Goal: Information Seeking & Learning: Learn about a topic

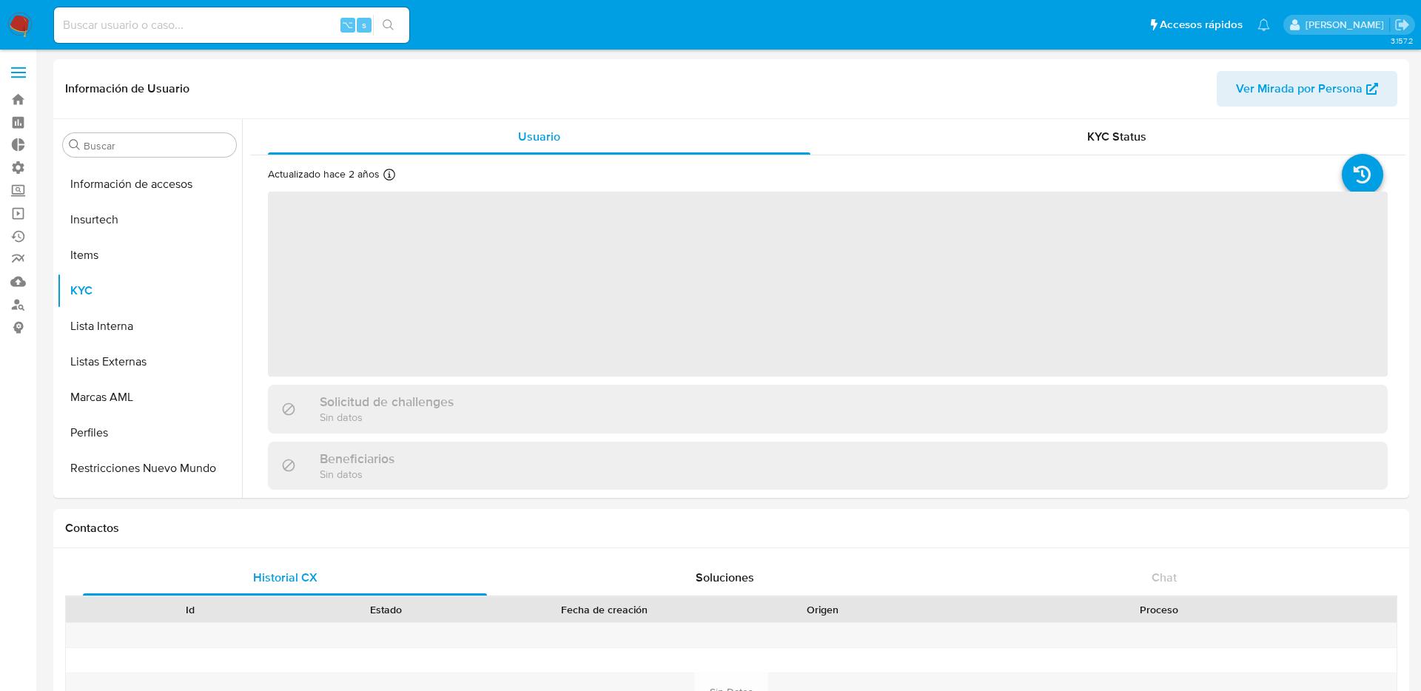
click at [232, 31] on input at bounding box center [231, 25] width 355 height 19
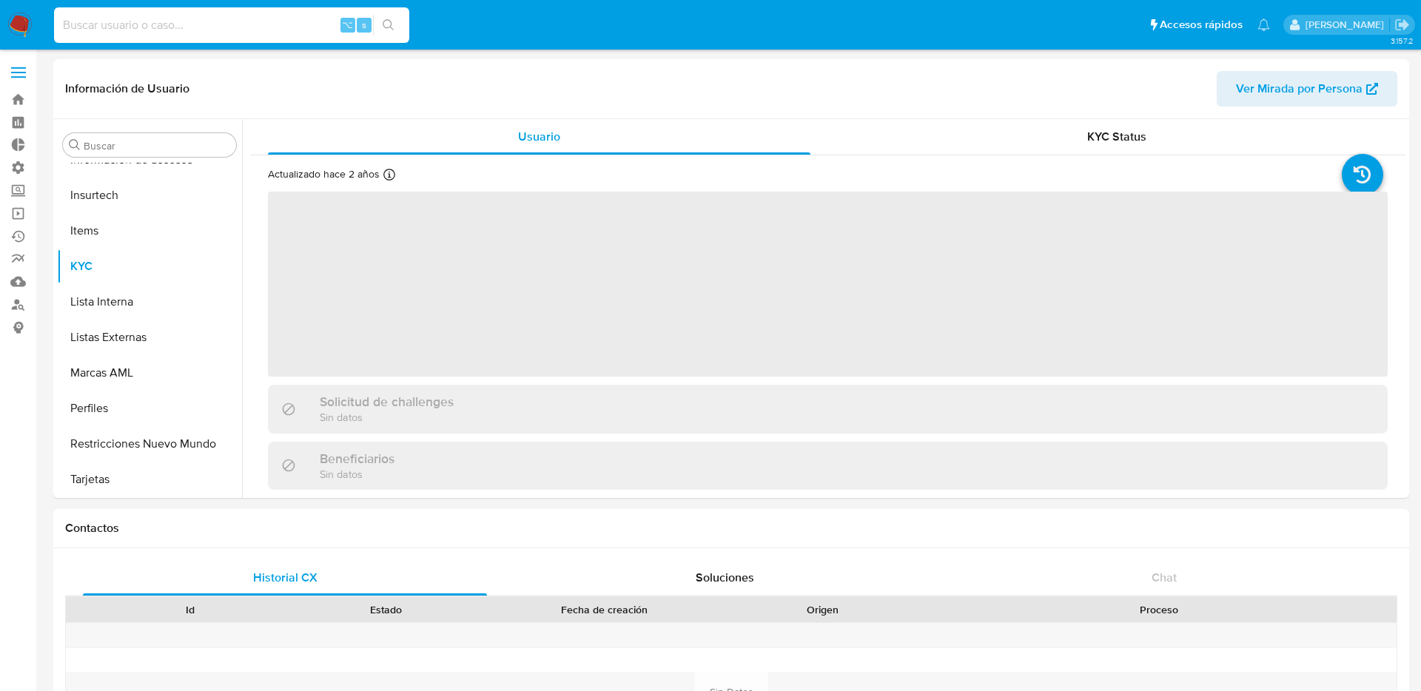
scroll to position [661, 0]
paste input "39635274"
type input "39635274"
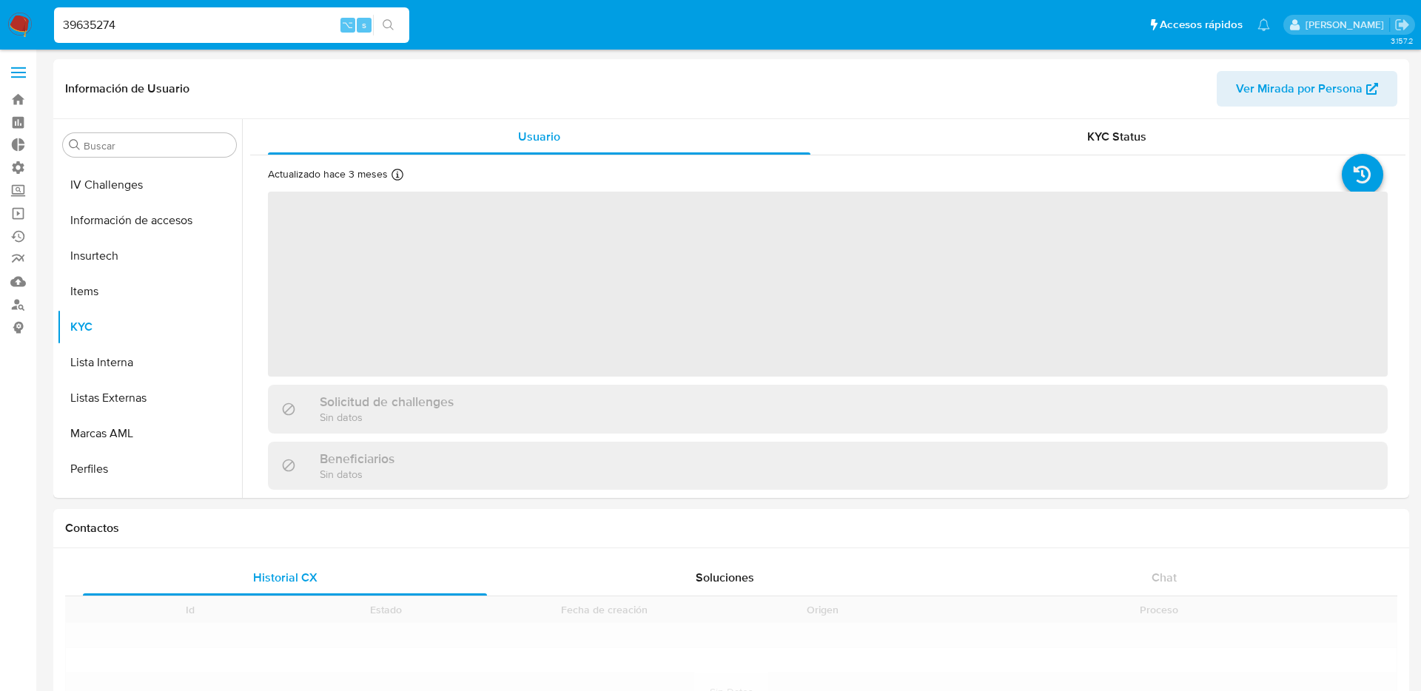
scroll to position [661, 0]
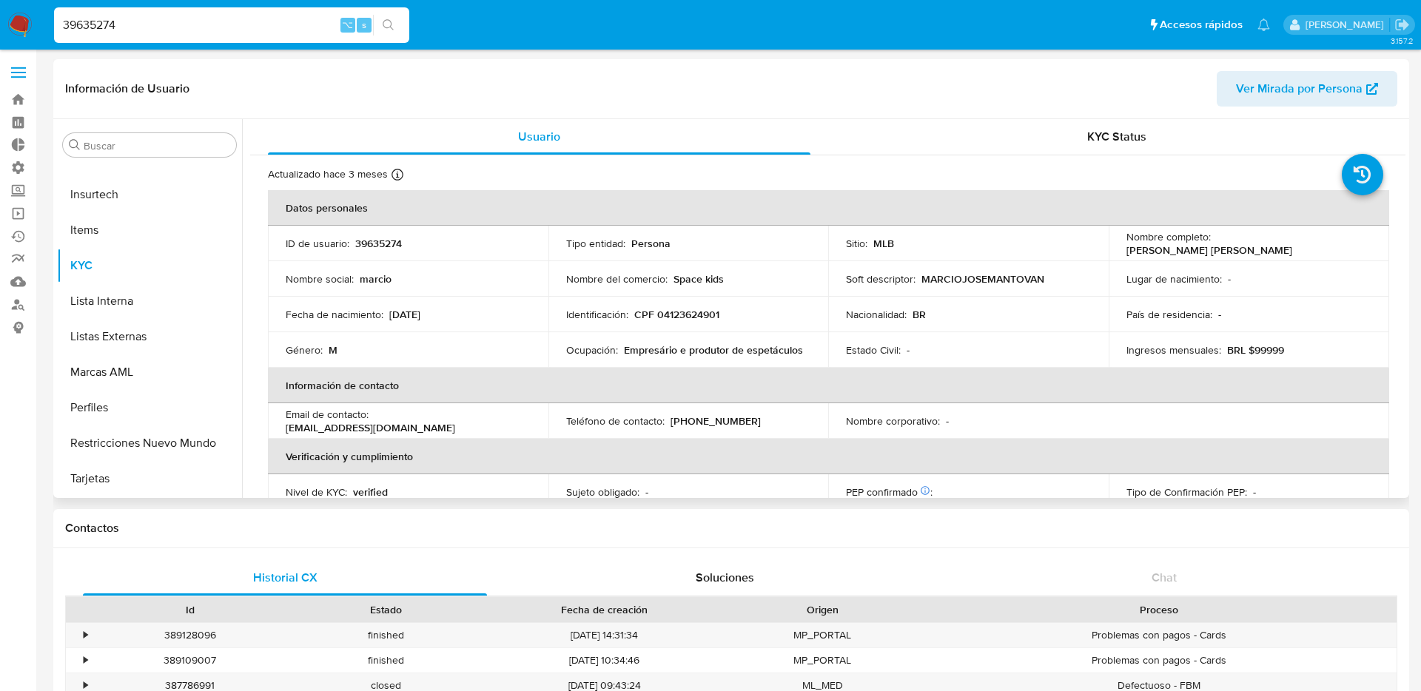
select select "10"
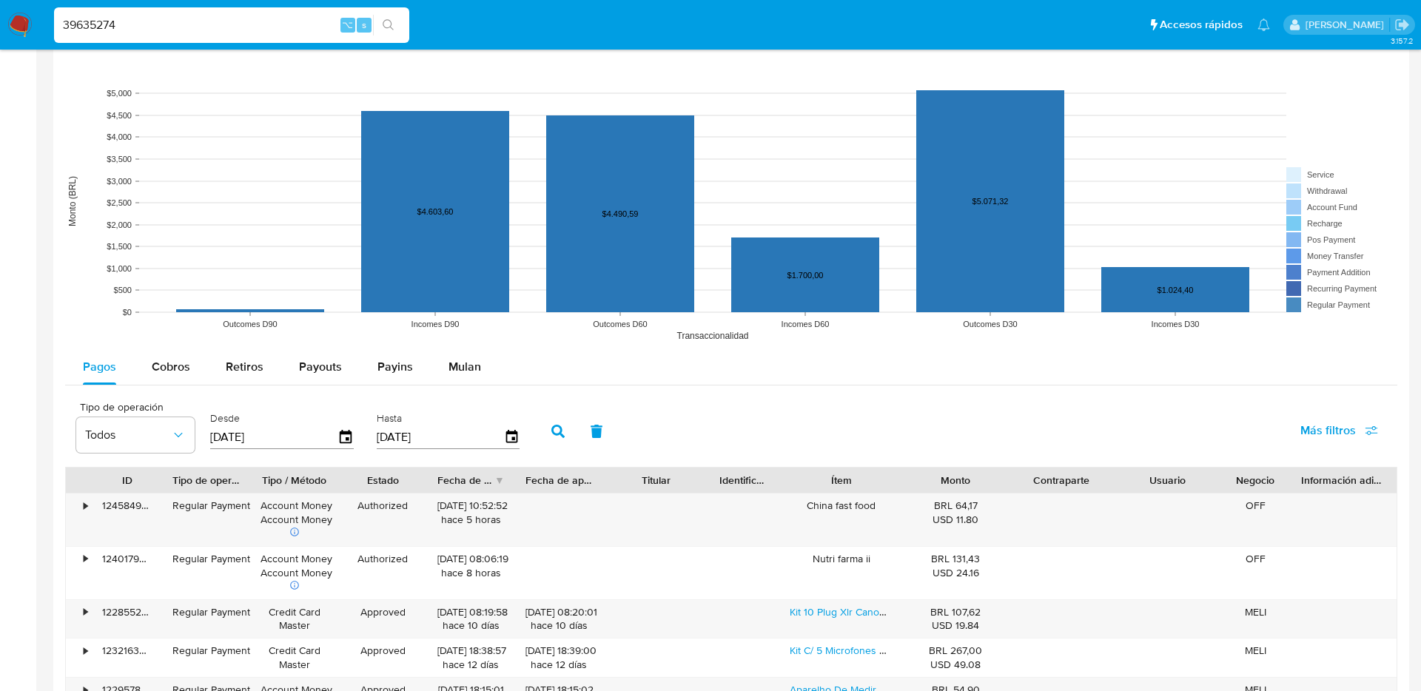
scroll to position [1077, 0]
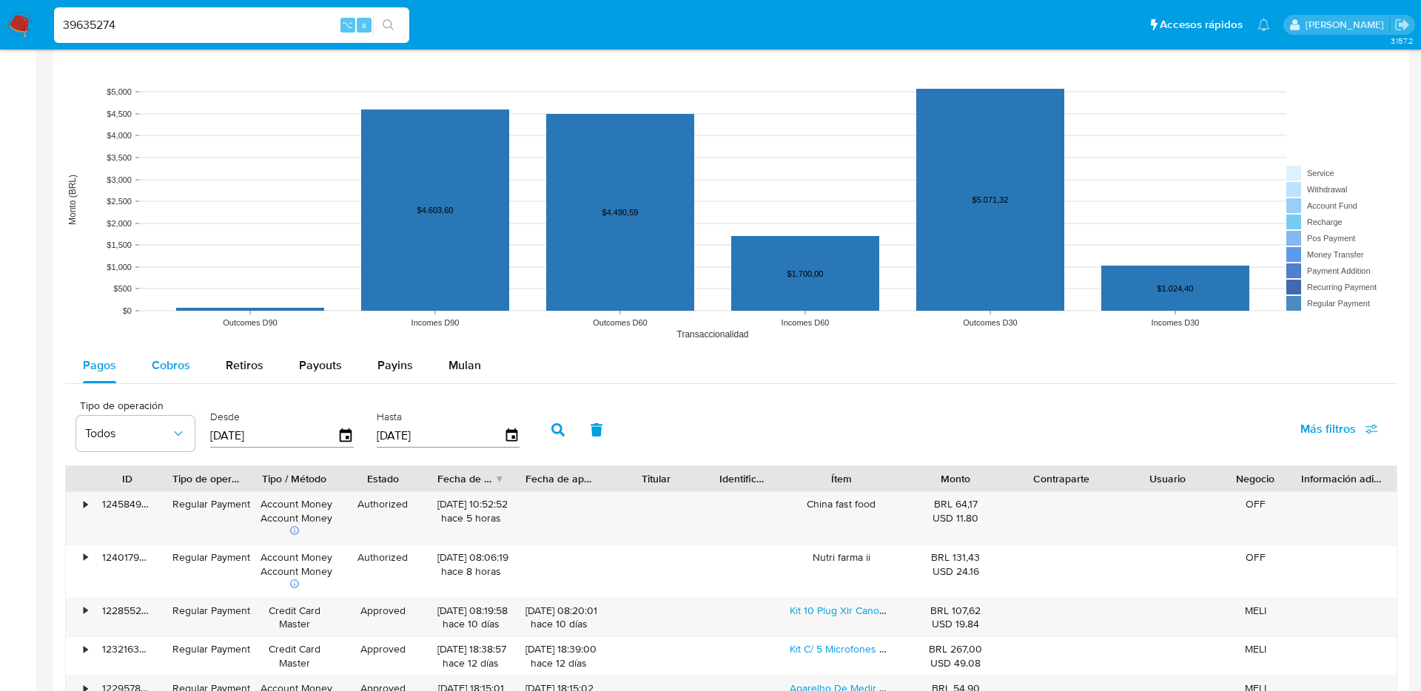
click at [171, 365] on span "Cobros" at bounding box center [171, 365] width 38 height 17
select select "10"
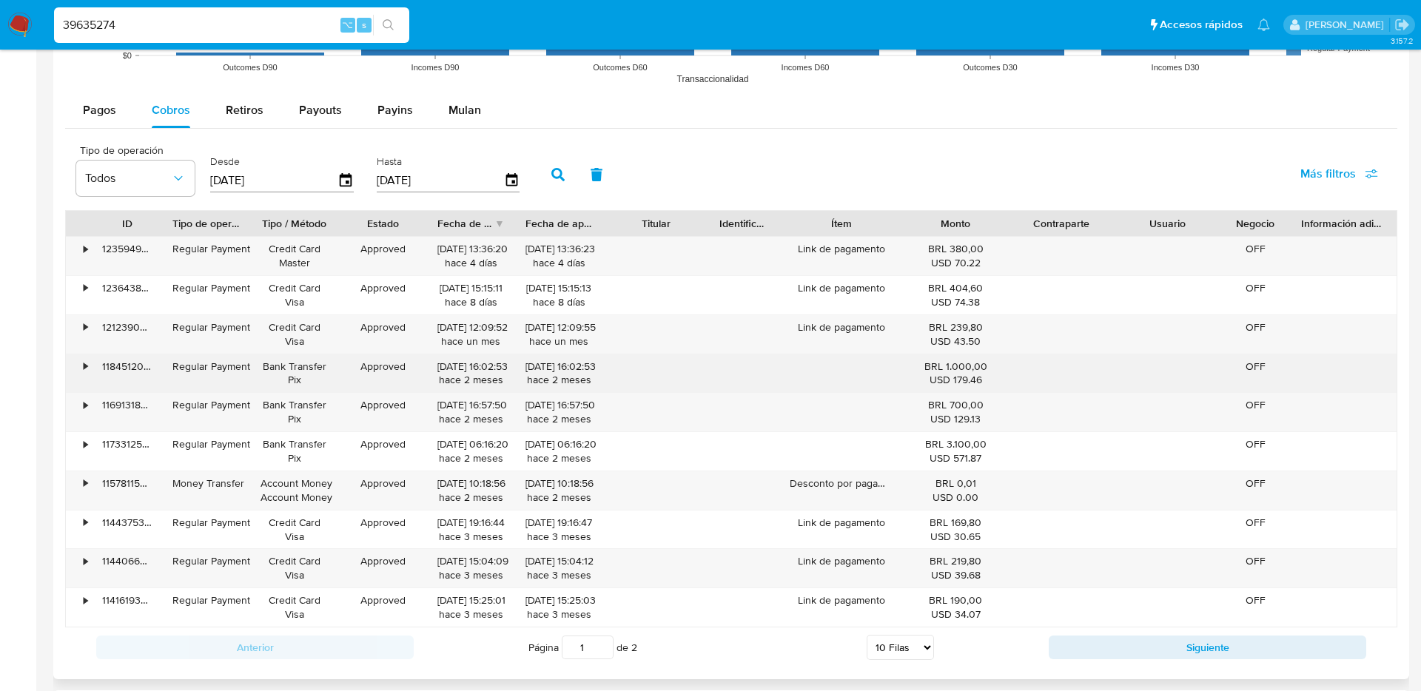
scroll to position [1337, 0]
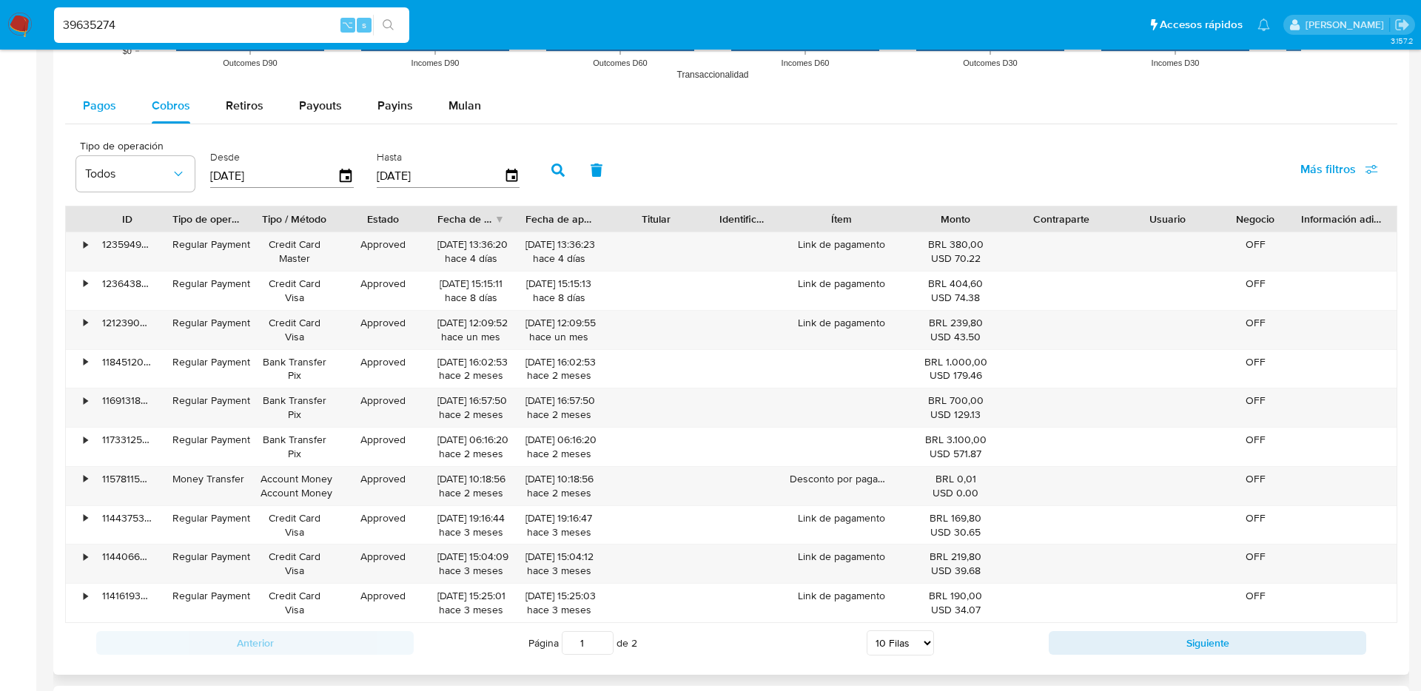
click at [100, 107] on span "Pagos" at bounding box center [99, 105] width 33 height 17
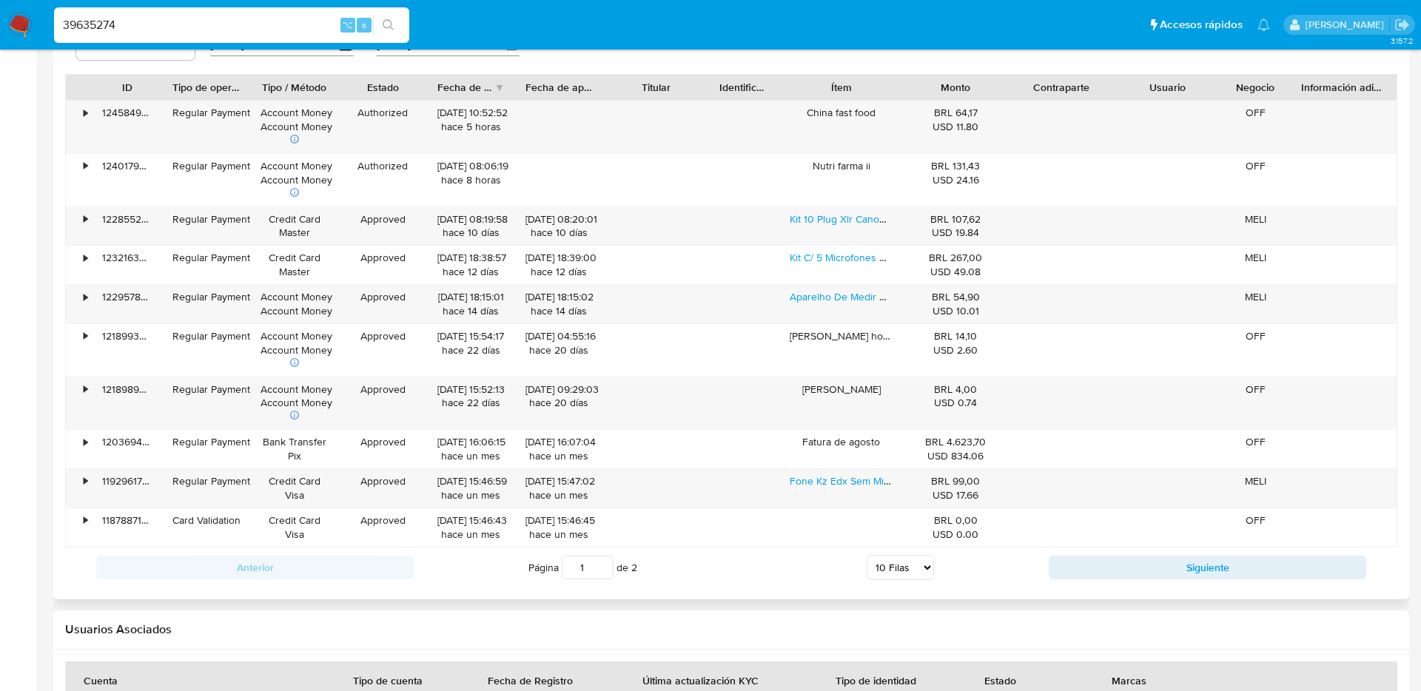
scroll to position [1472, 0]
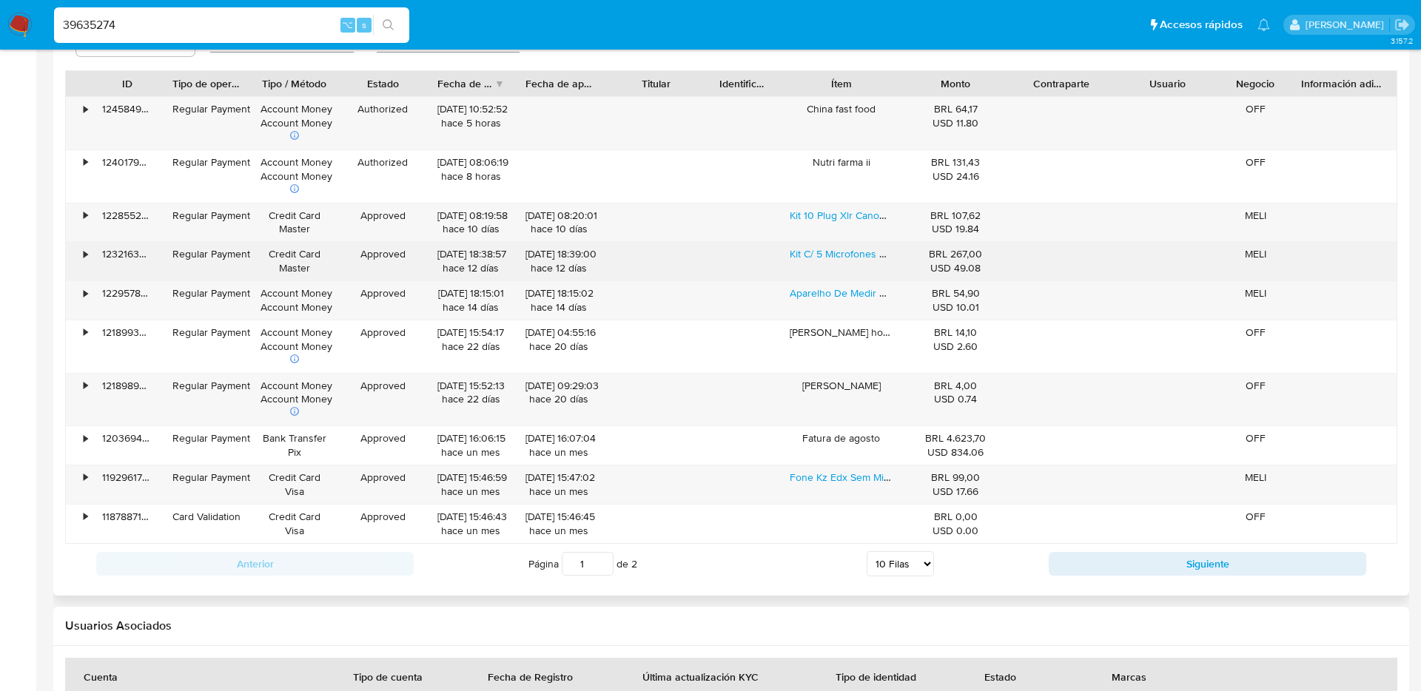
click at [927, 269] on div "USD 49.08" at bounding box center [955, 268] width 85 height 14
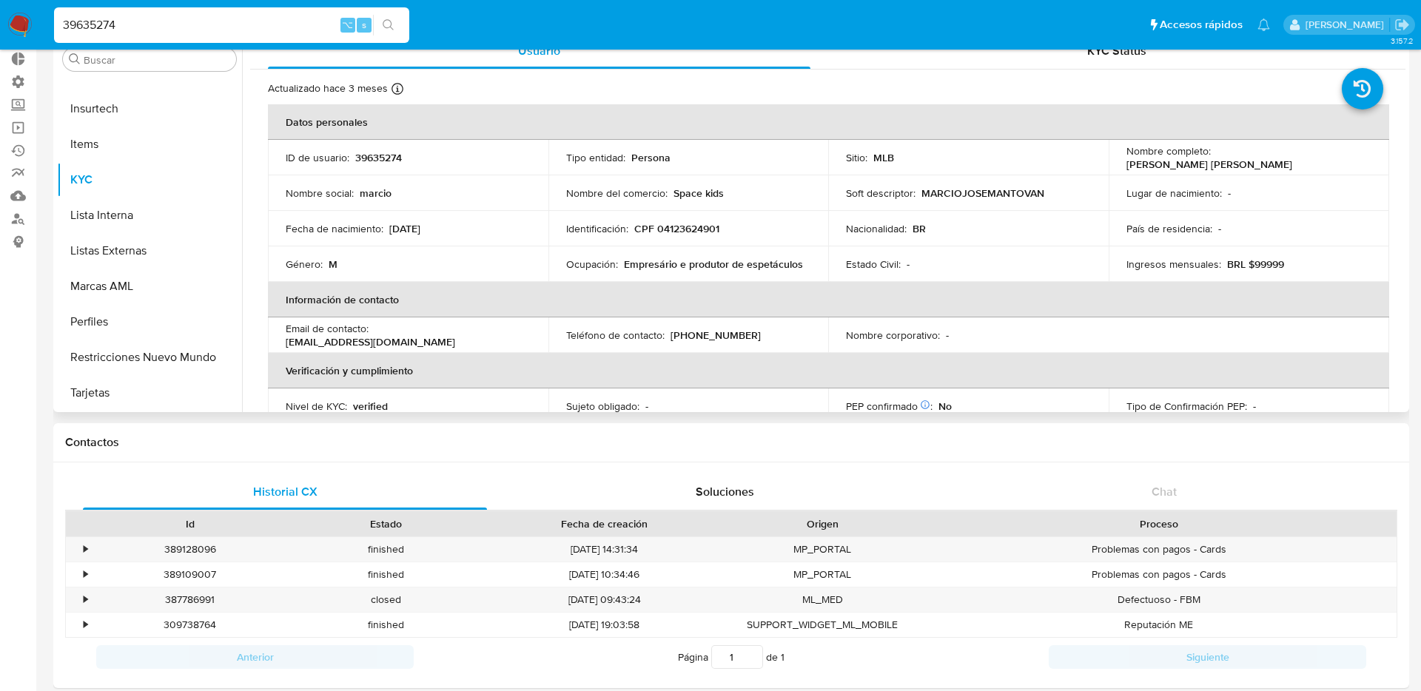
scroll to position [0, 0]
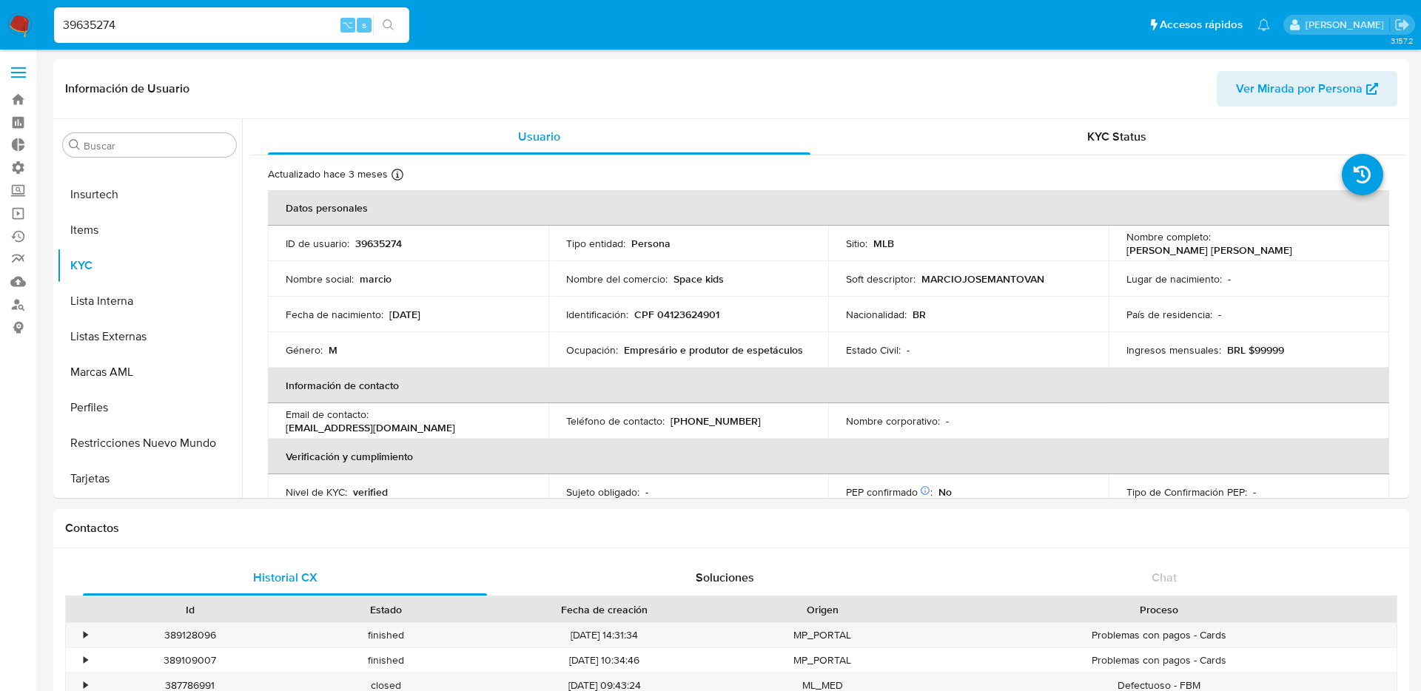
click at [258, 25] on input "39635274" at bounding box center [231, 25] width 355 height 19
type input "a"
type input "[PERSON_NAME]"
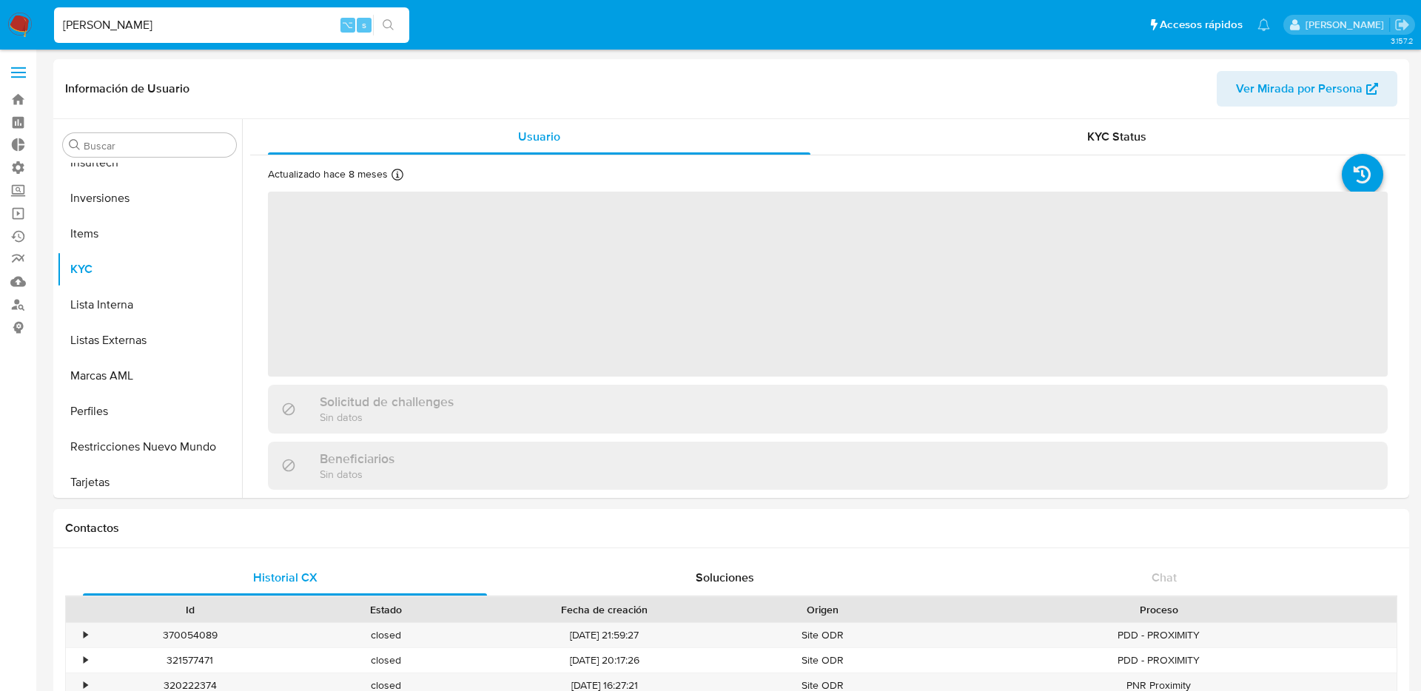
scroll to position [696, 0]
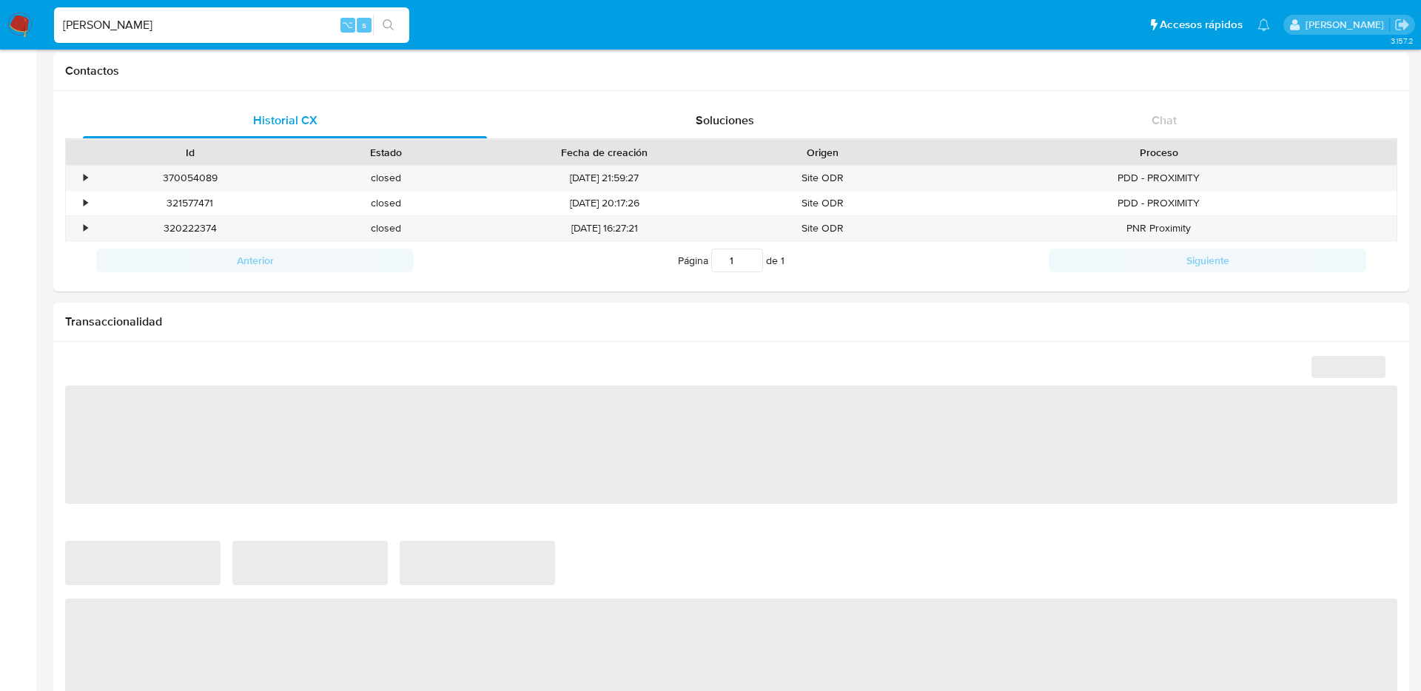
select select "10"
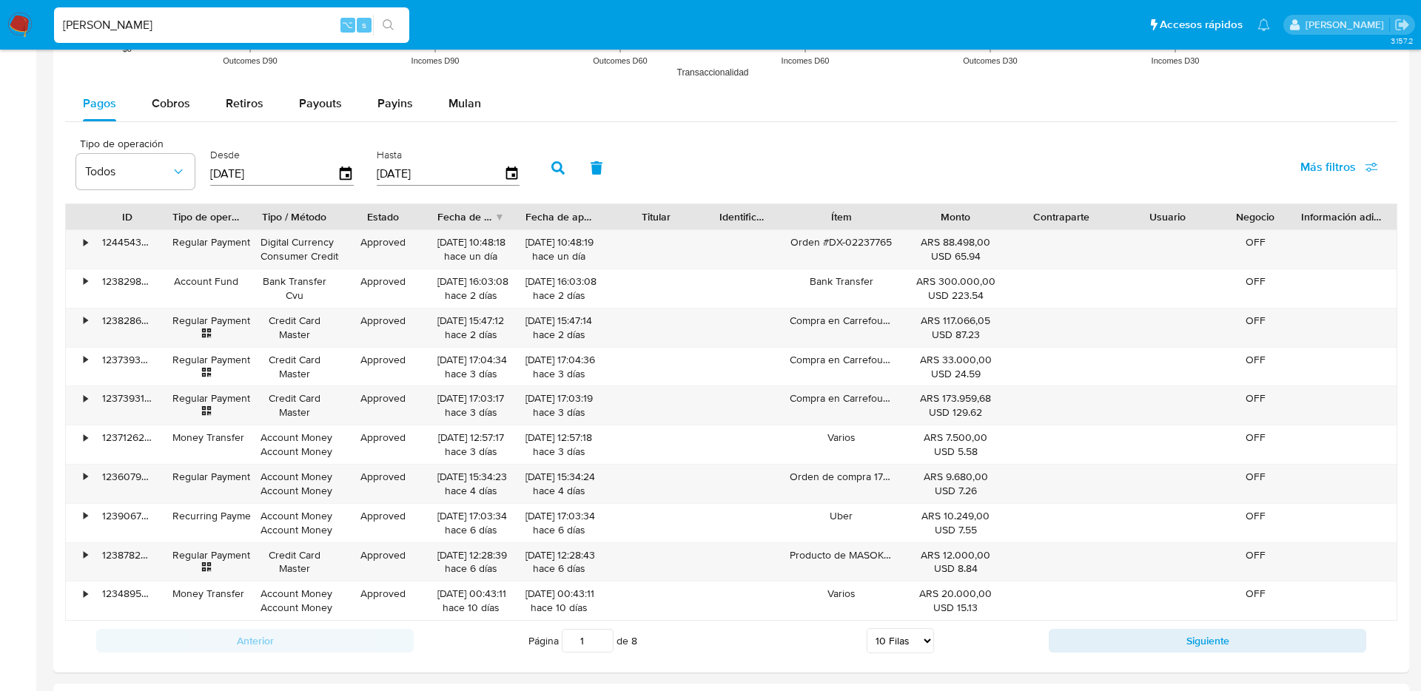
scroll to position [1328, 0]
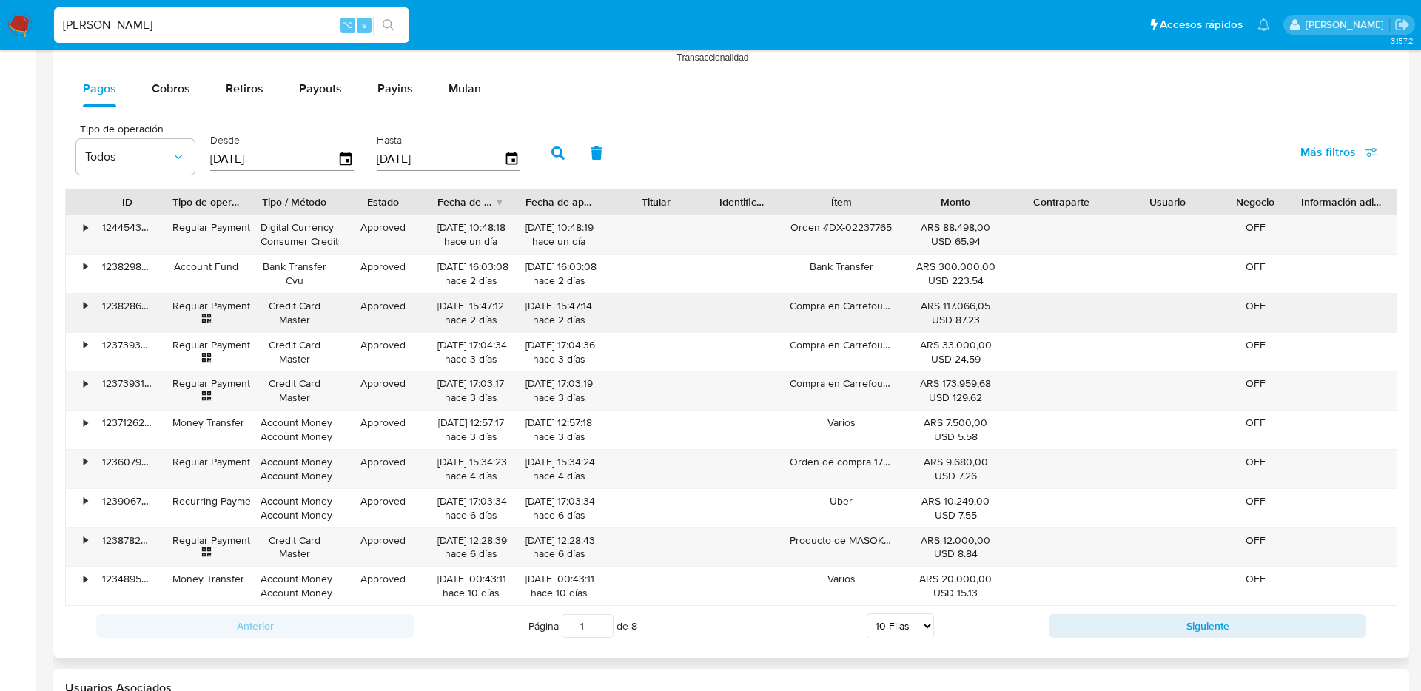
click at [87, 306] on div "•" at bounding box center [86, 306] width 4 height 14
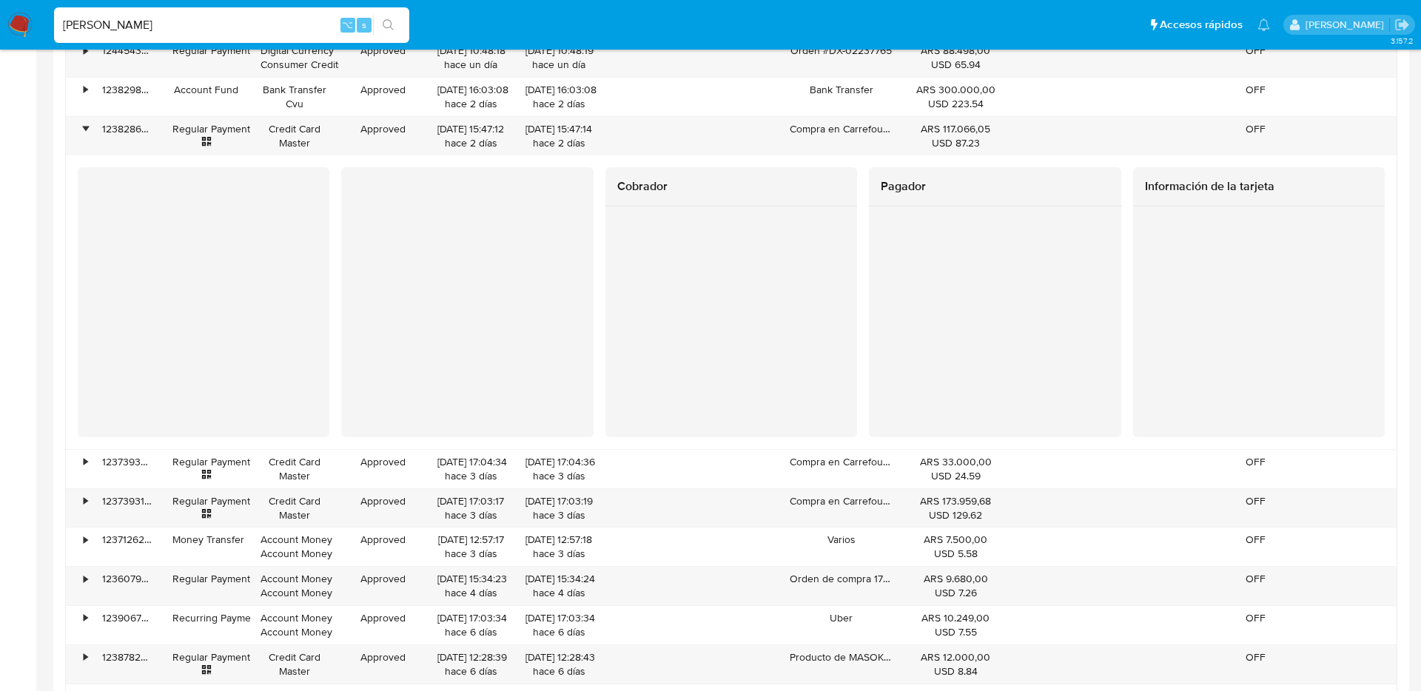
scroll to position [1503, 0]
click at [320, 30] on input "[PERSON_NAME]" at bounding box center [231, 25] width 355 height 19
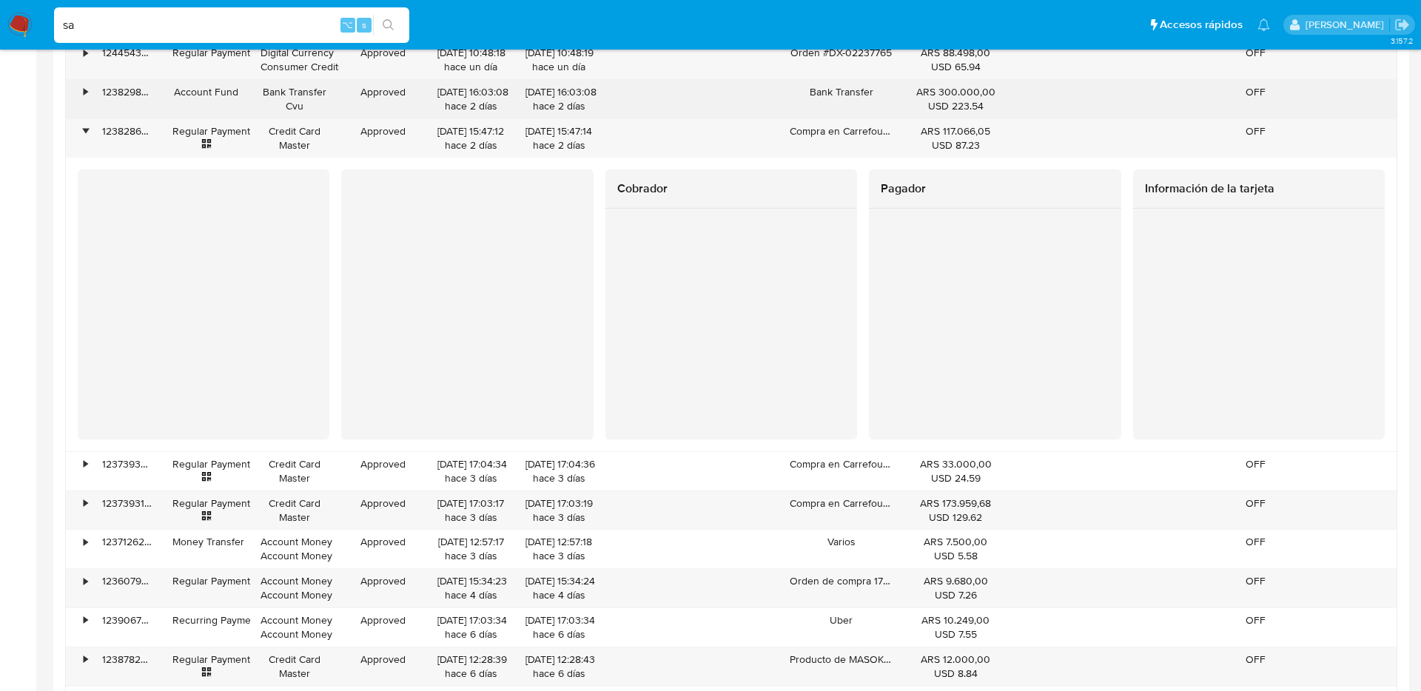
type input "s"
type input "ERICMALCANGI"
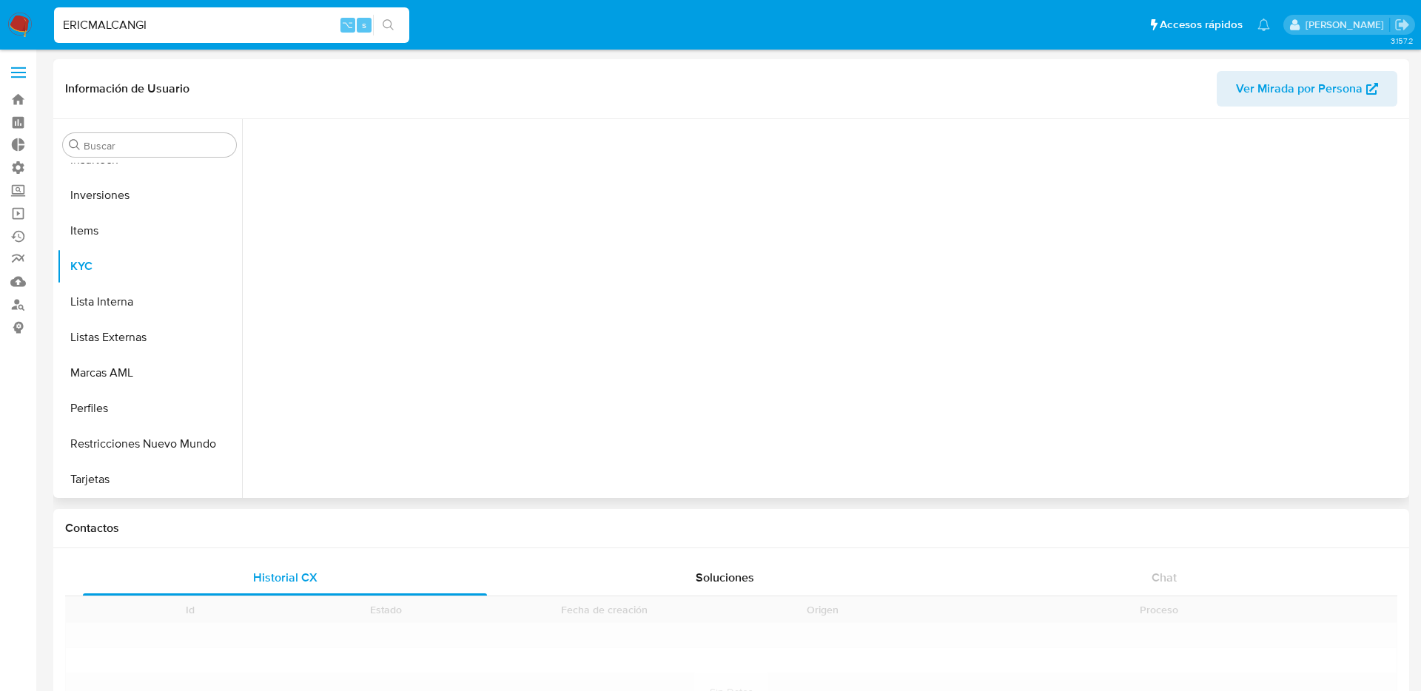
scroll to position [696, 0]
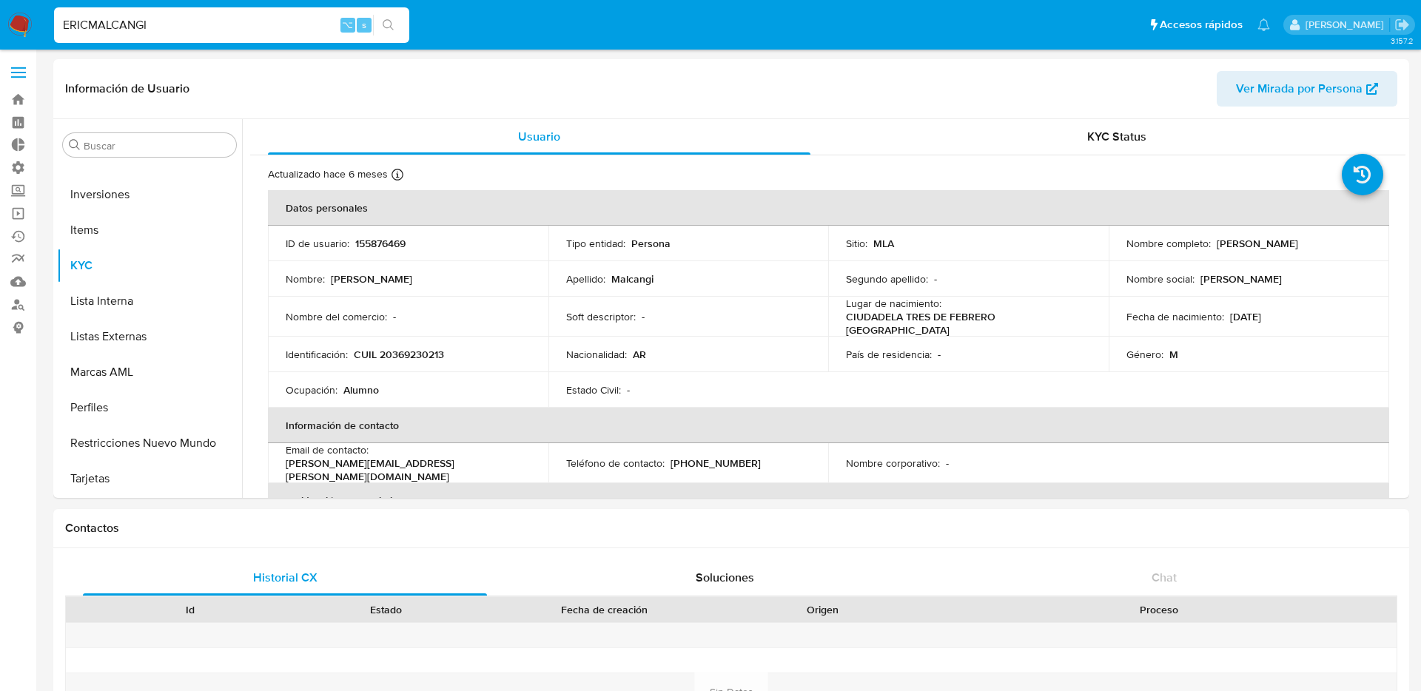
select select "10"
click at [363, 249] on p "155876469" at bounding box center [380, 243] width 50 height 13
copy p "155876469"
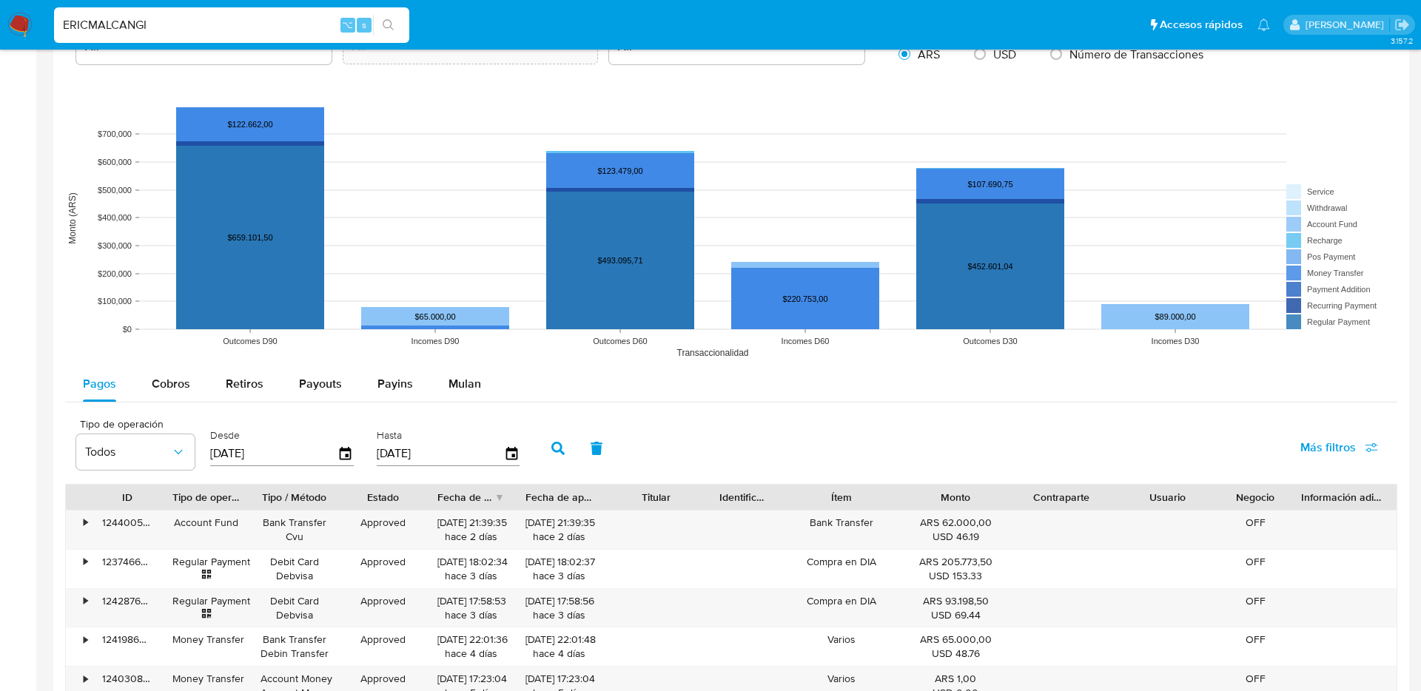
scroll to position [1078, 0]
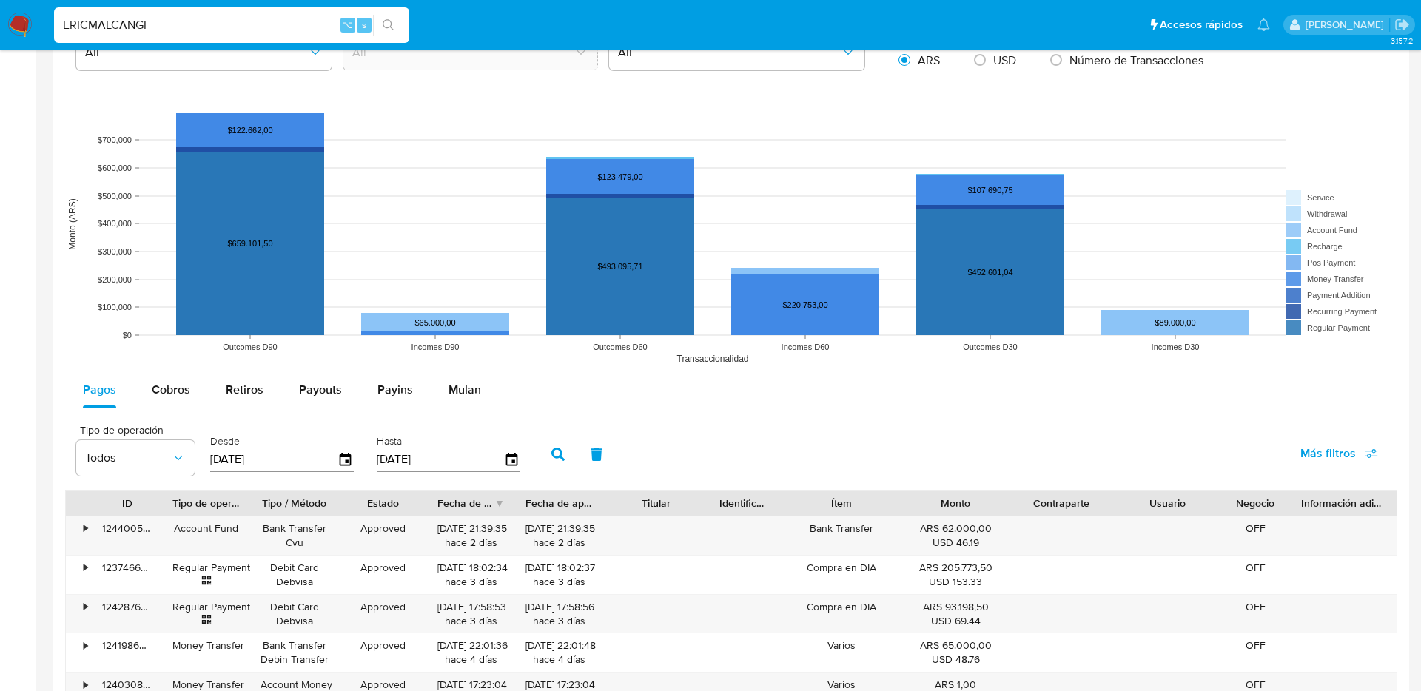
click at [1309, 451] on span "Más filtros" at bounding box center [1328, 454] width 56 height 36
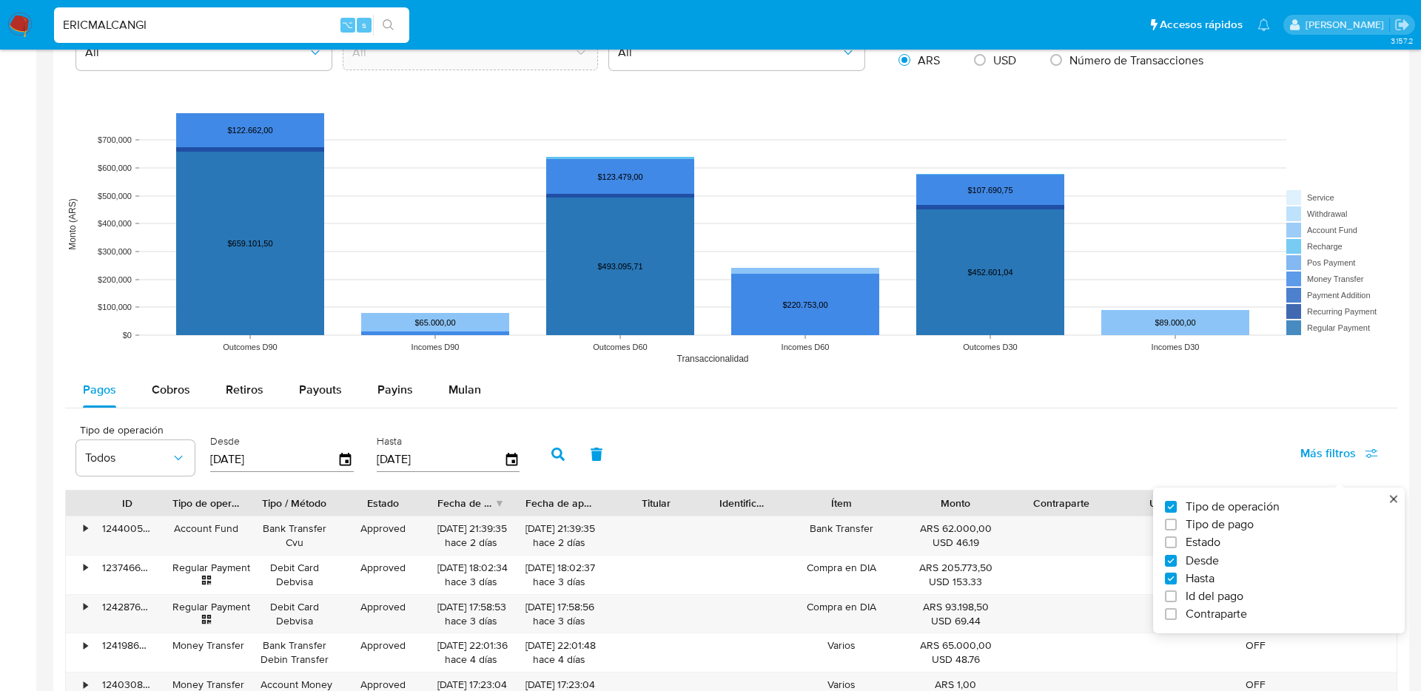
click at [1231, 546] on label "Estado" at bounding box center [1273, 542] width 216 height 15
click at [1177, 546] on input "Estado" at bounding box center [1171, 543] width 12 height 12
checkbox input "true"
type input "[DATE]"
click at [1231, 546] on label "Estado" at bounding box center [1273, 542] width 216 height 15
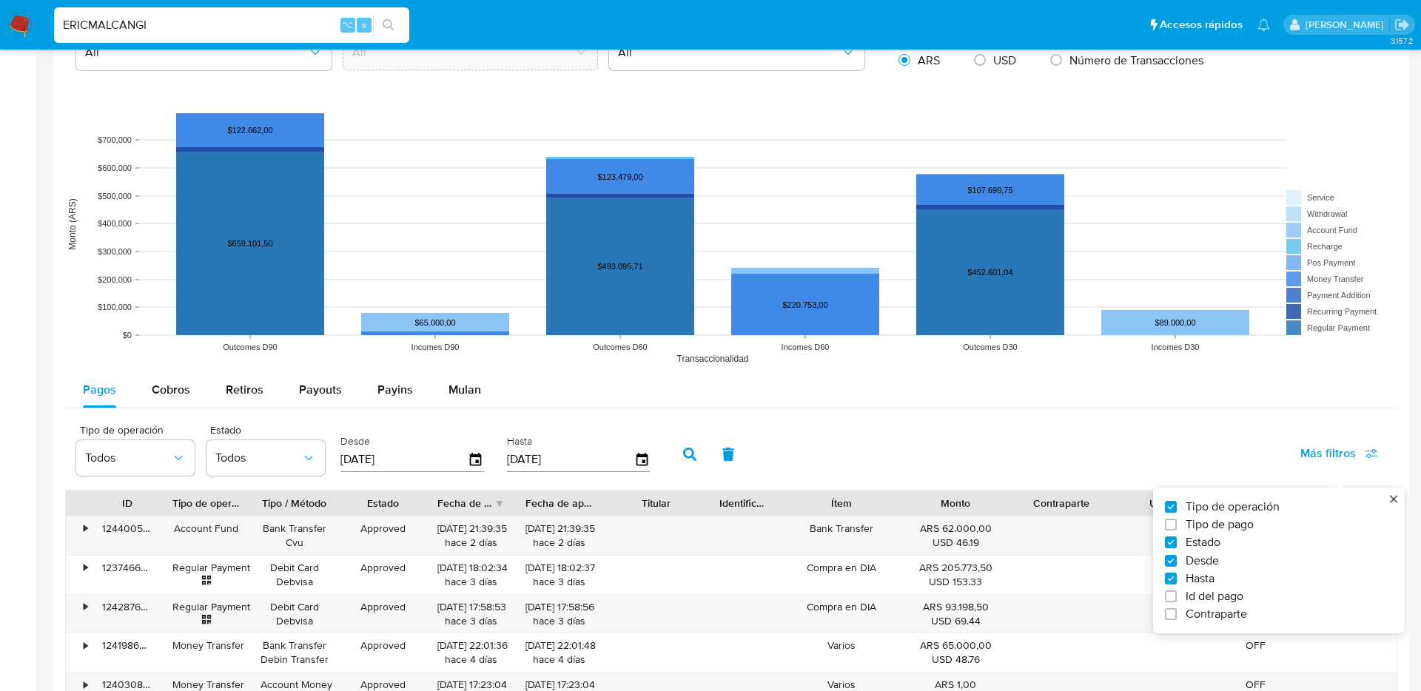
click at [1177, 546] on input "Estado" at bounding box center [1171, 543] width 12 height 12
checkbox input "false"
type input "[DATE]"
click at [1209, 598] on span "Id del pago" at bounding box center [1215, 596] width 58 height 15
click at [1177, 598] on input "Id del pago" at bounding box center [1171, 597] width 12 height 12
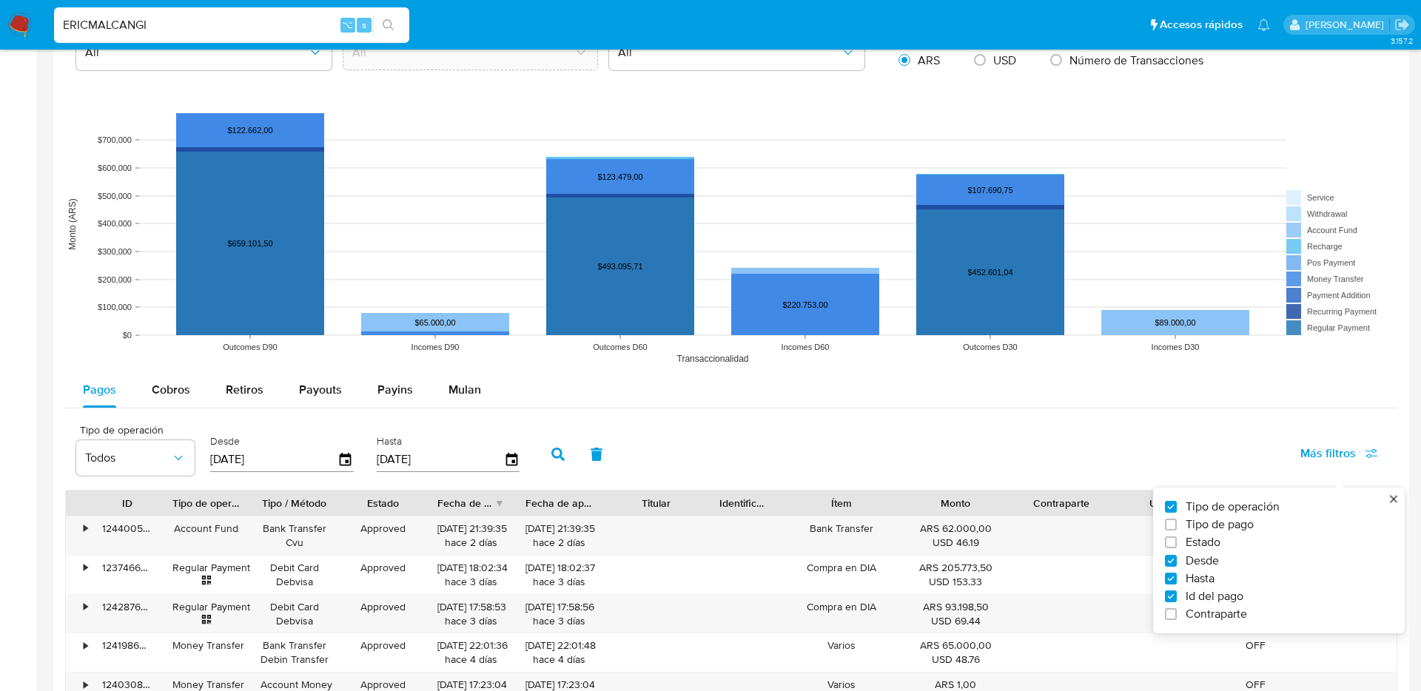
checkbox input "true"
click at [580, 458] on input "number" at bounding box center [611, 458] width 145 height 19
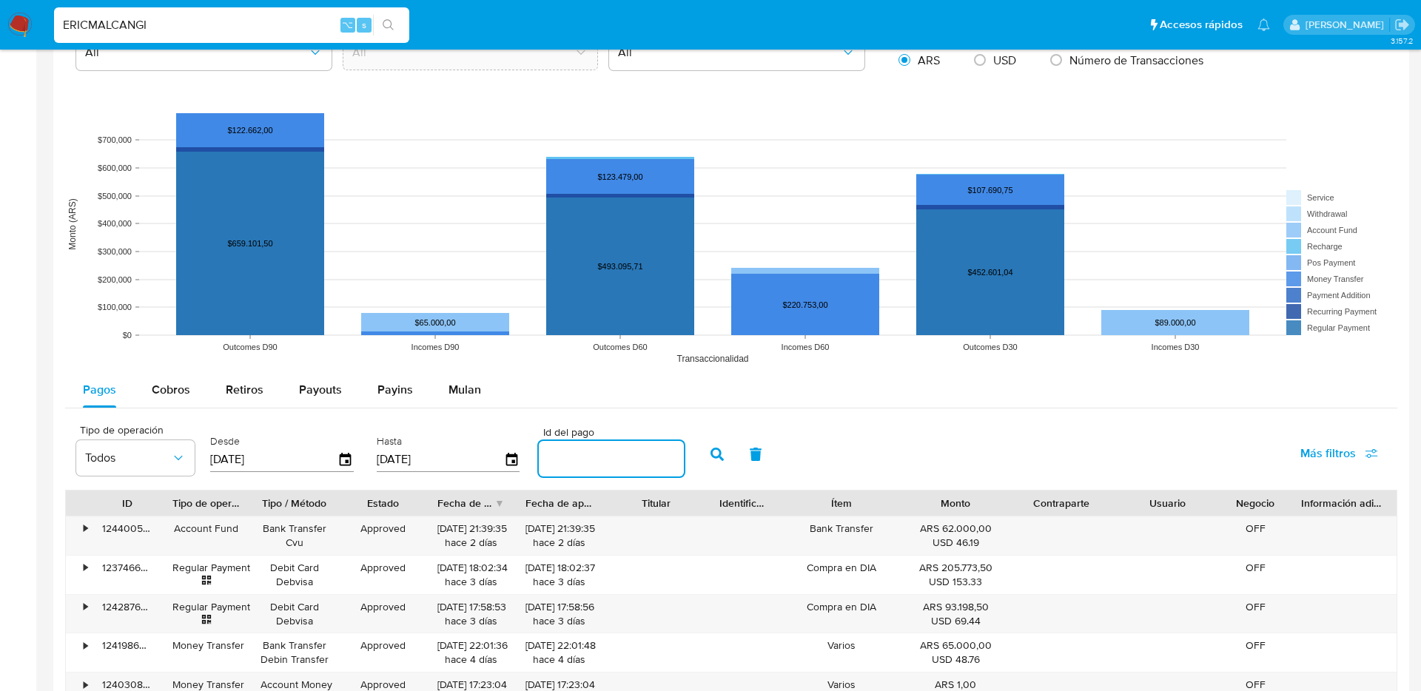
click at [580, 458] on input "number" at bounding box center [611, 458] width 145 height 19
paste input "123878676496"
type input "123878676496"
click at [710, 458] on icon "button" at bounding box center [716, 454] width 13 height 13
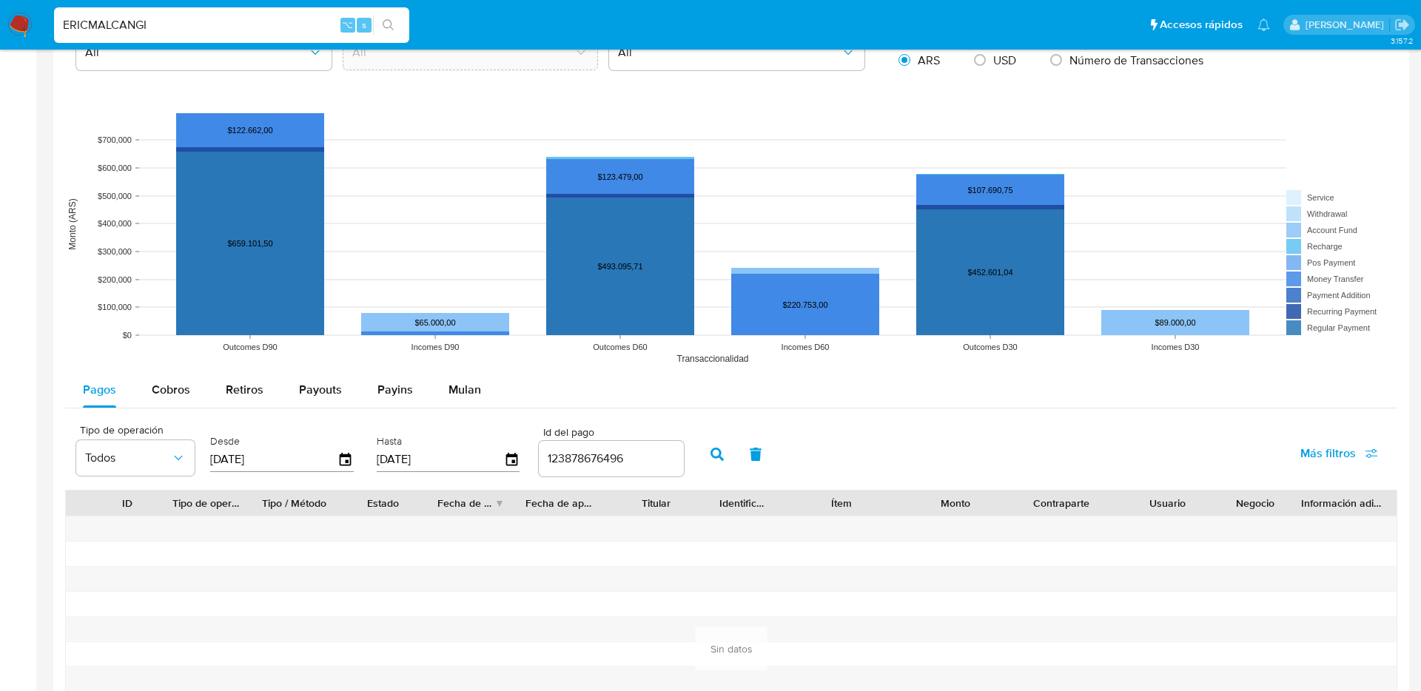
click at [224, 25] on input "ERICMALCANGI" at bounding box center [231, 25] width 355 height 19
paste input "30999281"
type input "30999281"
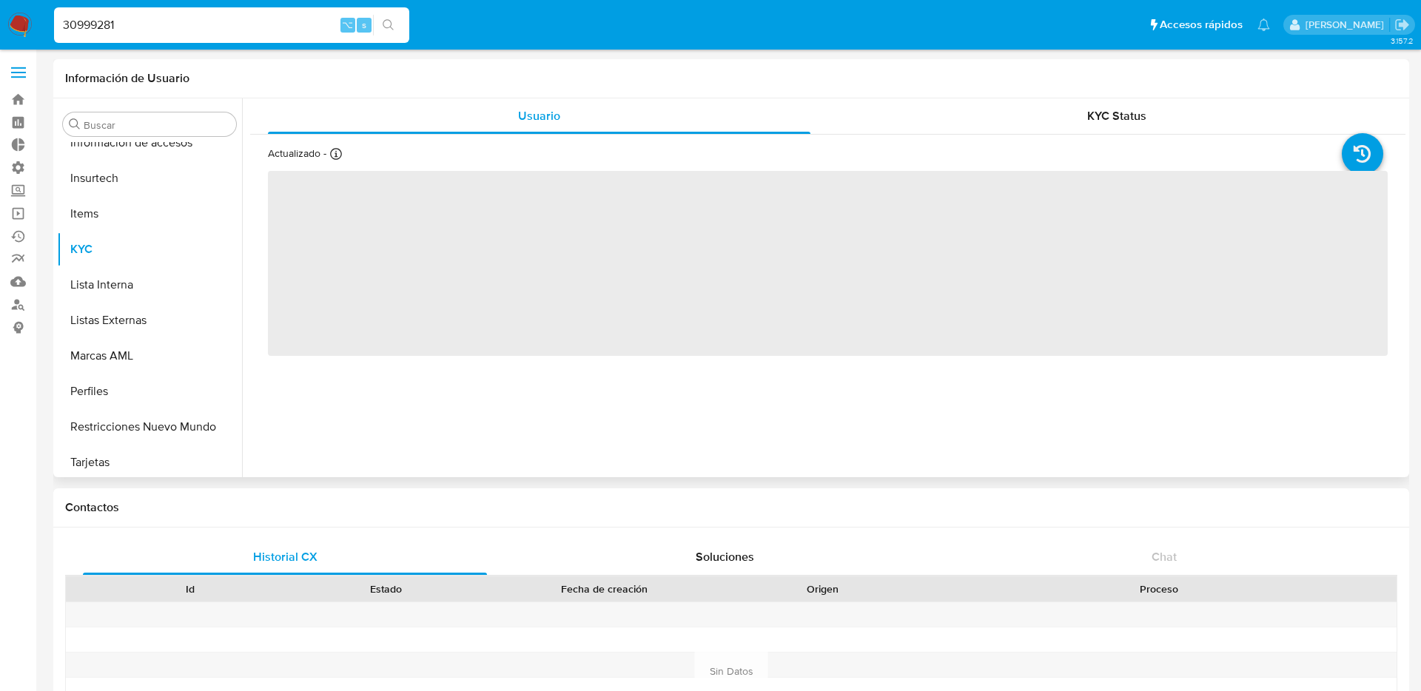
scroll to position [661, 0]
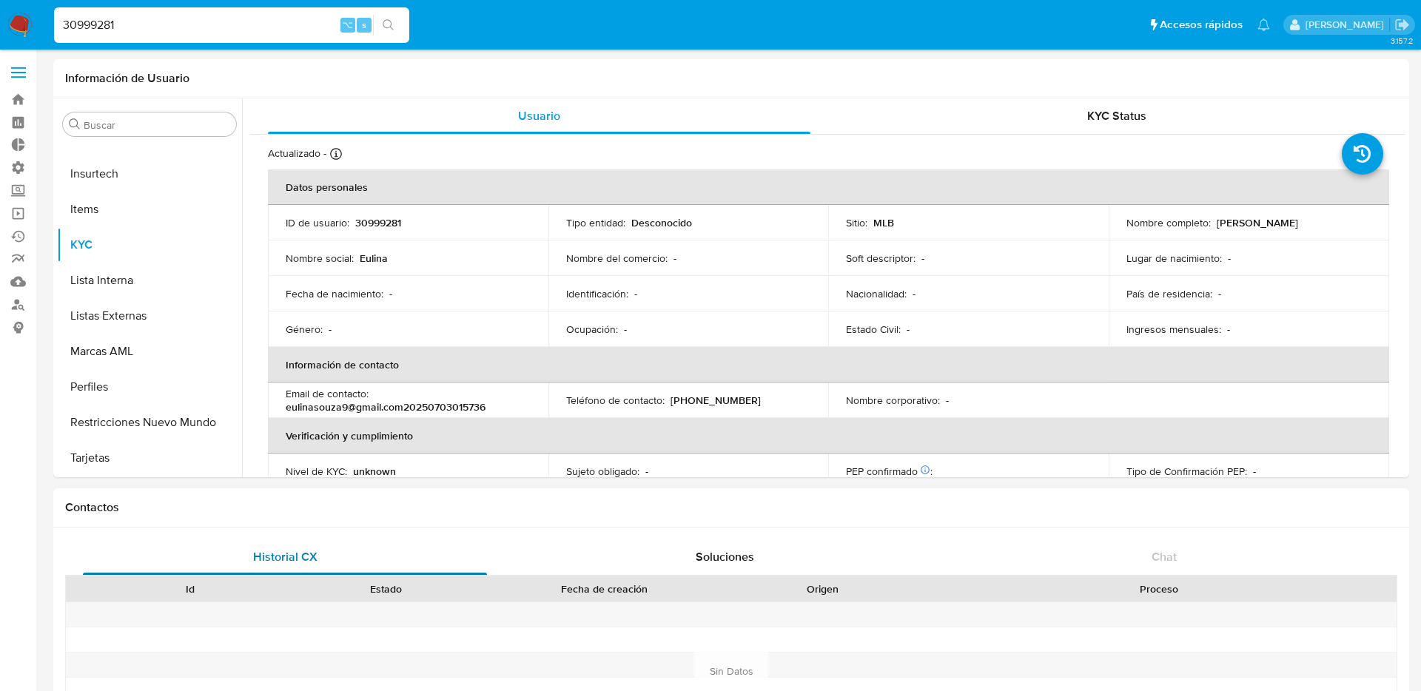
select select "10"
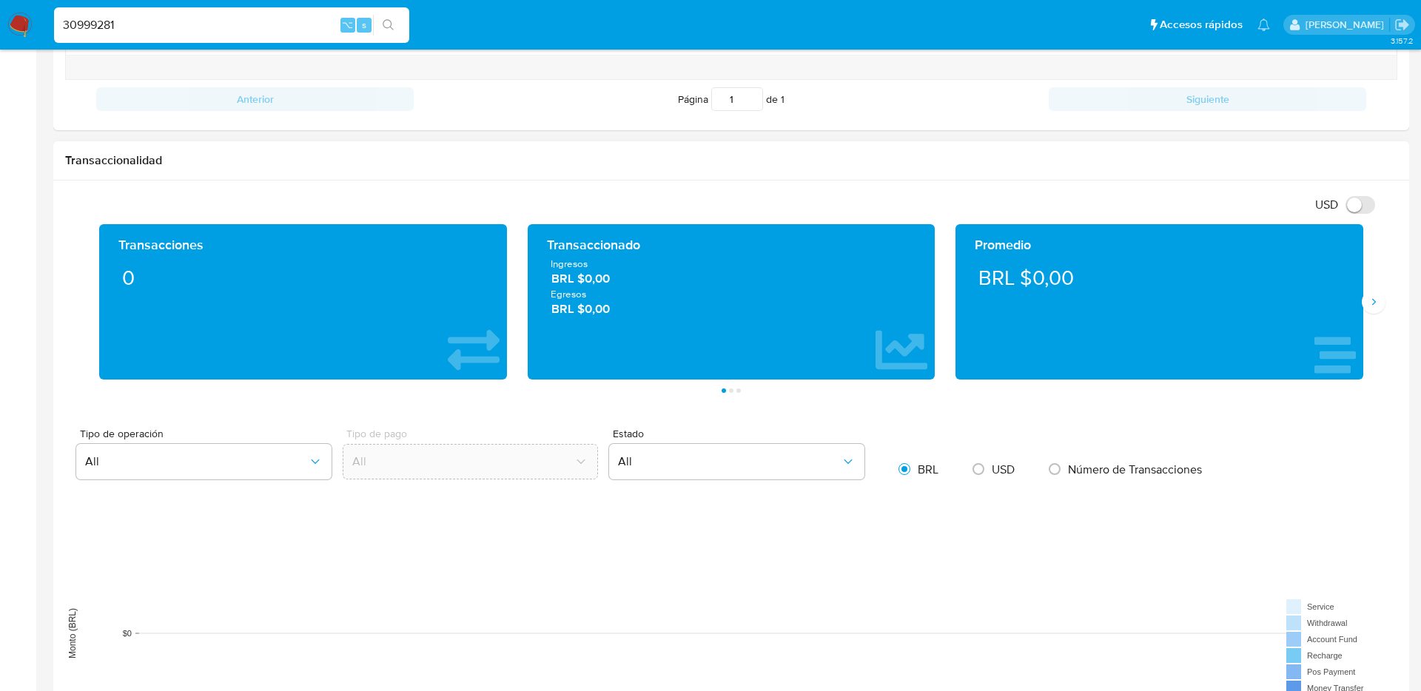
scroll to position [634, 0]
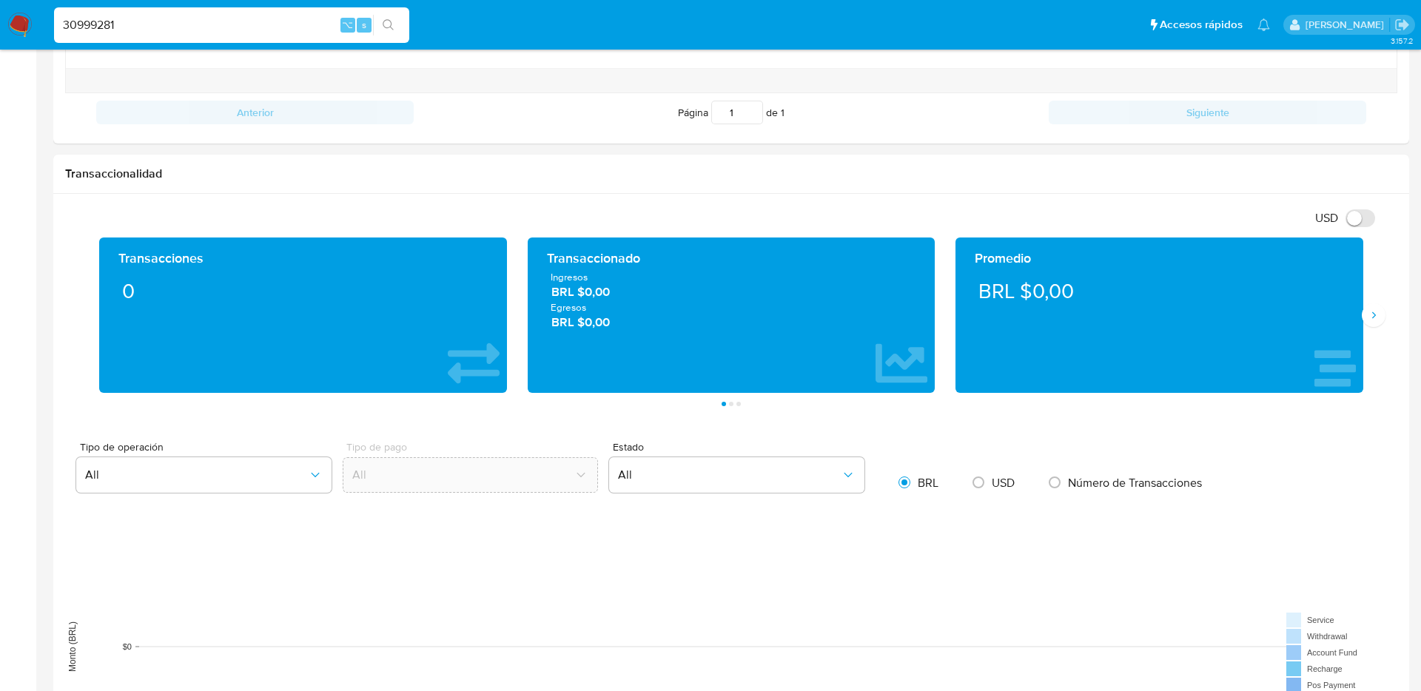
click at [223, 38] on div "30999281 ⌥ s" at bounding box center [231, 25] width 355 height 36
click at [218, 29] on input "30999281" at bounding box center [231, 25] width 355 height 19
type input "[PERSON_NAME]"
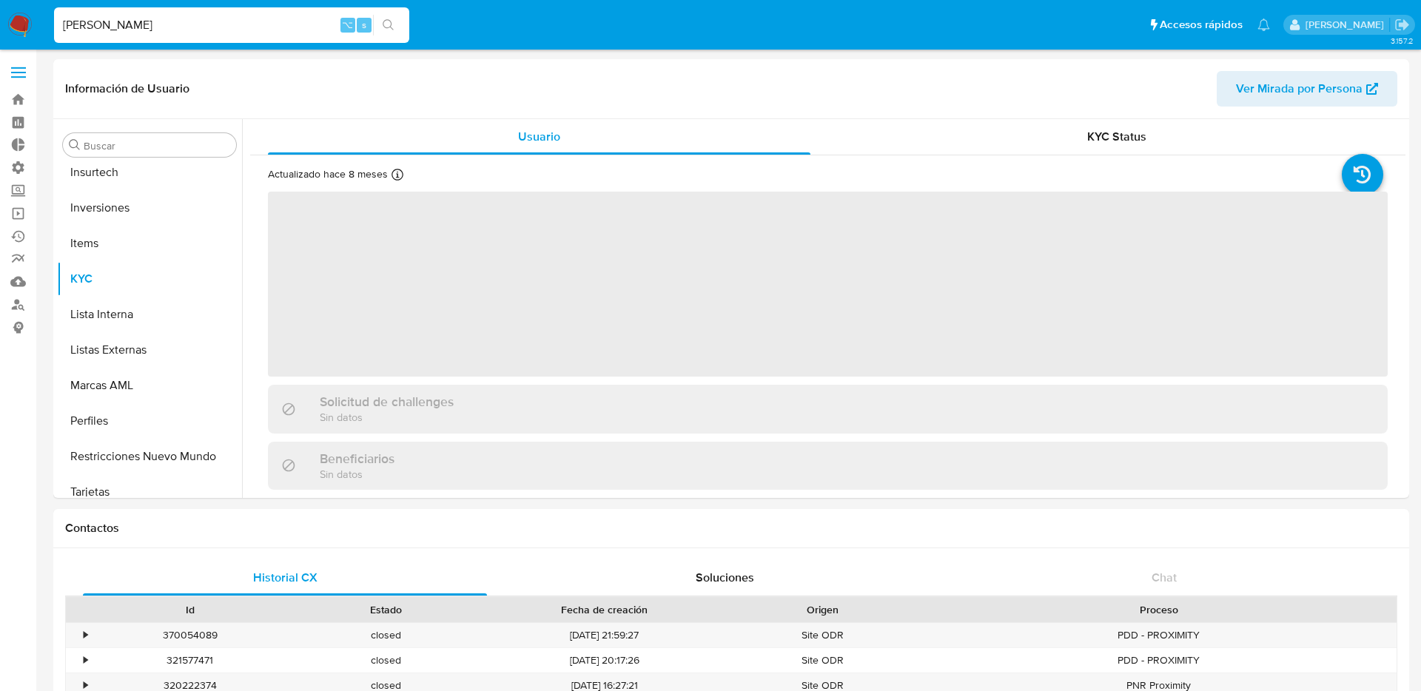
scroll to position [696, 0]
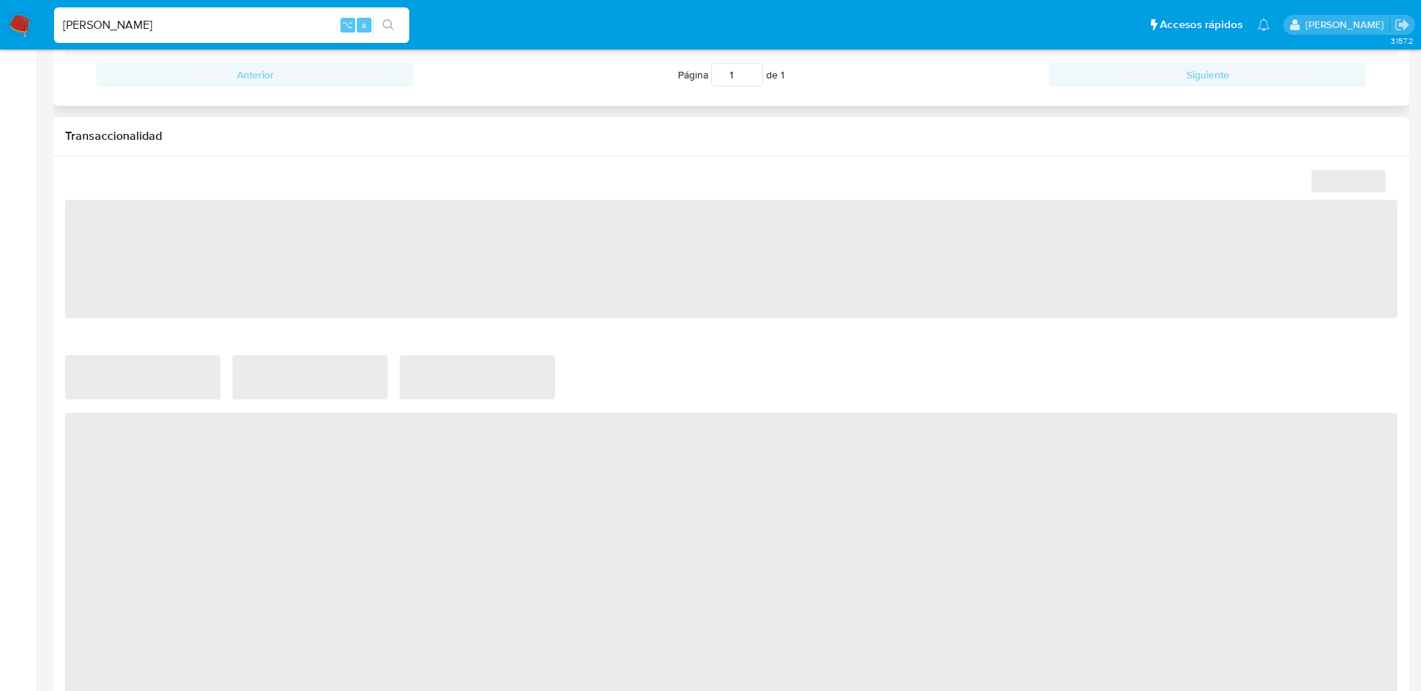
select select "10"
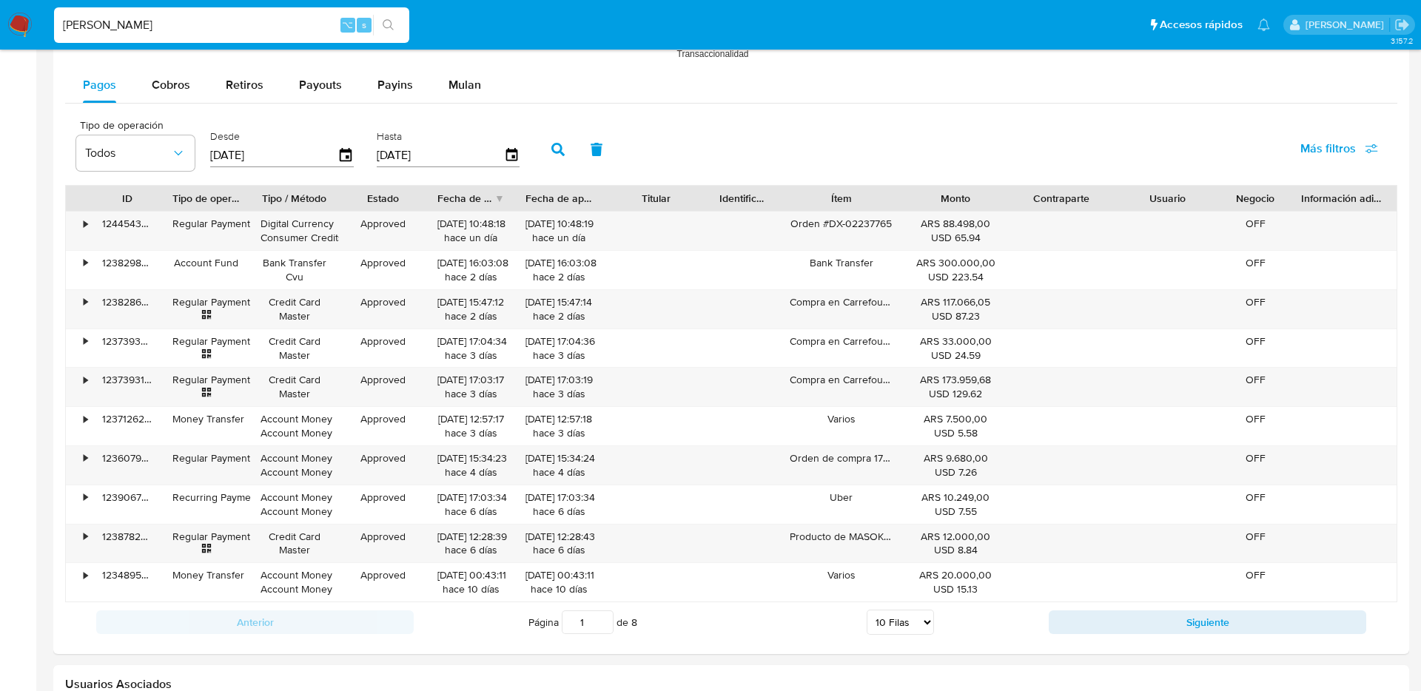
scroll to position [1357, 0]
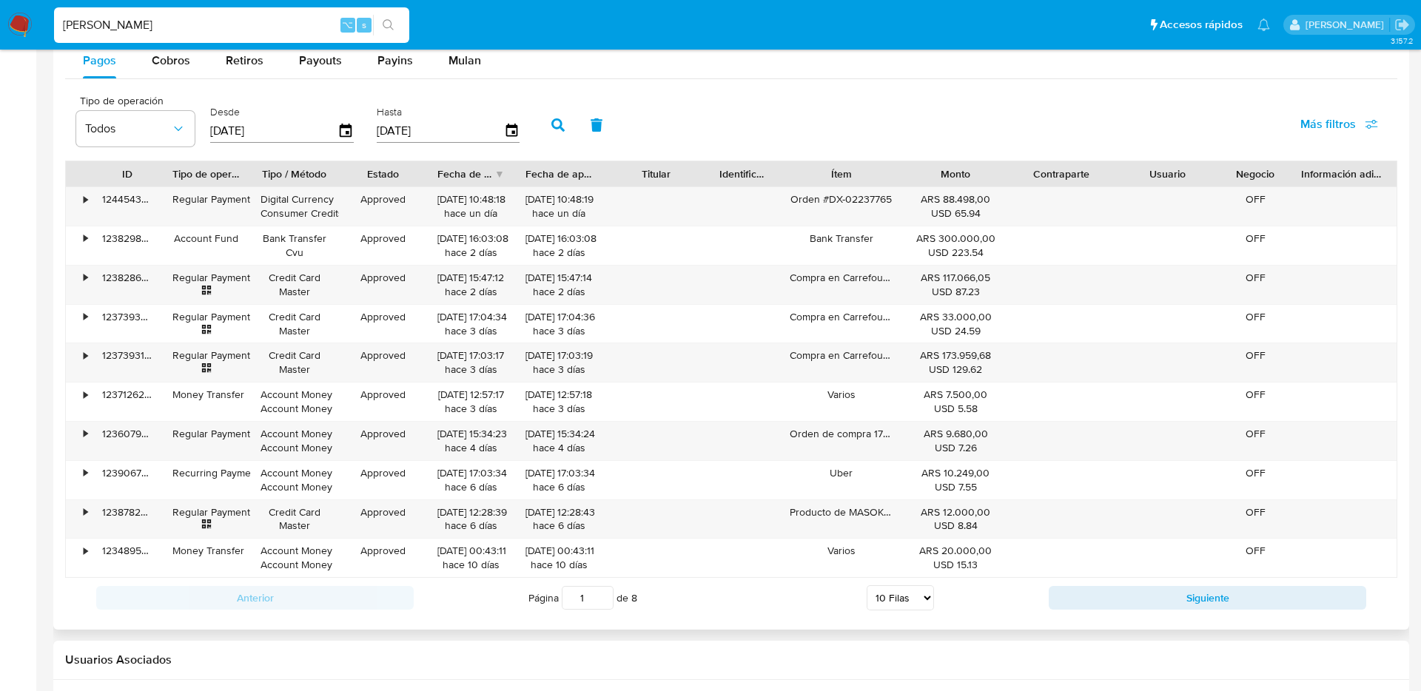
click at [348, 121] on div "[DATE]" at bounding box center [282, 131] width 144 height 24
click at [342, 124] on icon "button" at bounding box center [346, 131] width 26 height 26
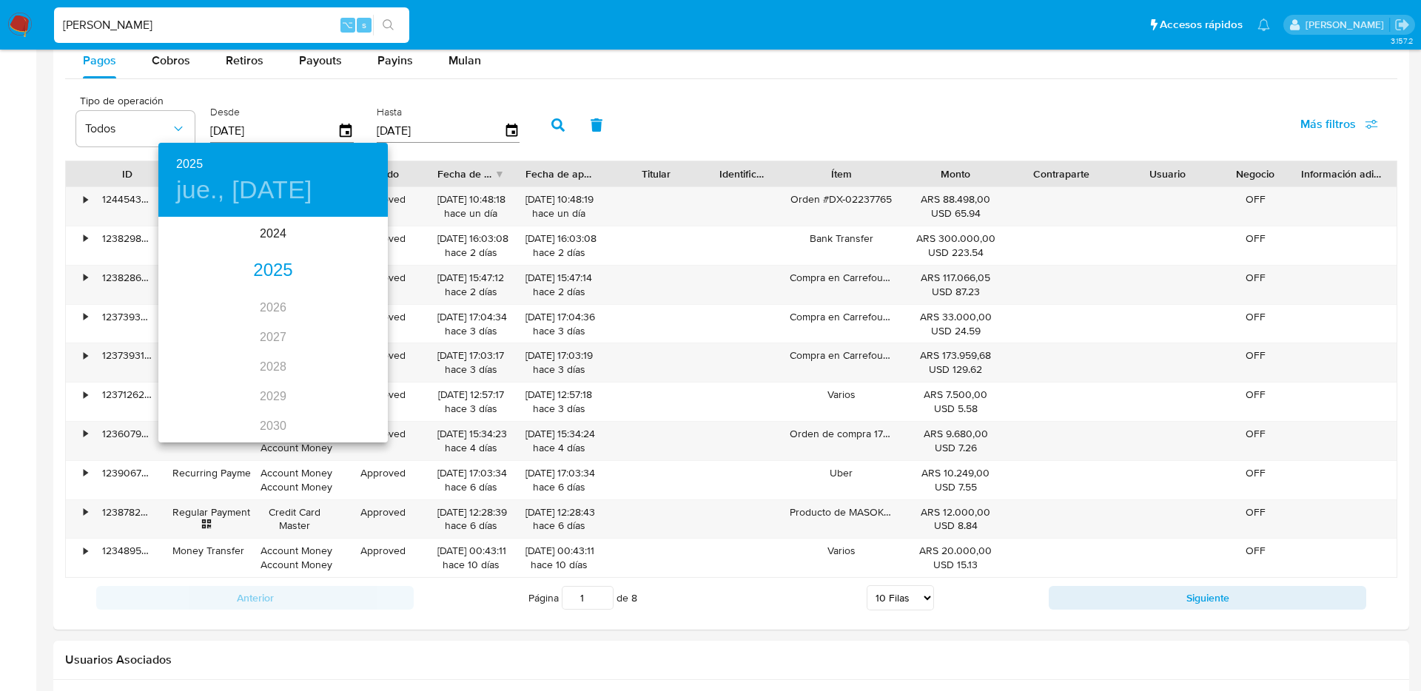
click at [259, 268] on div "2025" at bounding box center [272, 271] width 229 height 30
click at [265, 350] on div "ago." at bounding box center [273, 358] width 76 height 56
click at [251, 403] on span "27" at bounding box center [243, 401] width 27 height 15
type input "[DATE]"
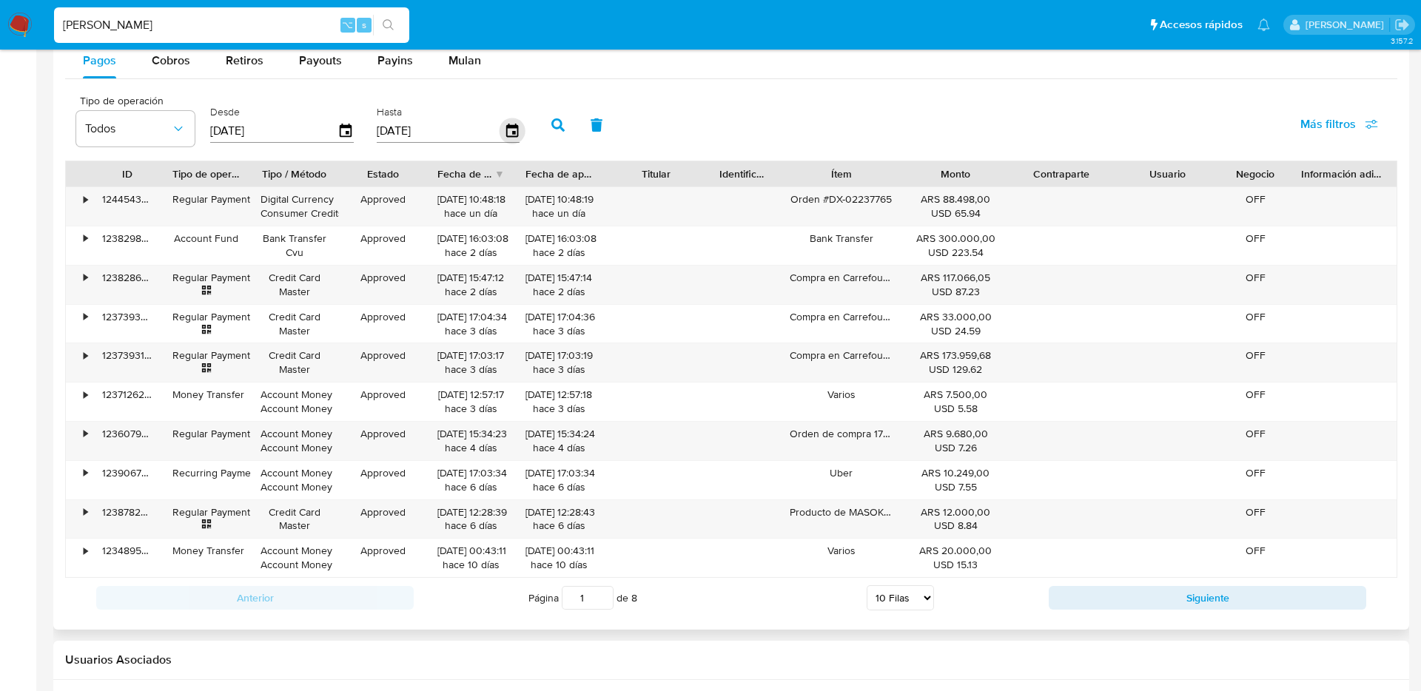
click at [503, 128] on icon "button" at bounding box center [512, 131] width 26 height 26
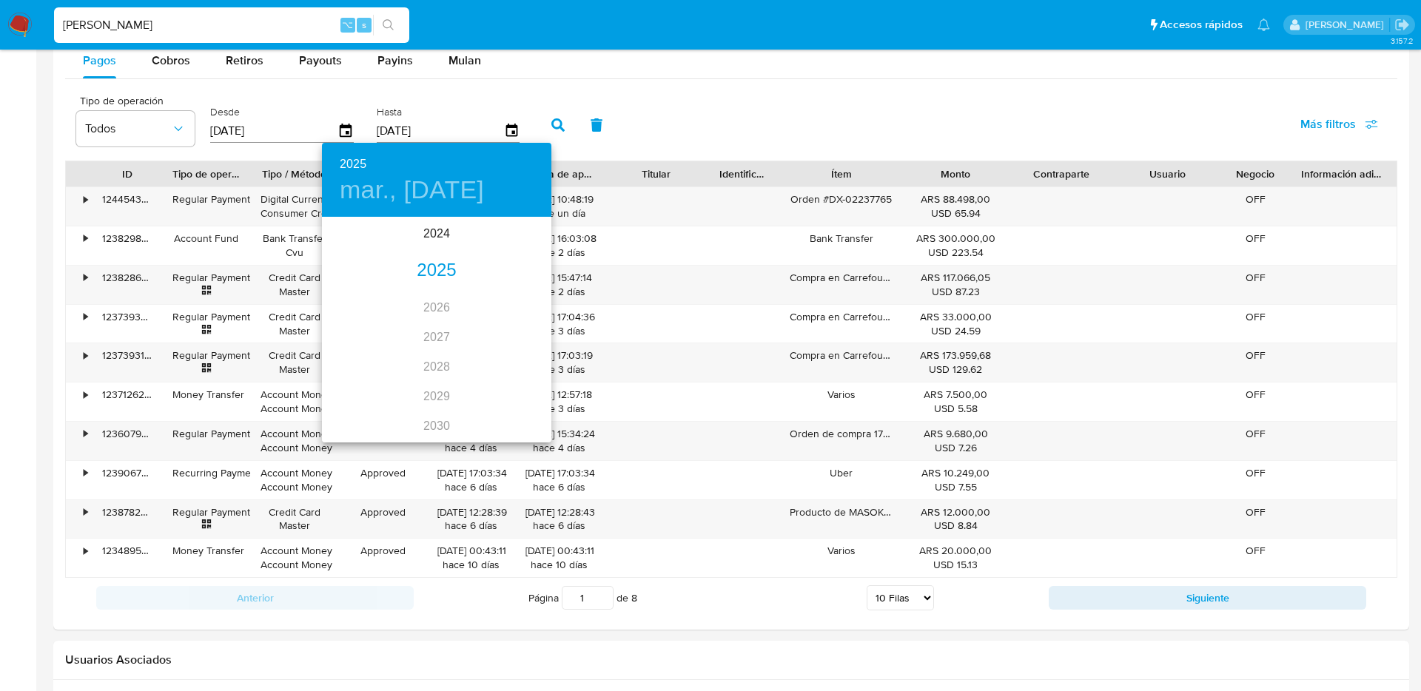
click at [421, 266] on div "2025" at bounding box center [436, 271] width 229 height 30
click at [417, 359] on div "ago." at bounding box center [436, 358] width 76 height 56
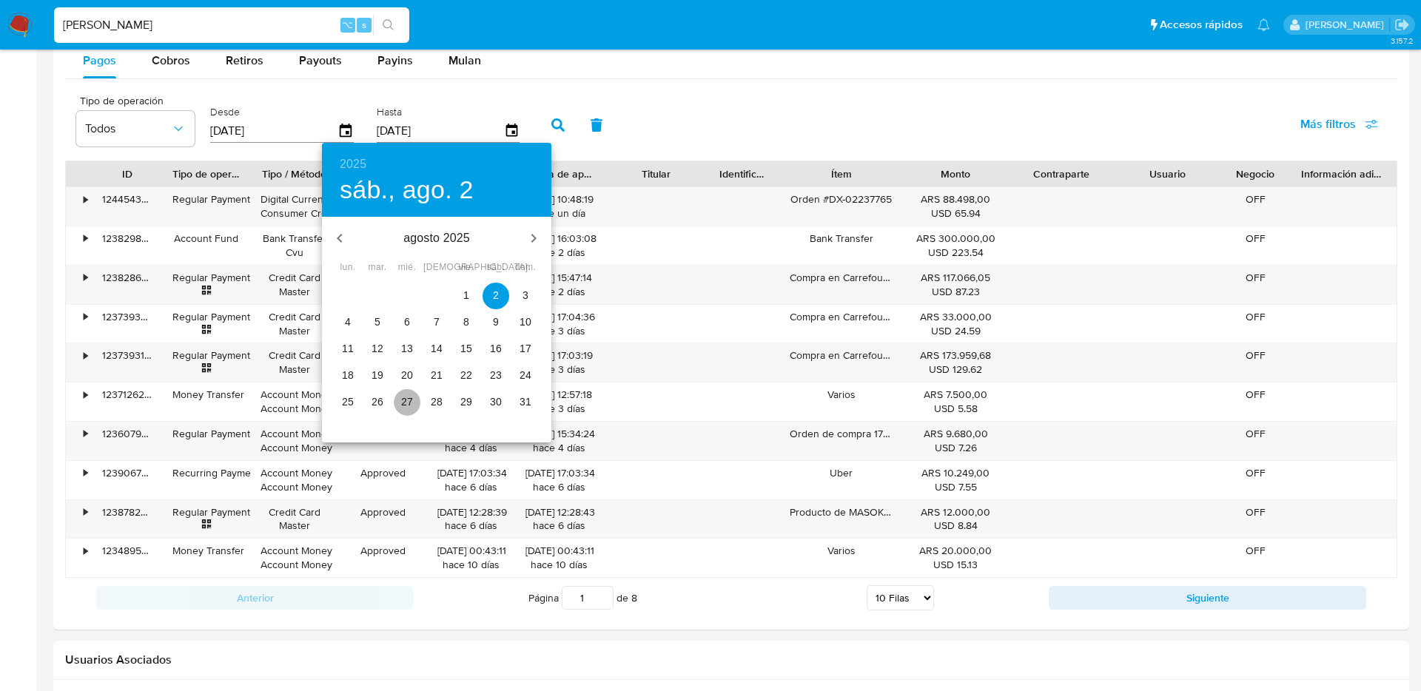
click at [411, 404] on p "27" at bounding box center [407, 401] width 12 height 15
type input "[DATE]"
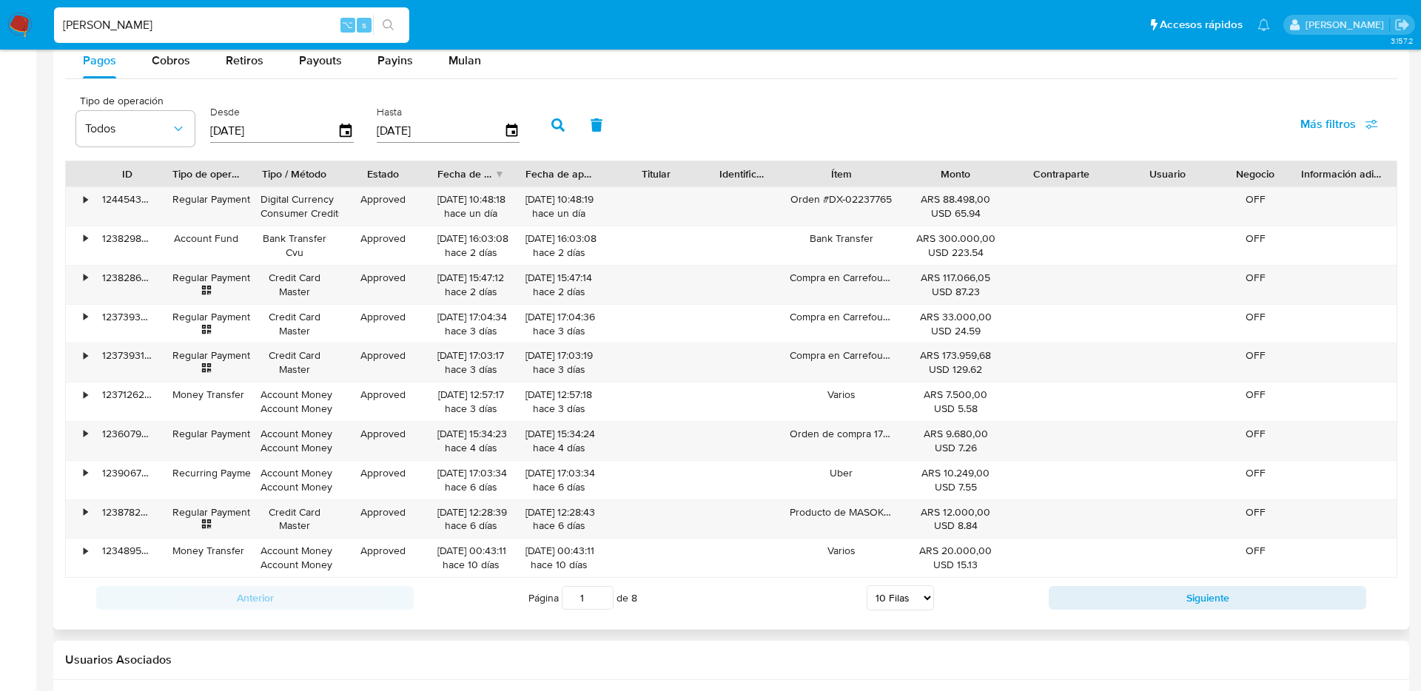
click at [556, 135] on button "button" at bounding box center [558, 125] width 38 height 36
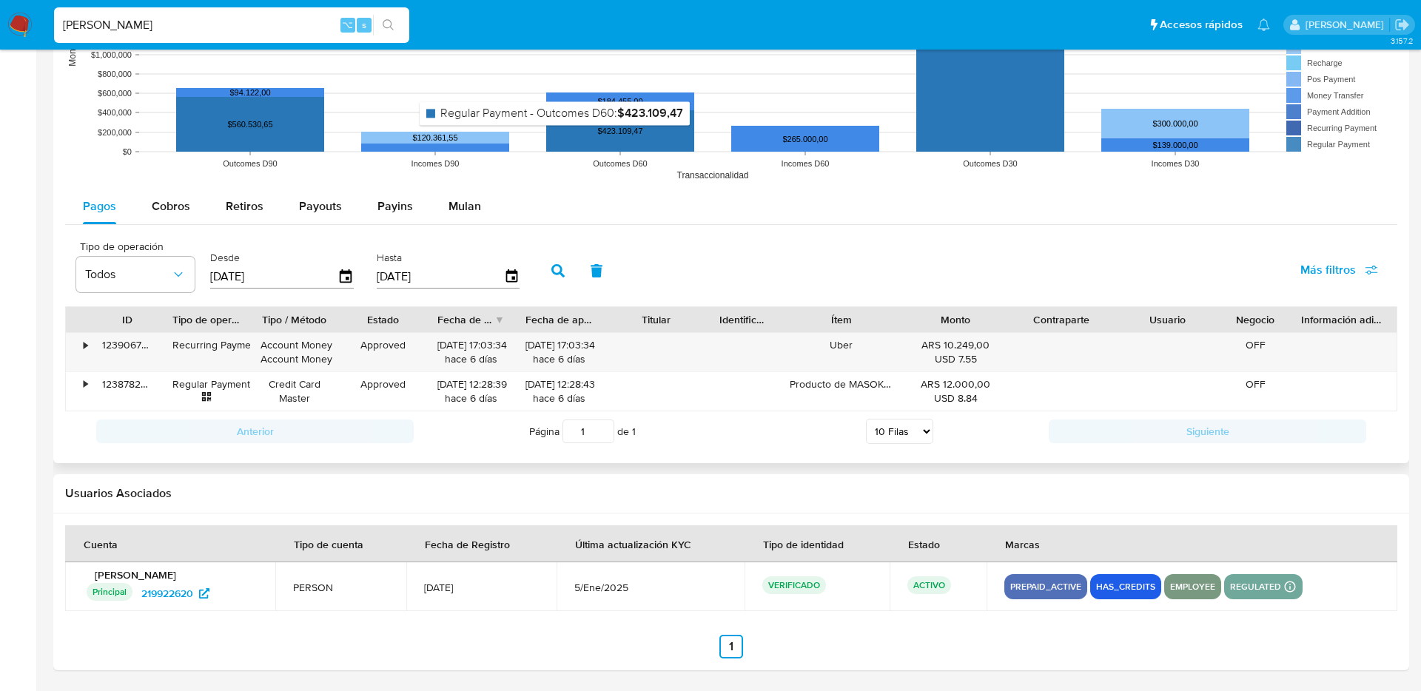
scroll to position [1211, 0]
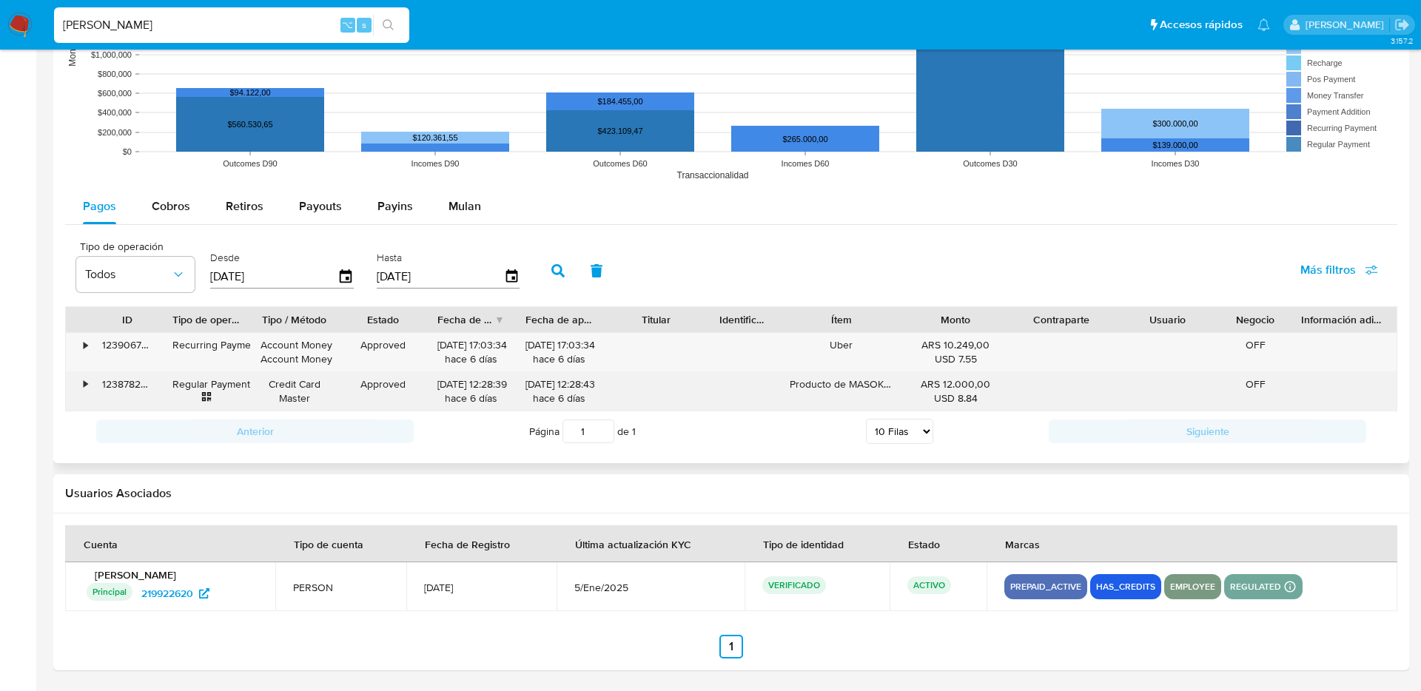
click at [79, 383] on div "•" at bounding box center [79, 391] width 26 height 38
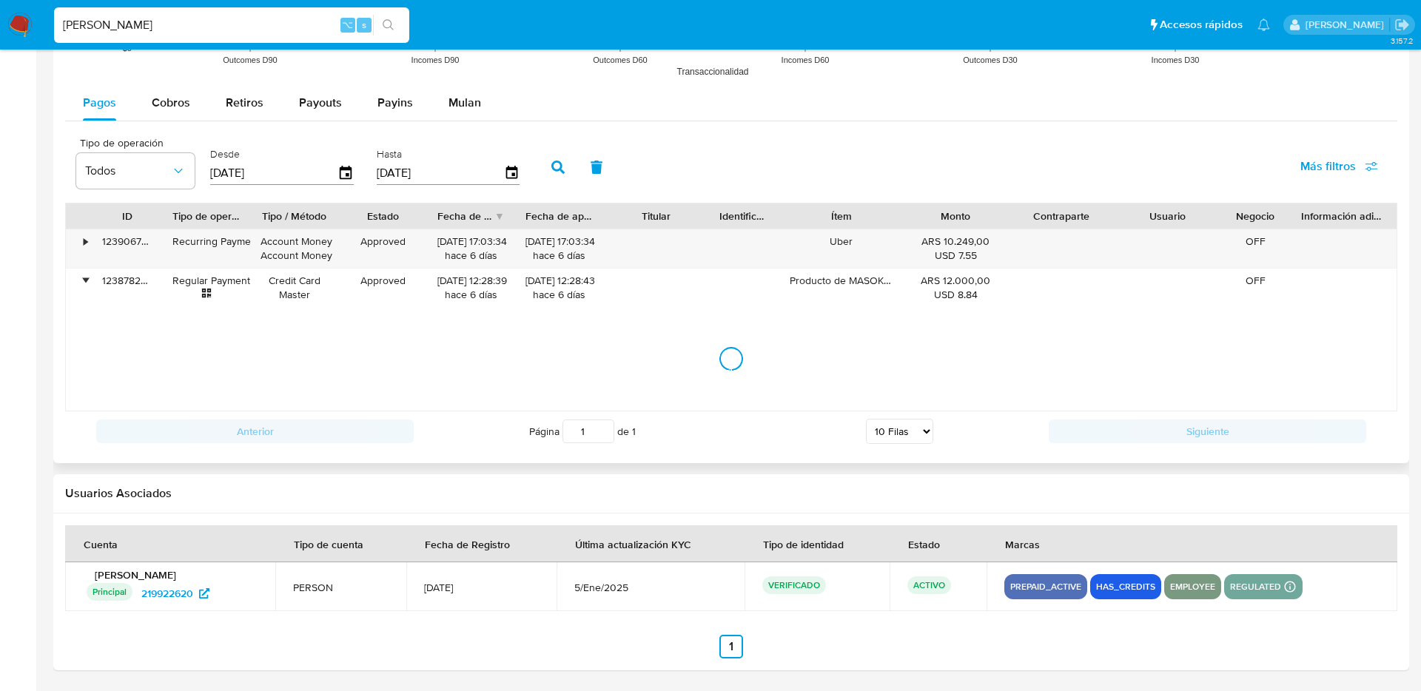
scroll to position [1357, 0]
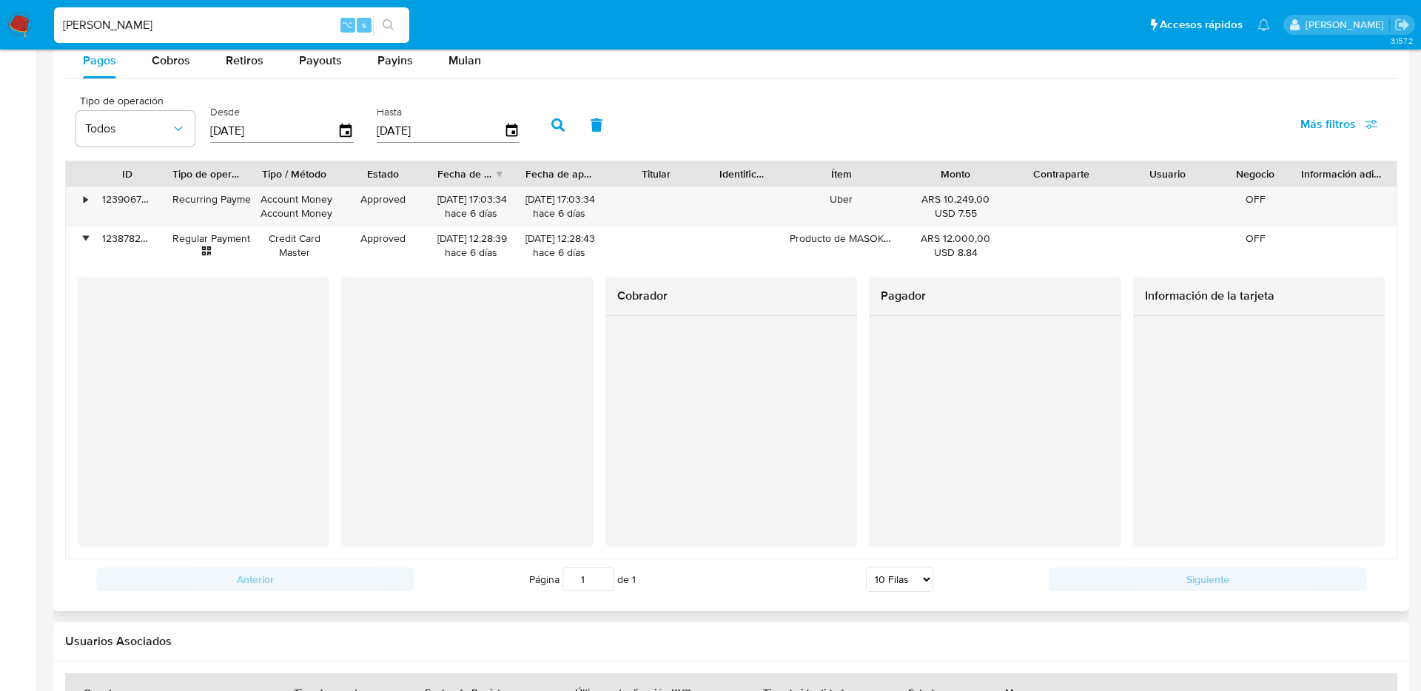
click at [252, 24] on input "[PERSON_NAME]" at bounding box center [231, 25] width 355 height 19
paste input "24780738"
click at [252, 24] on input "SANTI 24780738" at bounding box center [231, 25] width 355 height 19
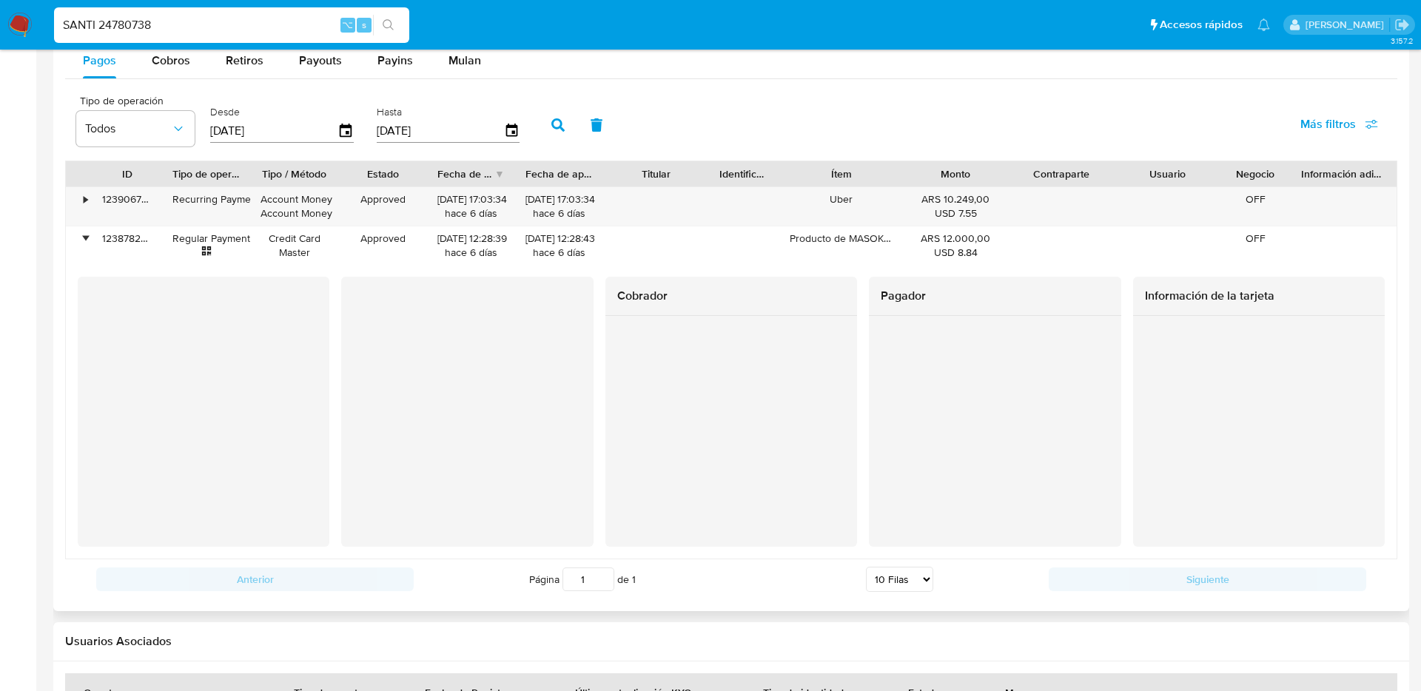
click at [252, 24] on input "SANTI 24780738" at bounding box center [231, 25] width 355 height 19
paste input
click at [268, 10] on div "24780738 ⌥ s" at bounding box center [231, 25] width 355 height 36
click at [268, 19] on input "24780738" at bounding box center [231, 25] width 355 height 19
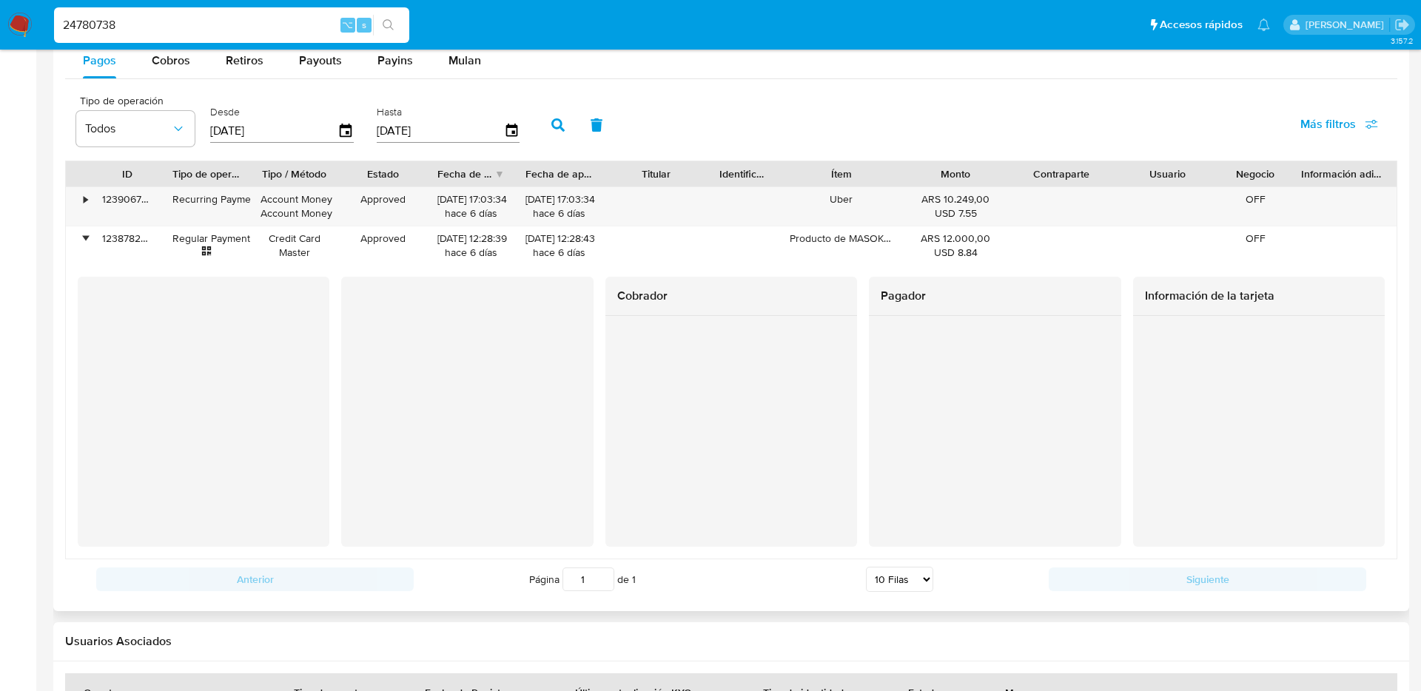
click at [268, 19] on input "24780738" at bounding box center [231, 25] width 355 height 19
paste input "98111111"
type input "98111111"
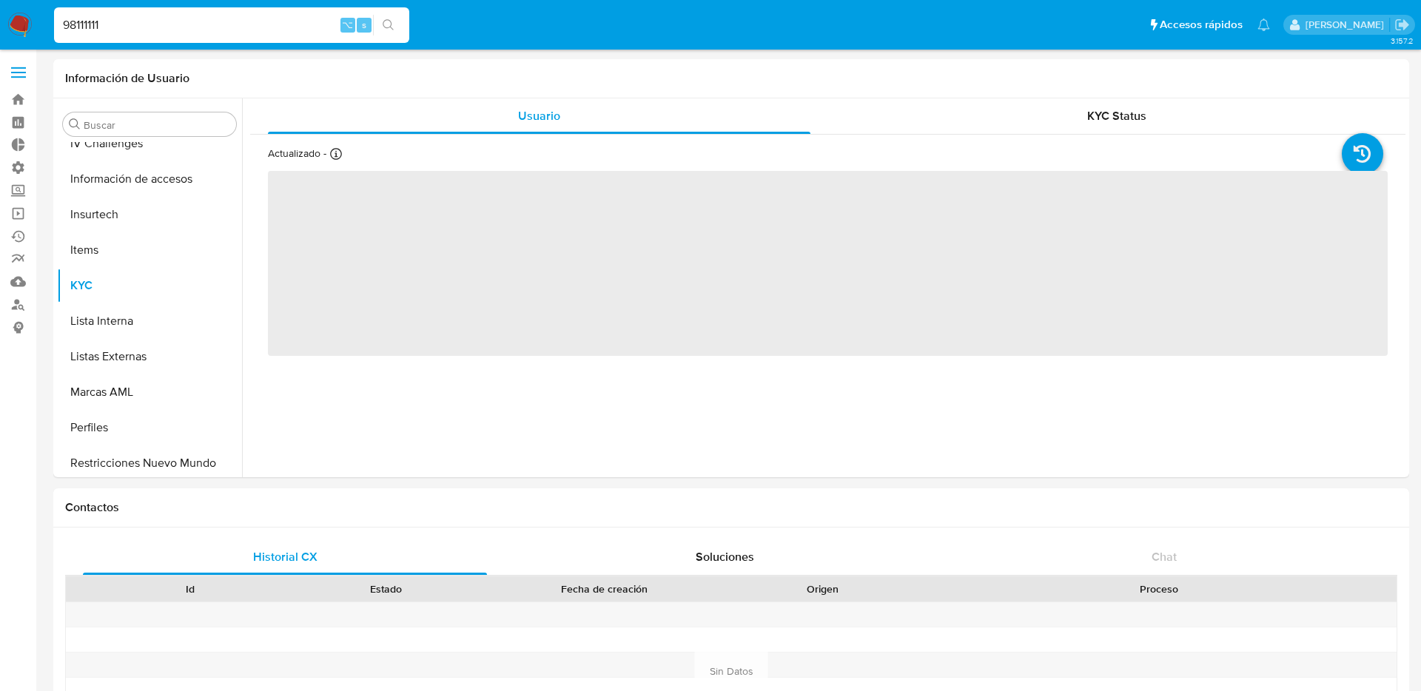
scroll to position [661, 0]
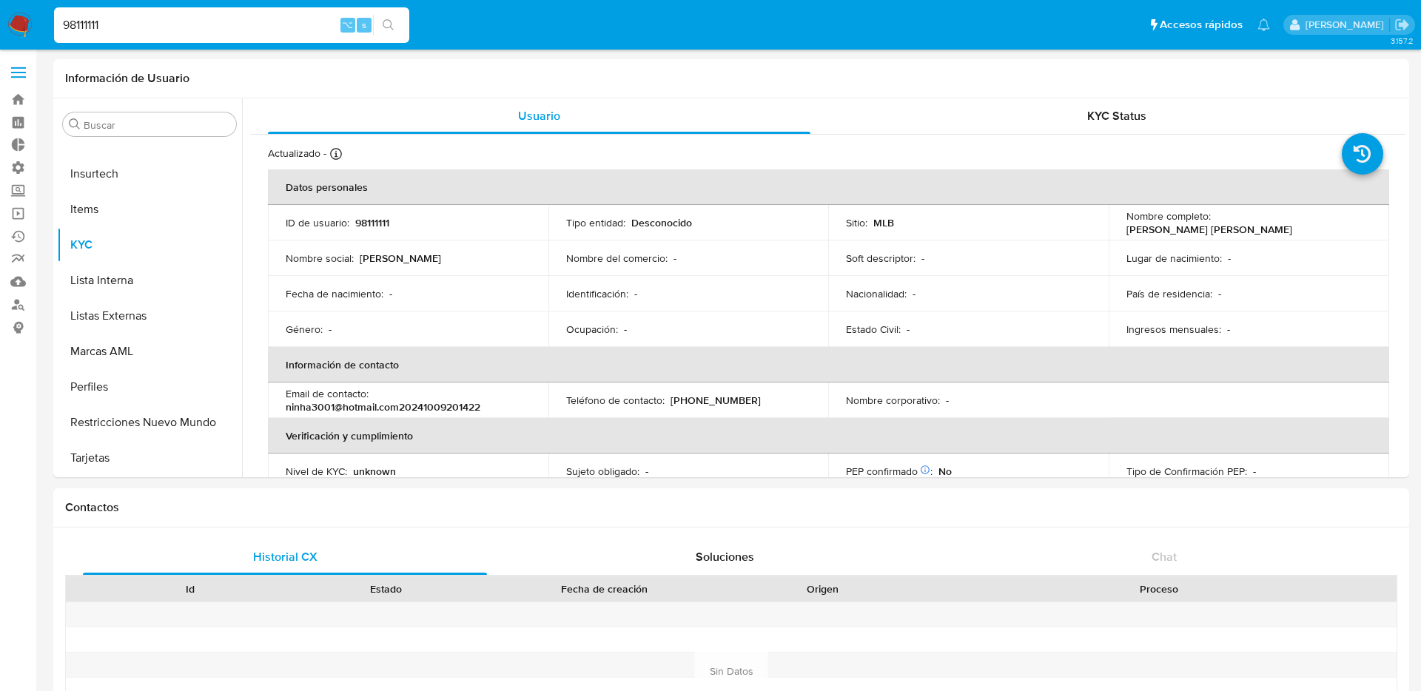
select select "10"
click at [271, 22] on input "98111111" at bounding box center [231, 25] width 355 height 19
paste input "147688640"
type input "147688640"
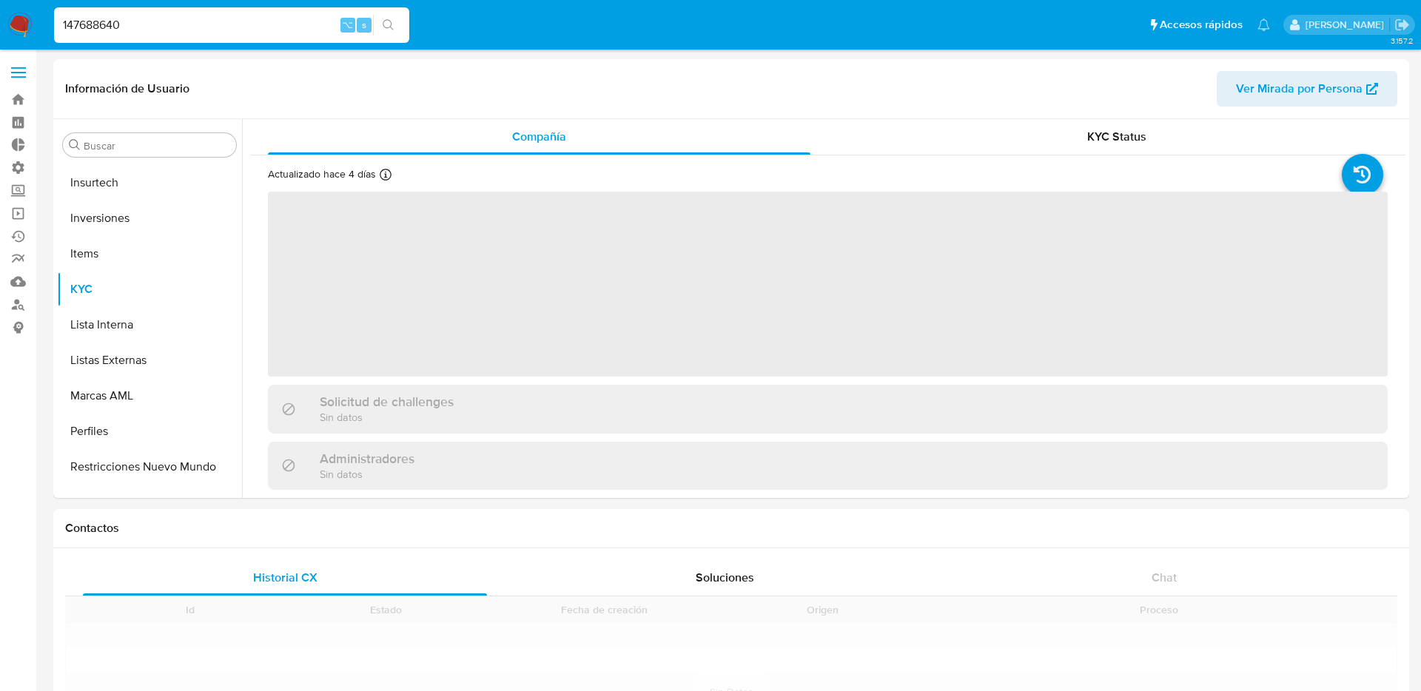
scroll to position [696, 0]
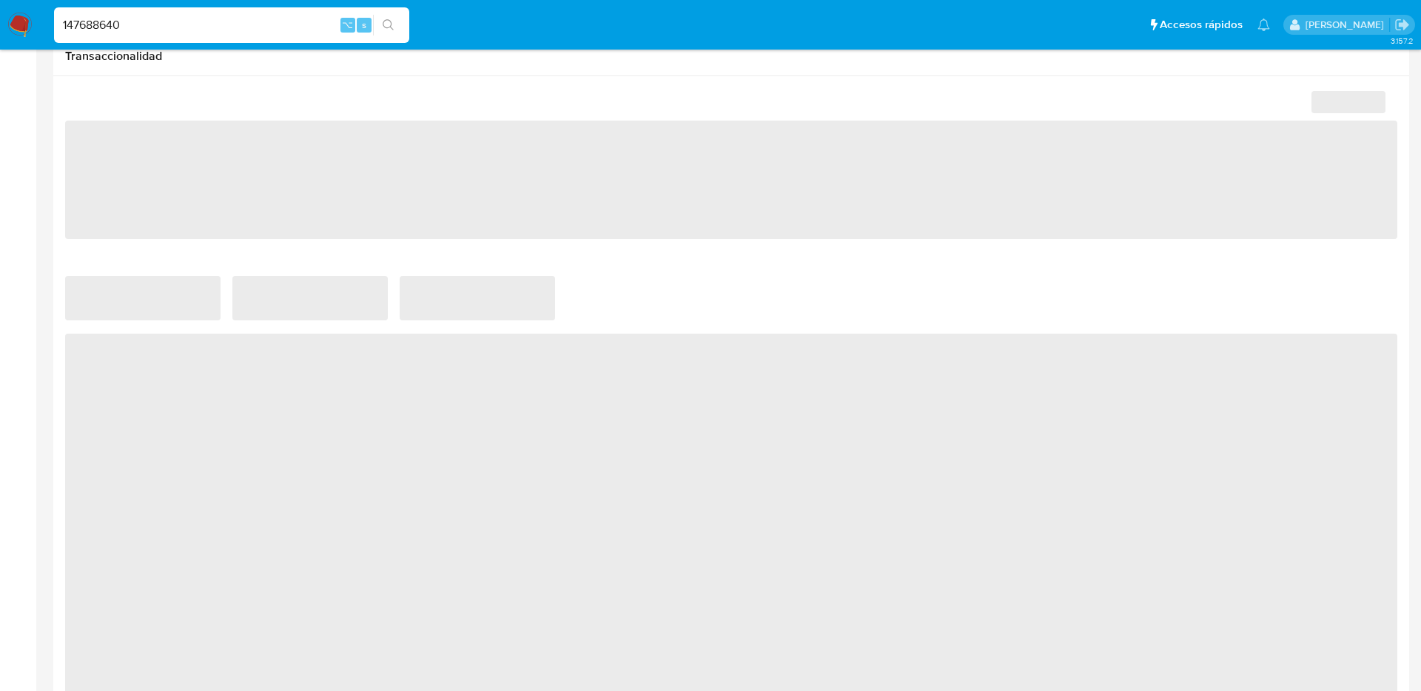
select select "10"
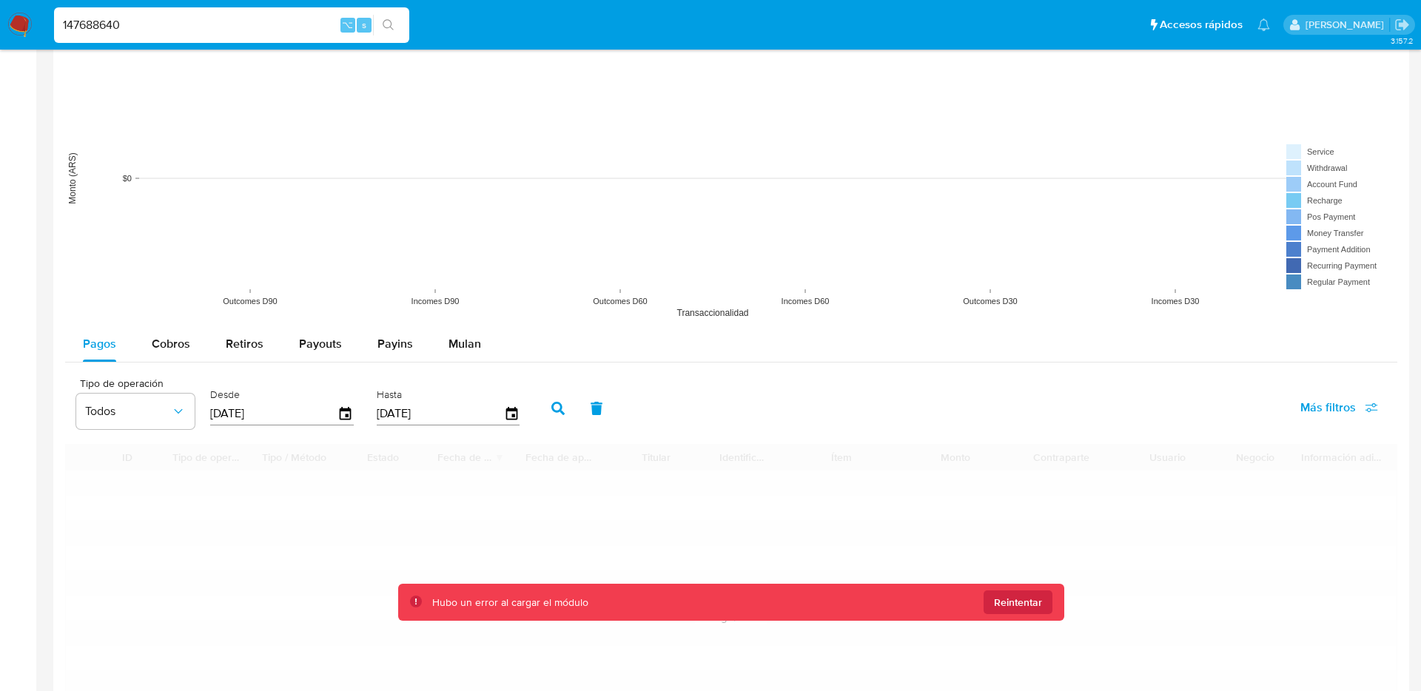
scroll to position [1180, 0]
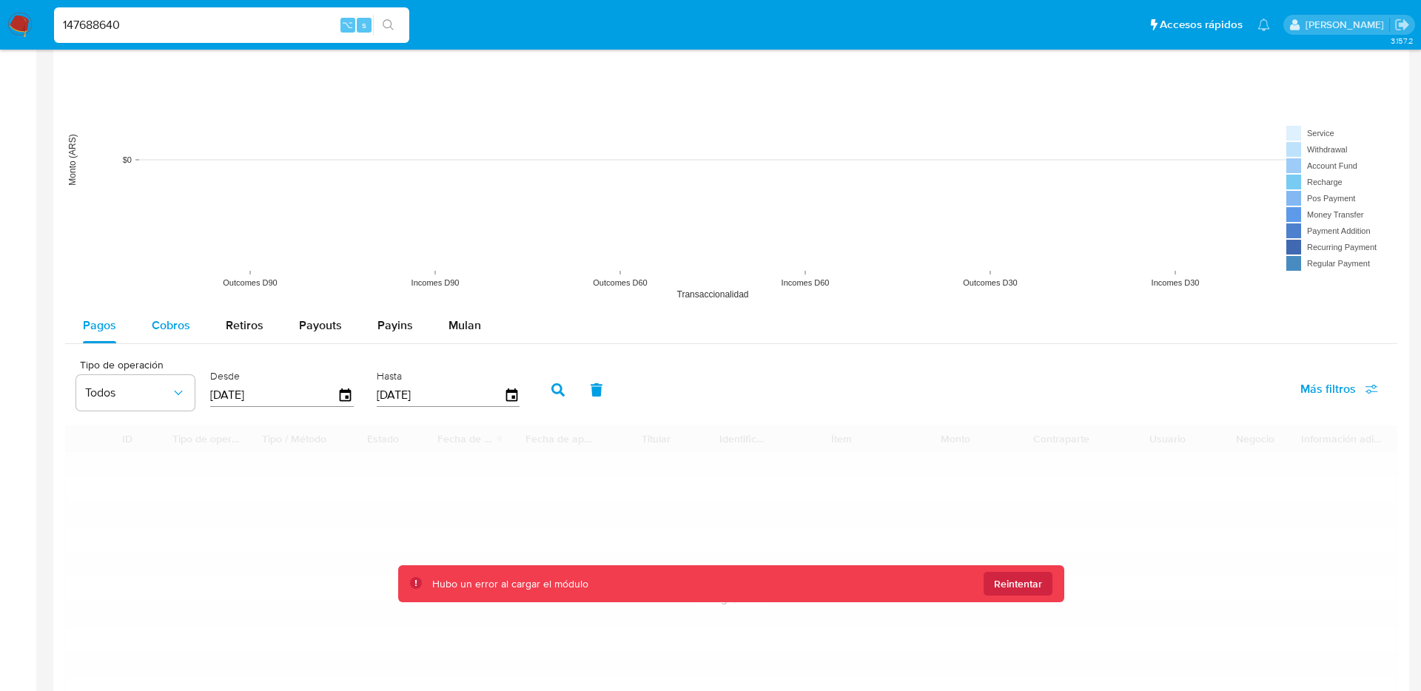
click at [195, 321] on button "Cobros" at bounding box center [171, 326] width 74 height 36
select select "10"
click at [226, 327] on span "Retiros" at bounding box center [245, 325] width 38 height 17
select select "10"
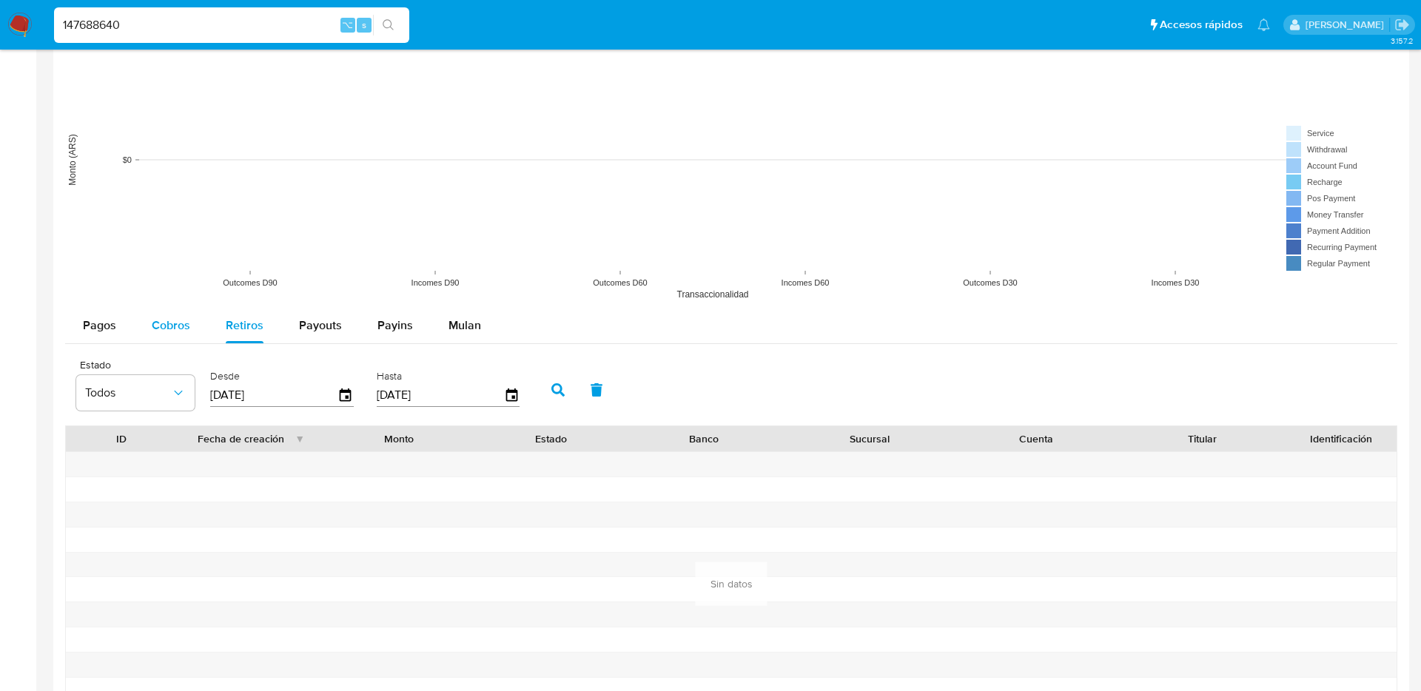
click at [181, 329] on span "Cobros" at bounding box center [171, 325] width 38 height 17
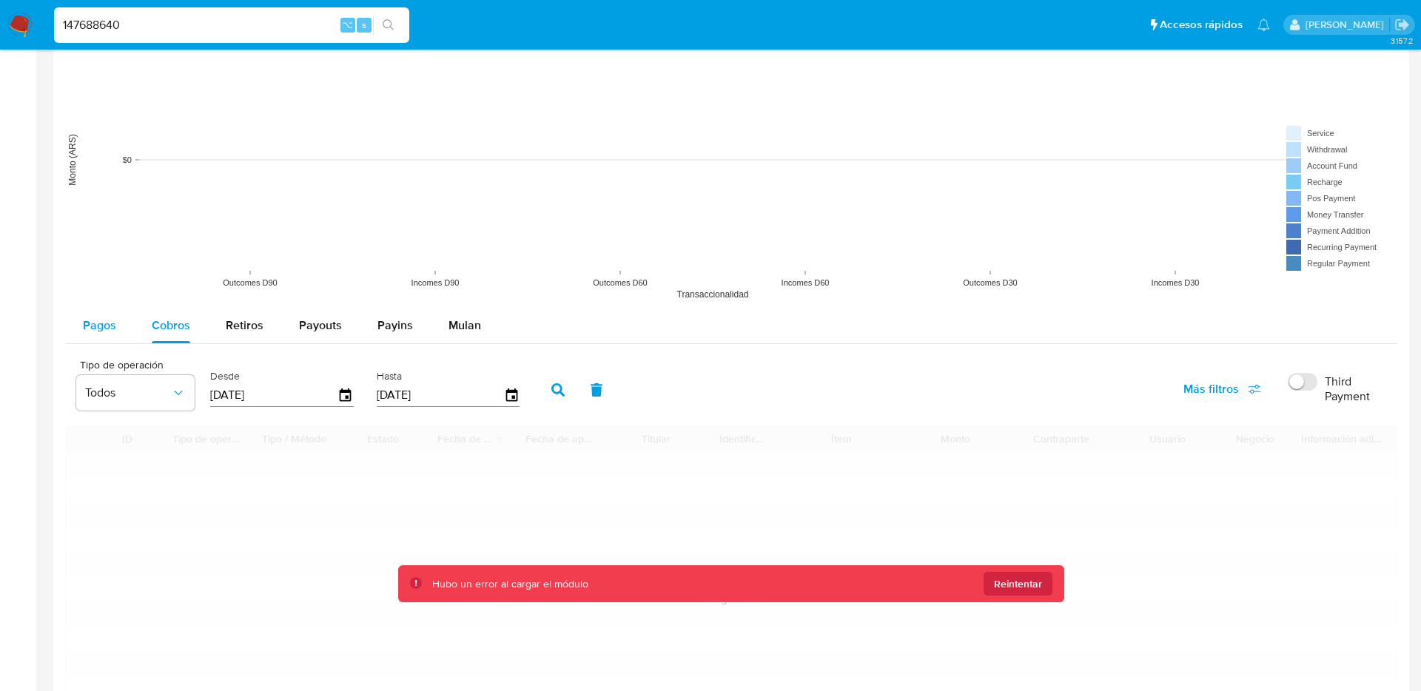
click at [119, 328] on button "Pagos" at bounding box center [99, 326] width 69 height 36
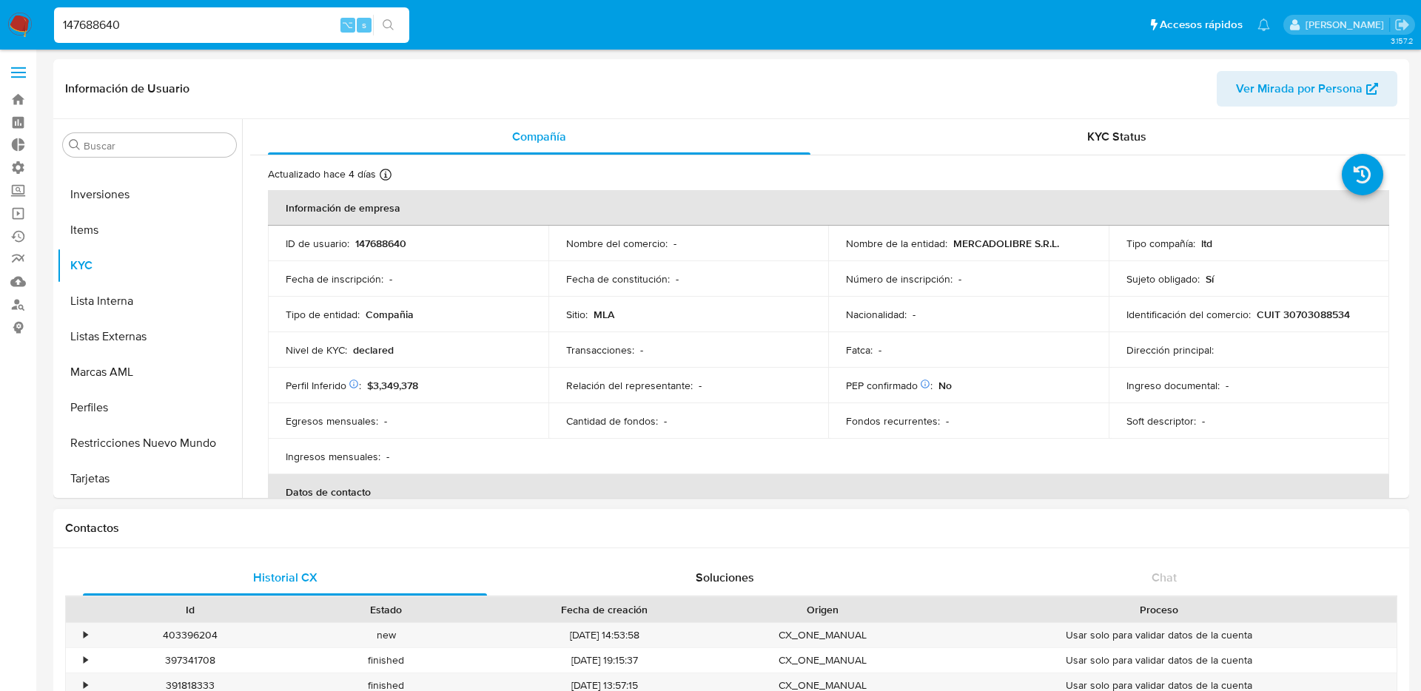
scroll to position [24, 0]
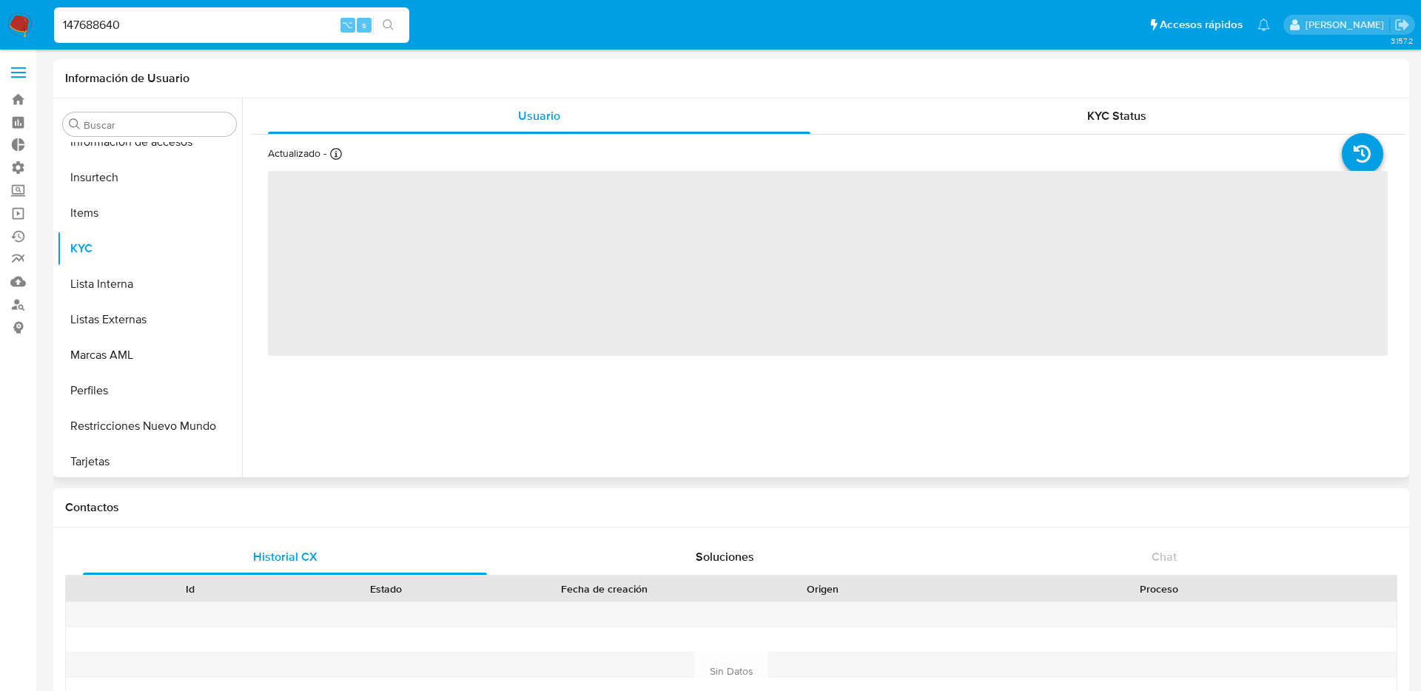
scroll to position [661, 0]
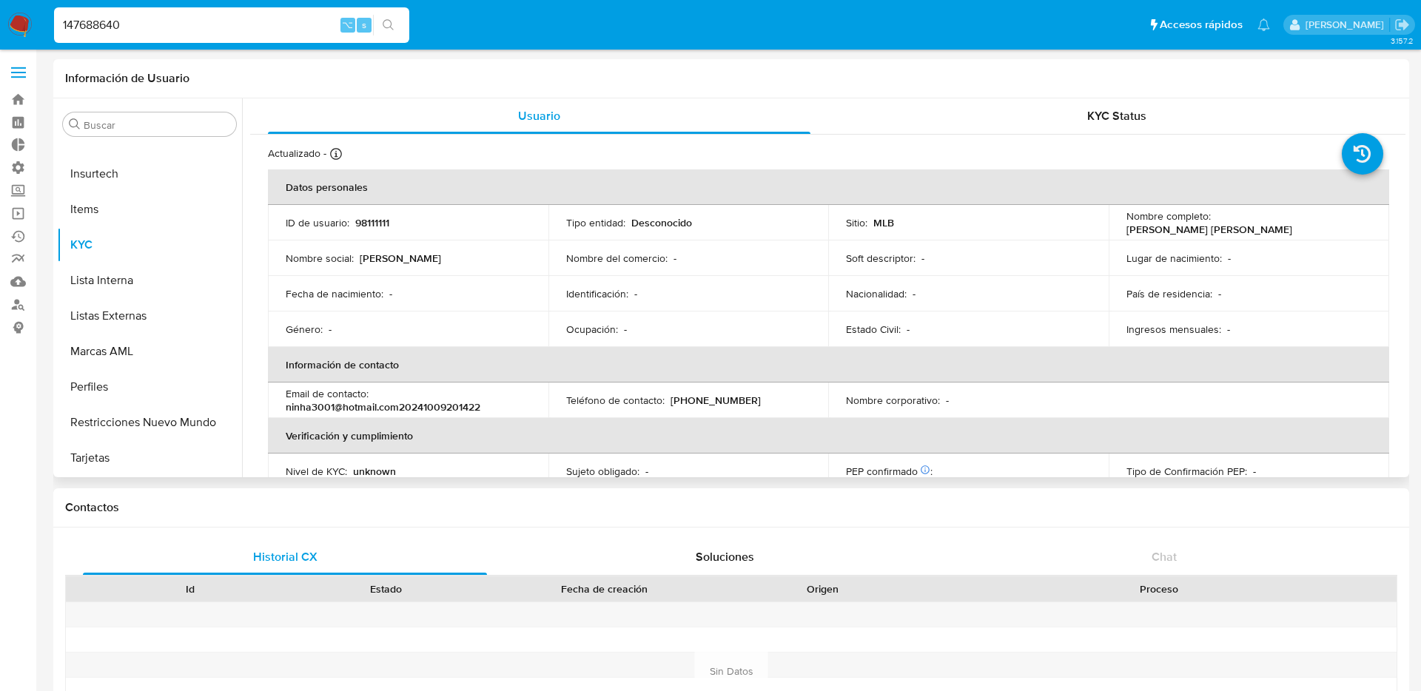
select select "10"
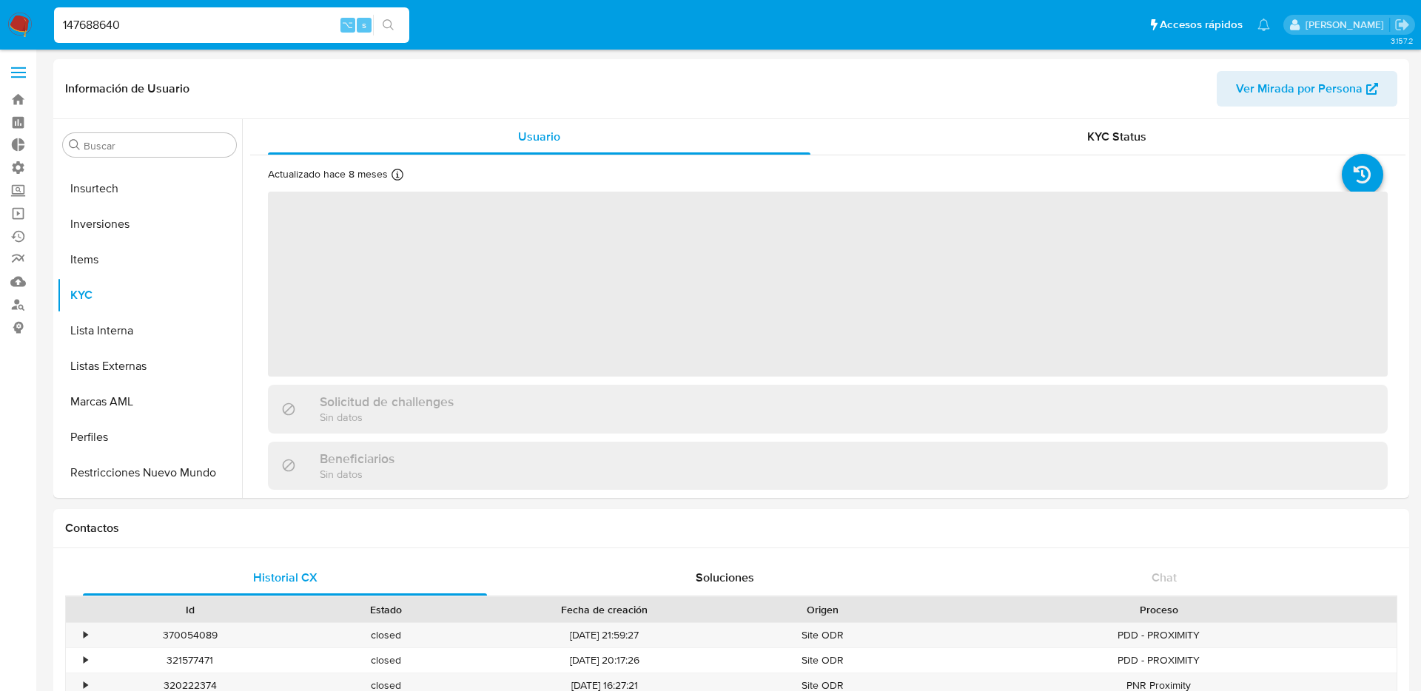
scroll to position [696, 0]
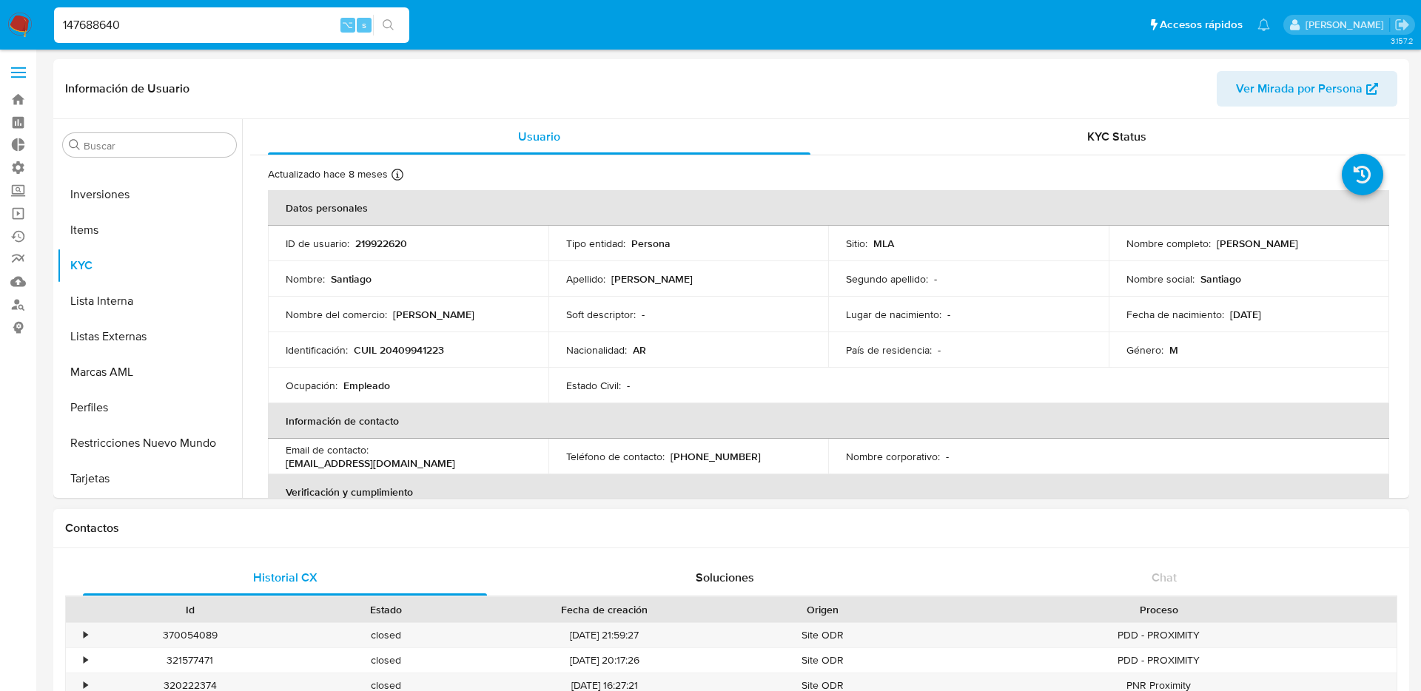
select select "10"
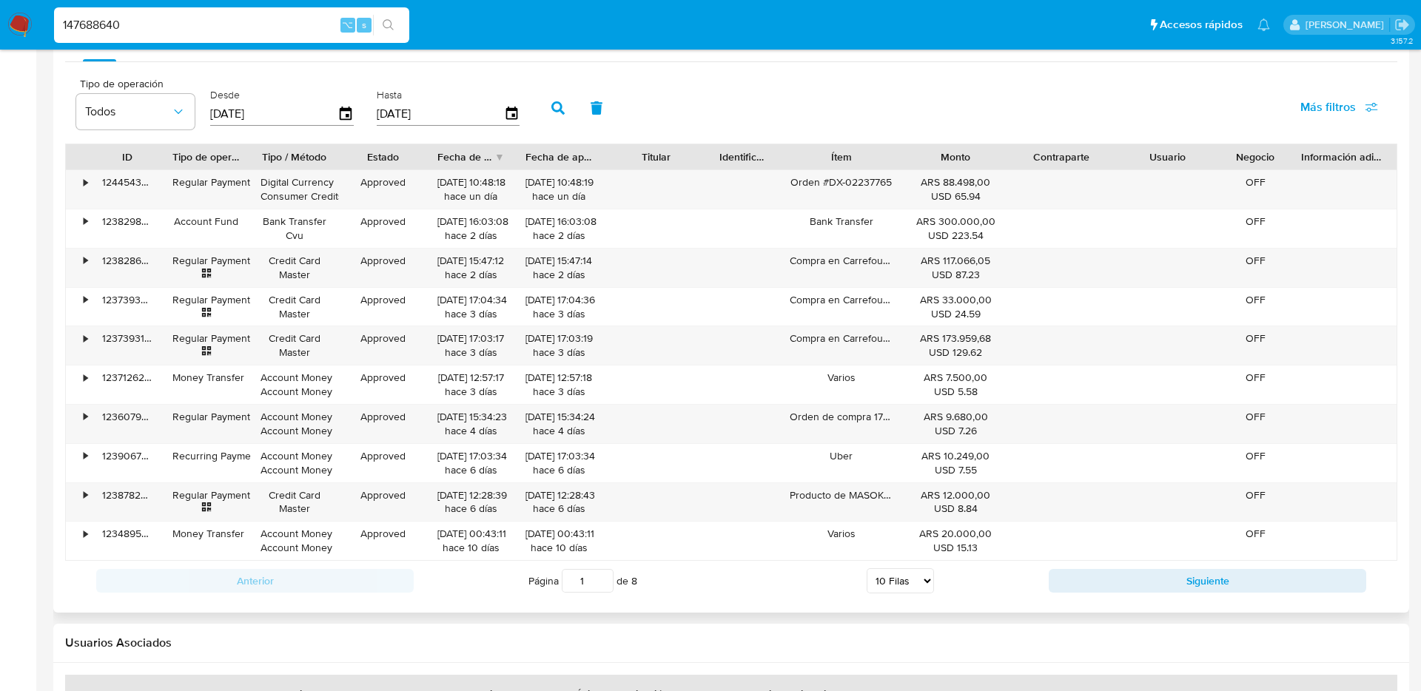
scroll to position [1379, 0]
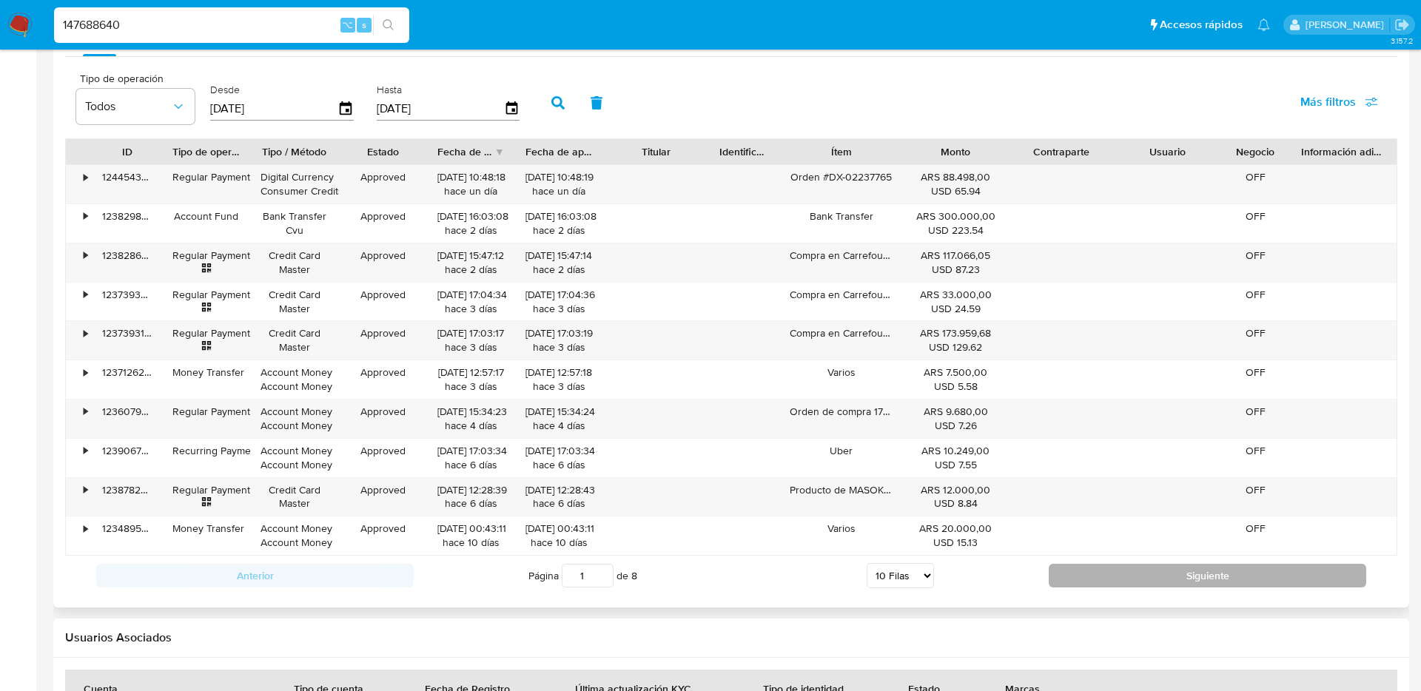
click at [1063, 574] on button "Siguiente" at bounding box center [1207, 576] width 317 height 24
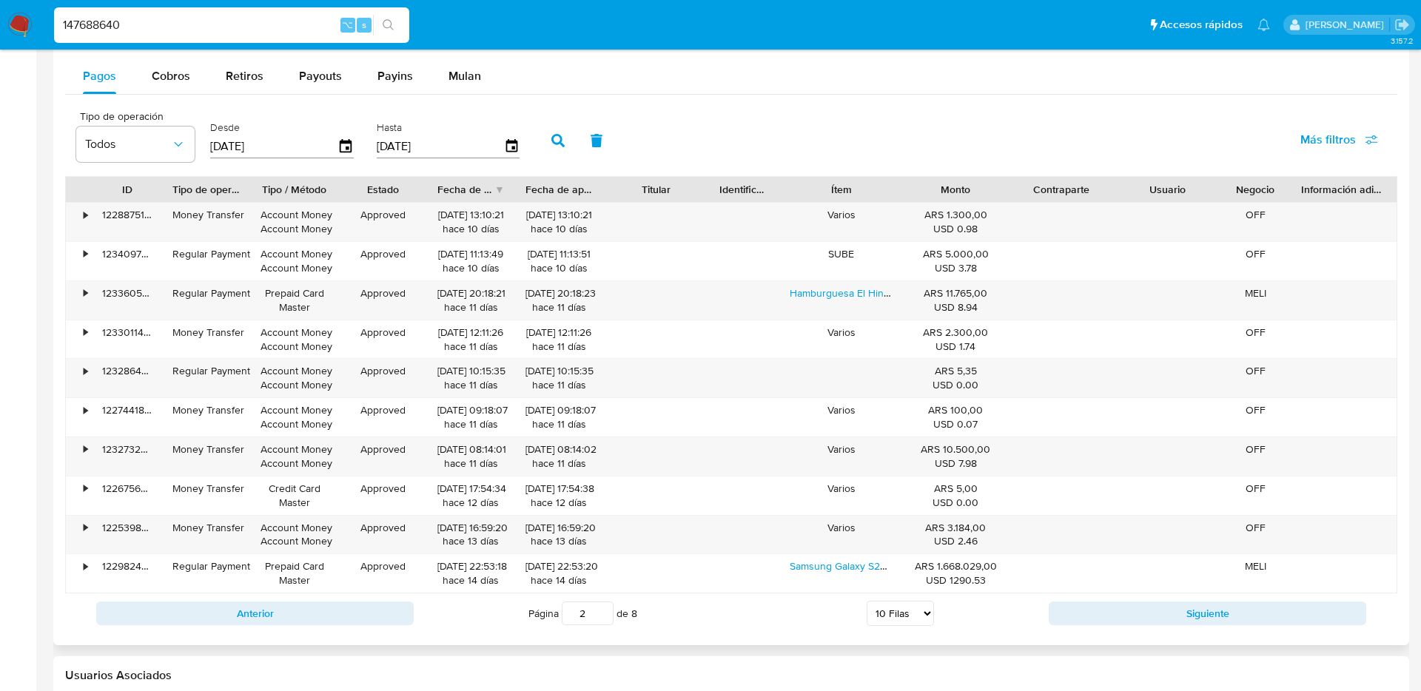
scroll to position [1332, 0]
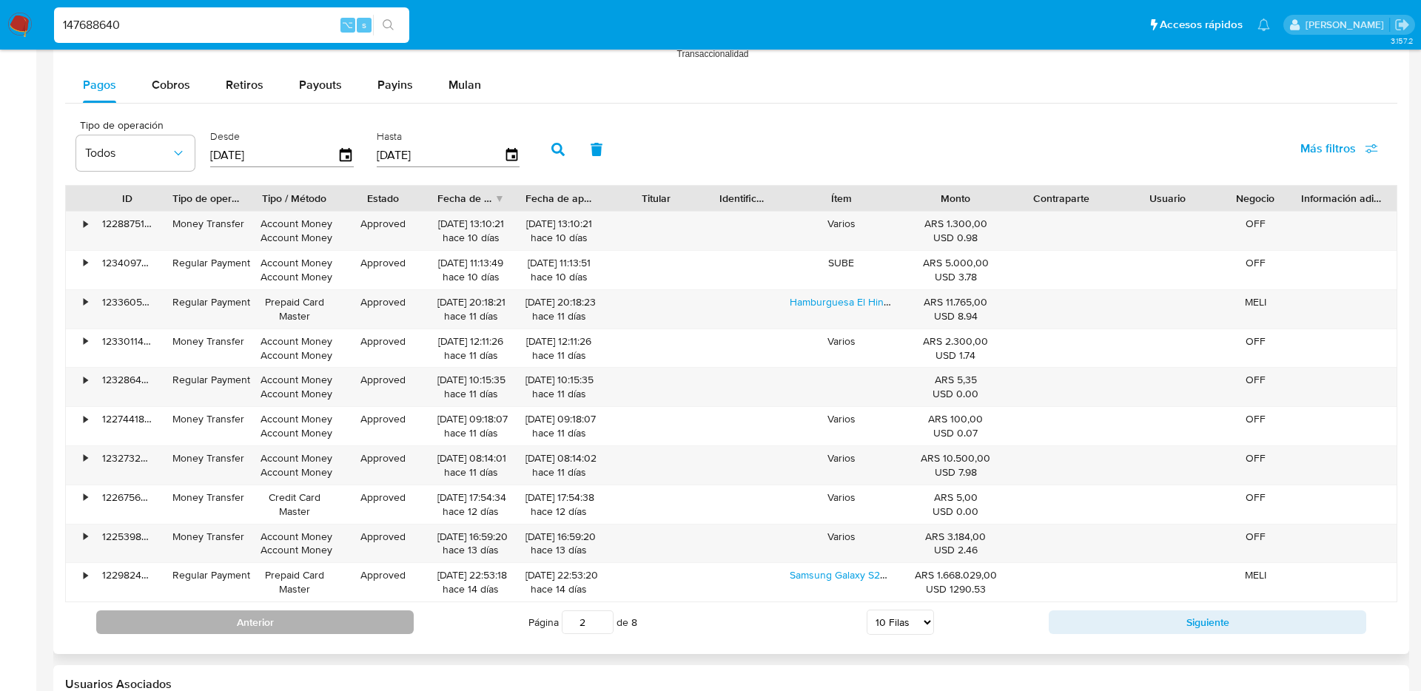
click at [258, 630] on button "Anterior" at bounding box center [254, 623] width 317 height 24
type input "1"
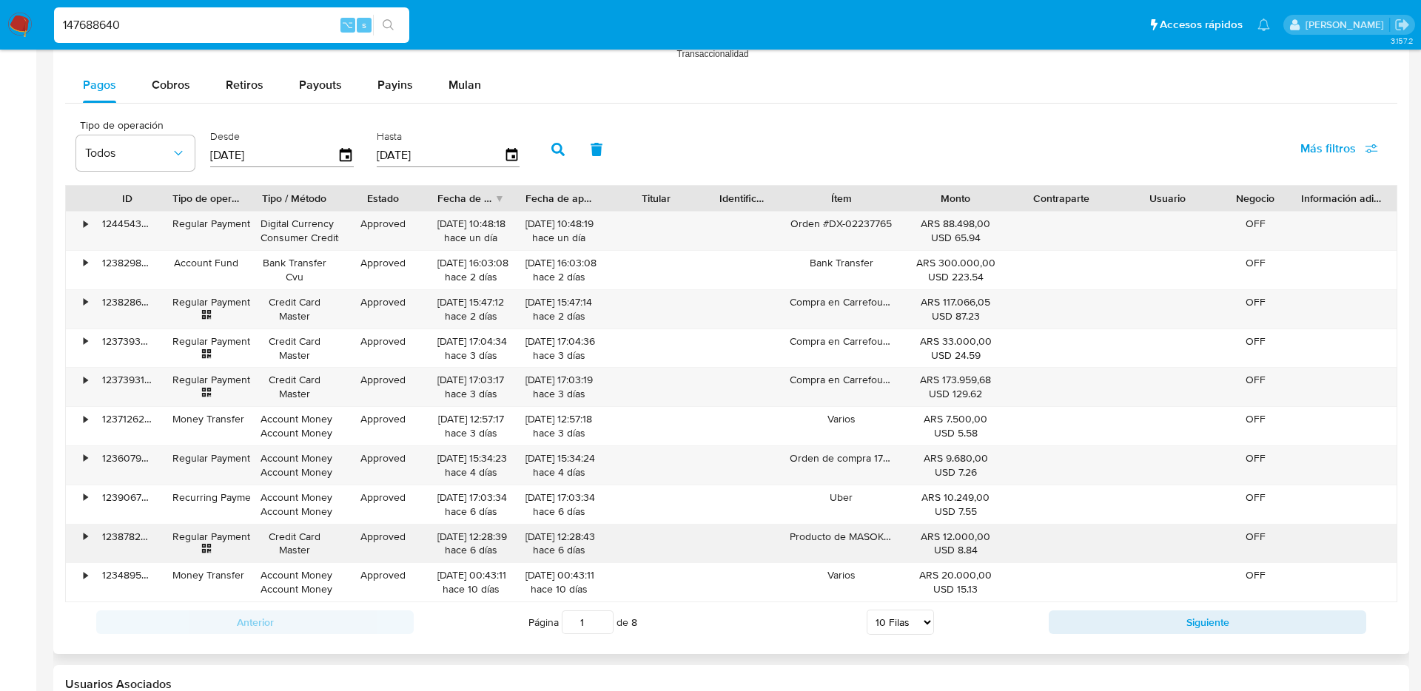
click at [87, 535] on div "•" at bounding box center [86, 537] width 4 height 14
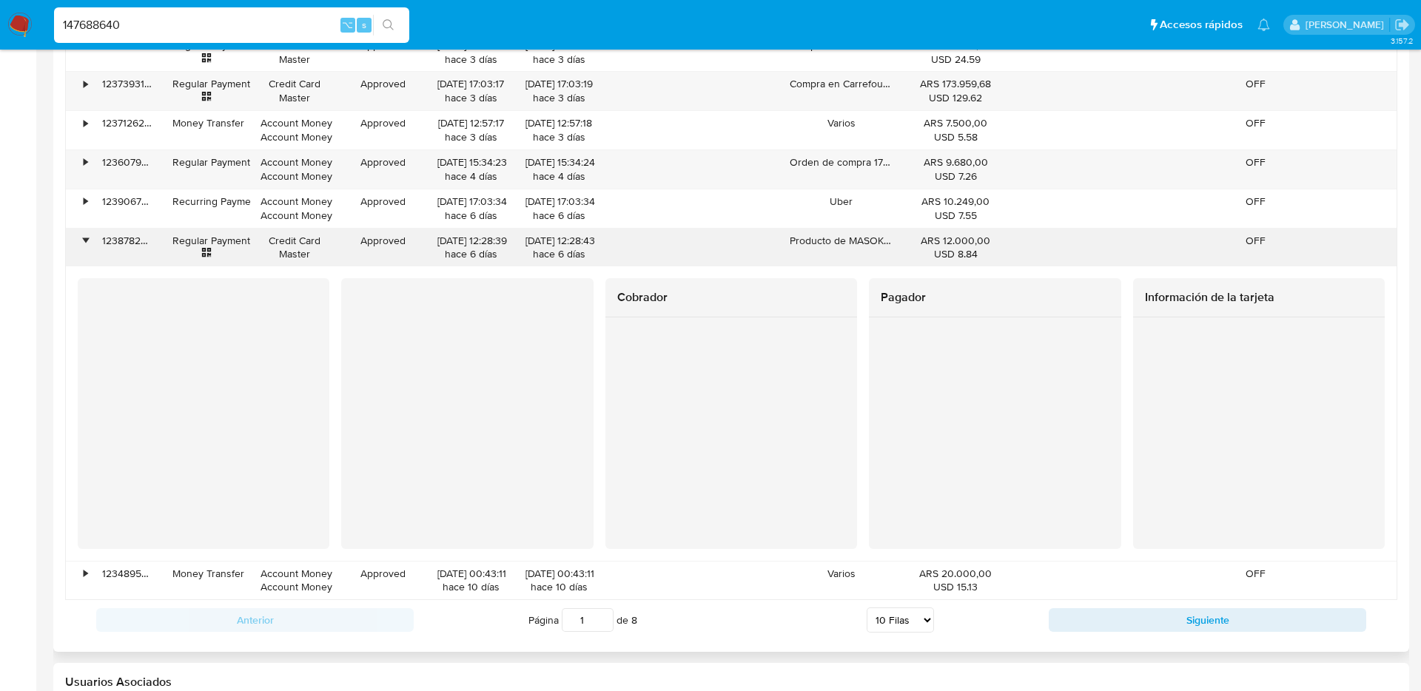
scroll to position [1630, 0]
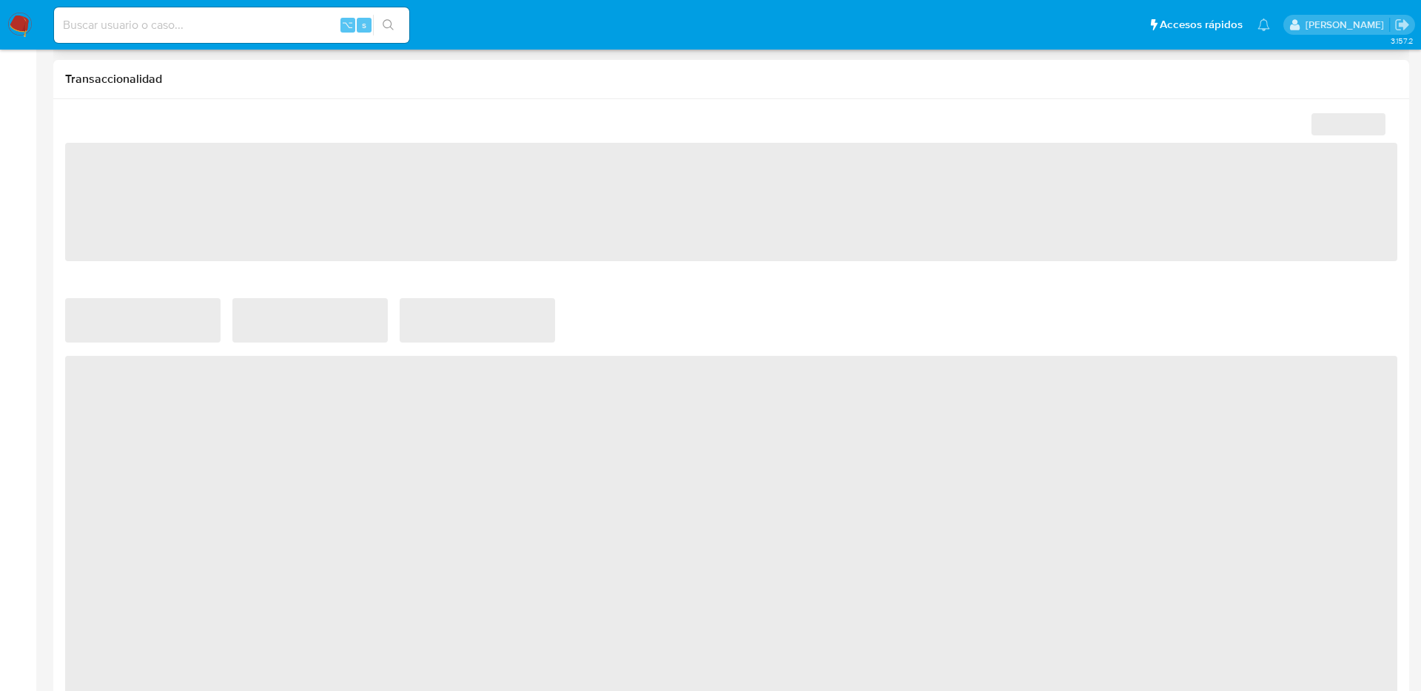
scroll to position [728, 0]
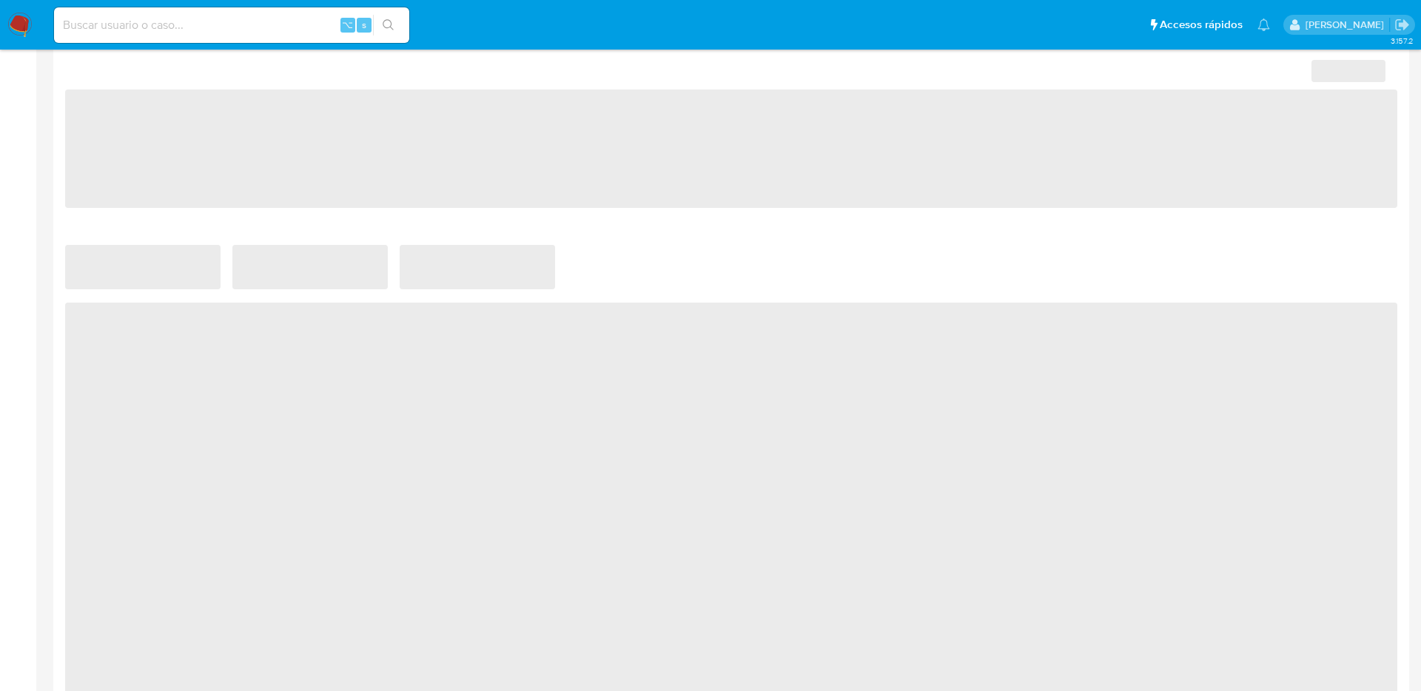
select select "10"
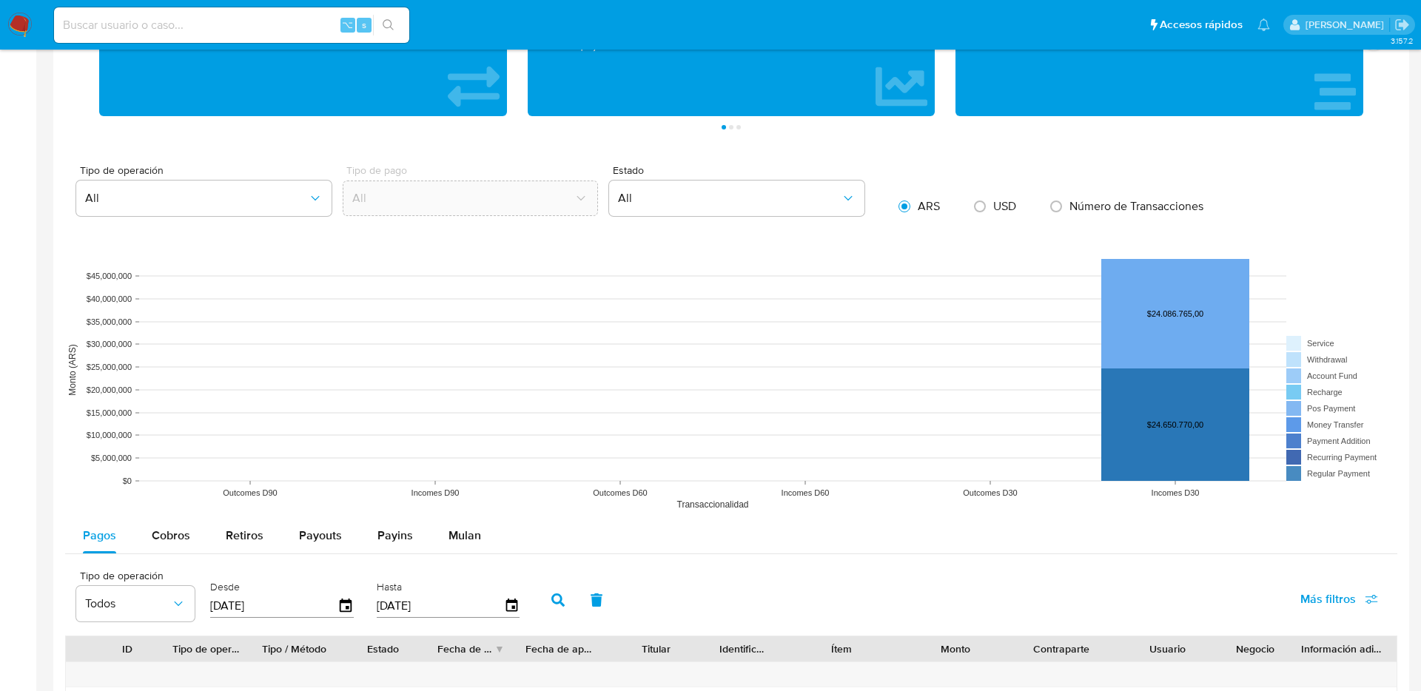
scroll to position [871, 0]
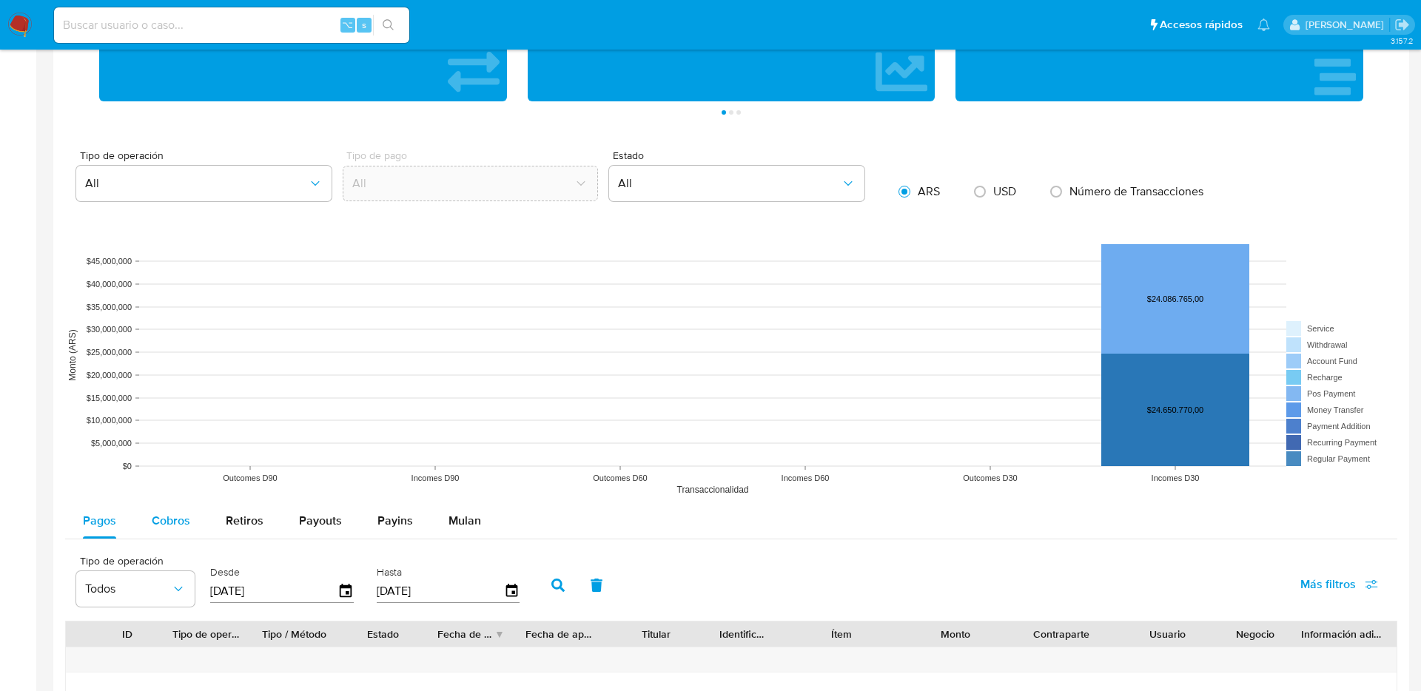
click at [165, 508] on div "Cobros" at bounding box center [171, 521] width 38 height 36
select select "10"
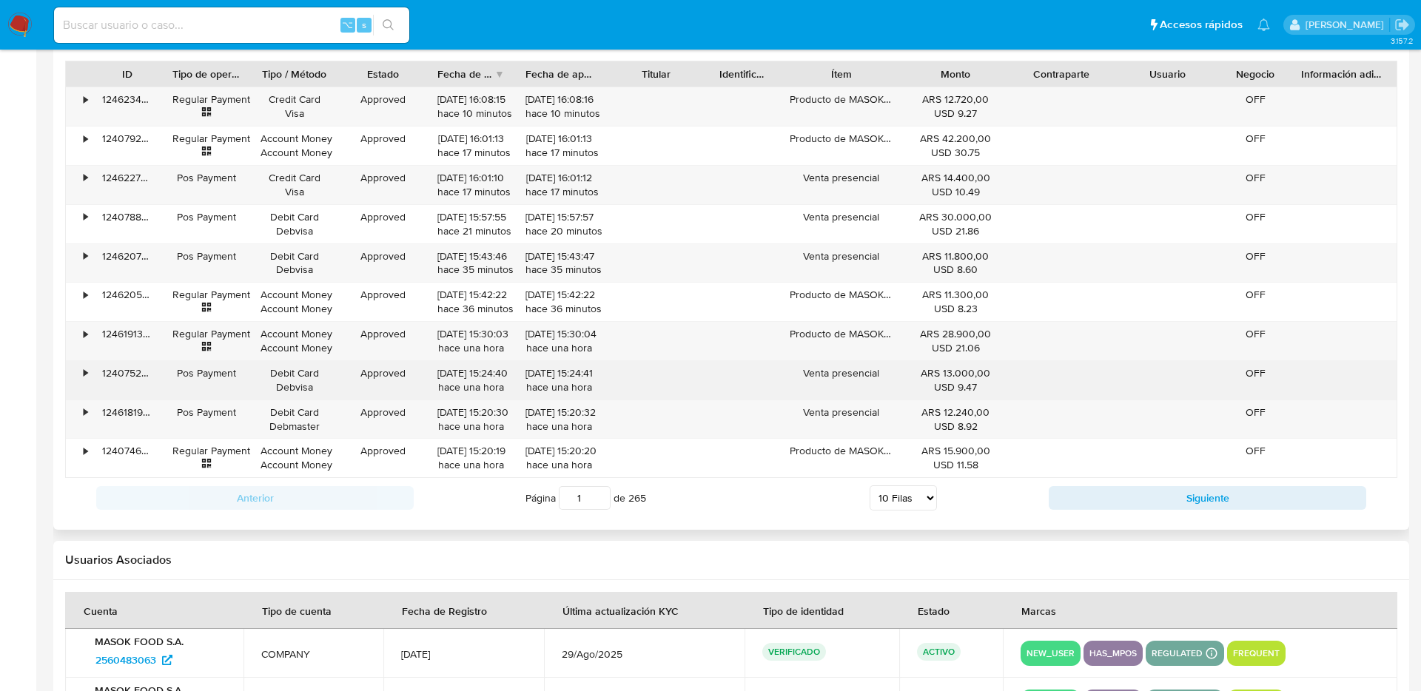
scroll to position [1179, 0]
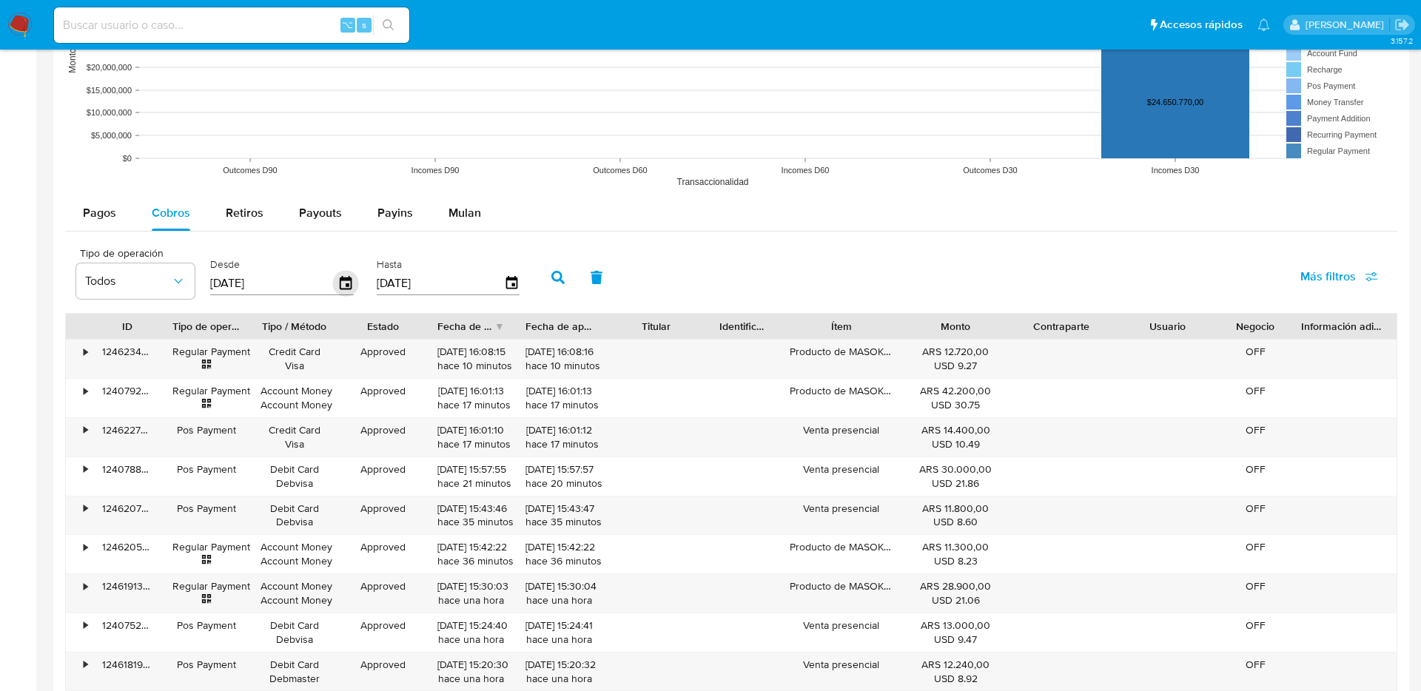
click at [349, 275] on icon "button" at bounding box center [346, 284] width 26 height 26
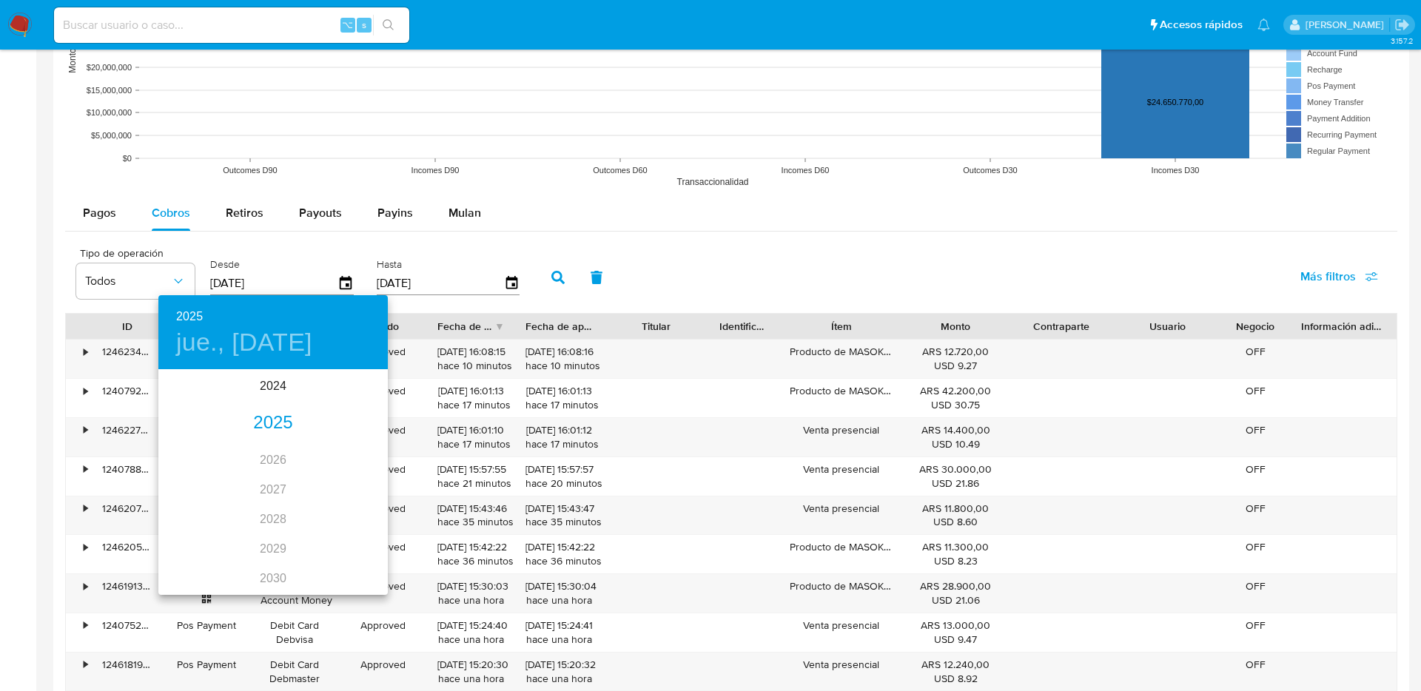
click at [295, 411] on div "2025" at bounding box center [272, 424] width 229 height 30
click at [273, 504] on div "ago." at bounding box center [273, 511] width 76 height 56
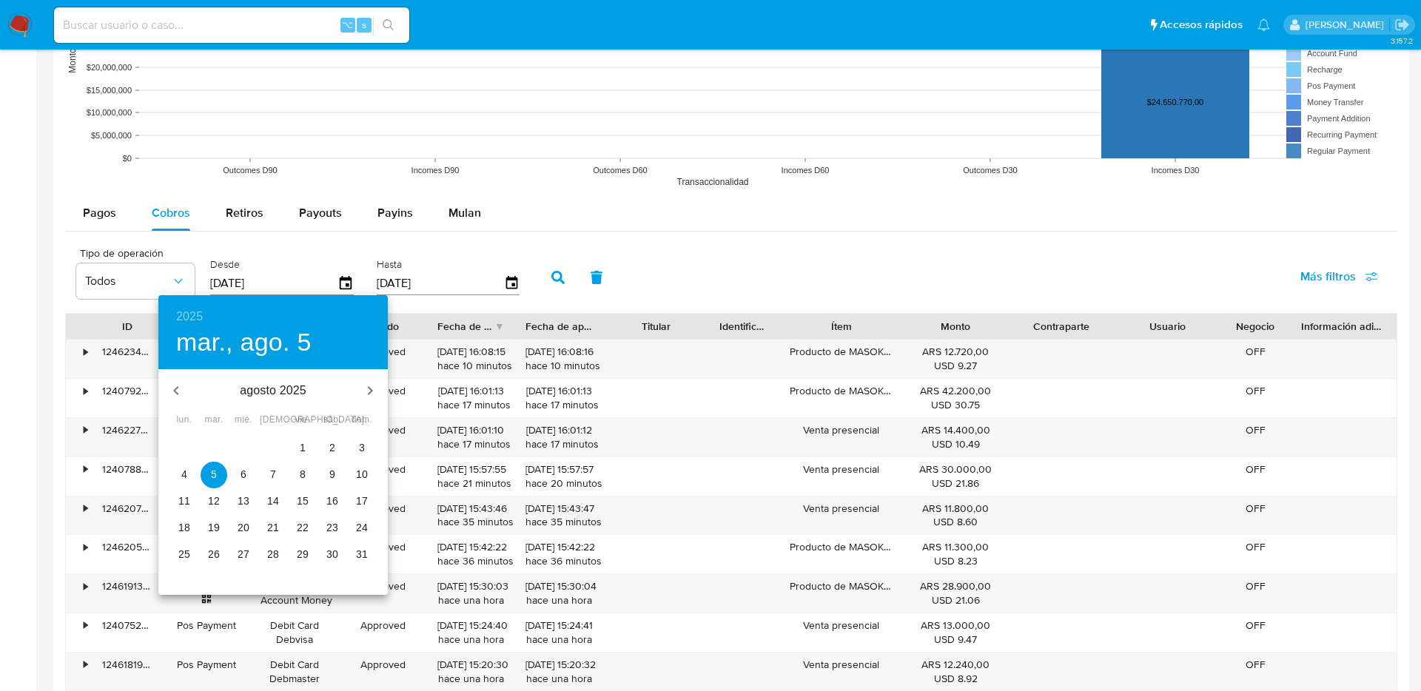
click at [244, 550] on p "27" at bounding box center [244, 554] width 12 height 15
type input "[DATE]"
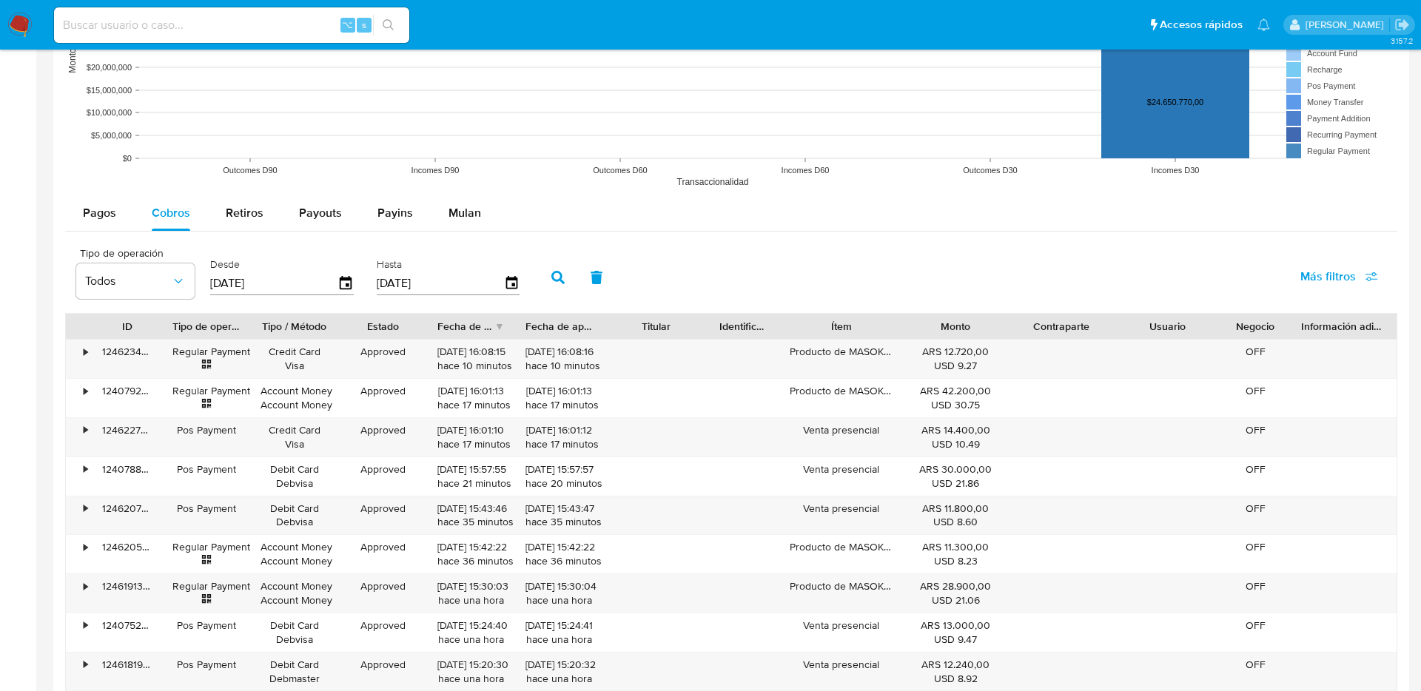
click at [493, 281] on input "[DATE]" at bounding box center [440, 284] width 127 height 24
click at [509, 284] on icon "button" at bounding box center [511, 282] width 12 height 13
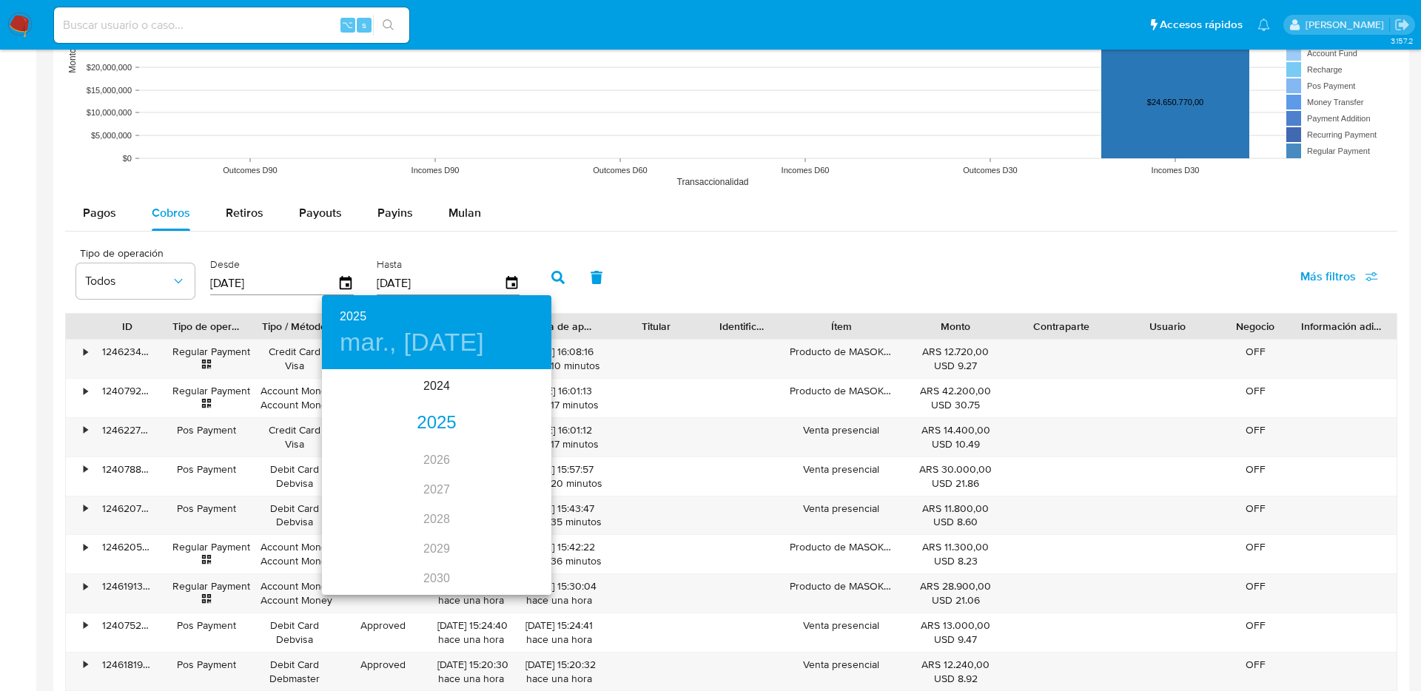
click at [449, 422] on div "2025" at bounding box center [436, 424] width 229 height 30
click at [426, 516] on div "ago." at bounding box center [436, 511] width 76 height 56
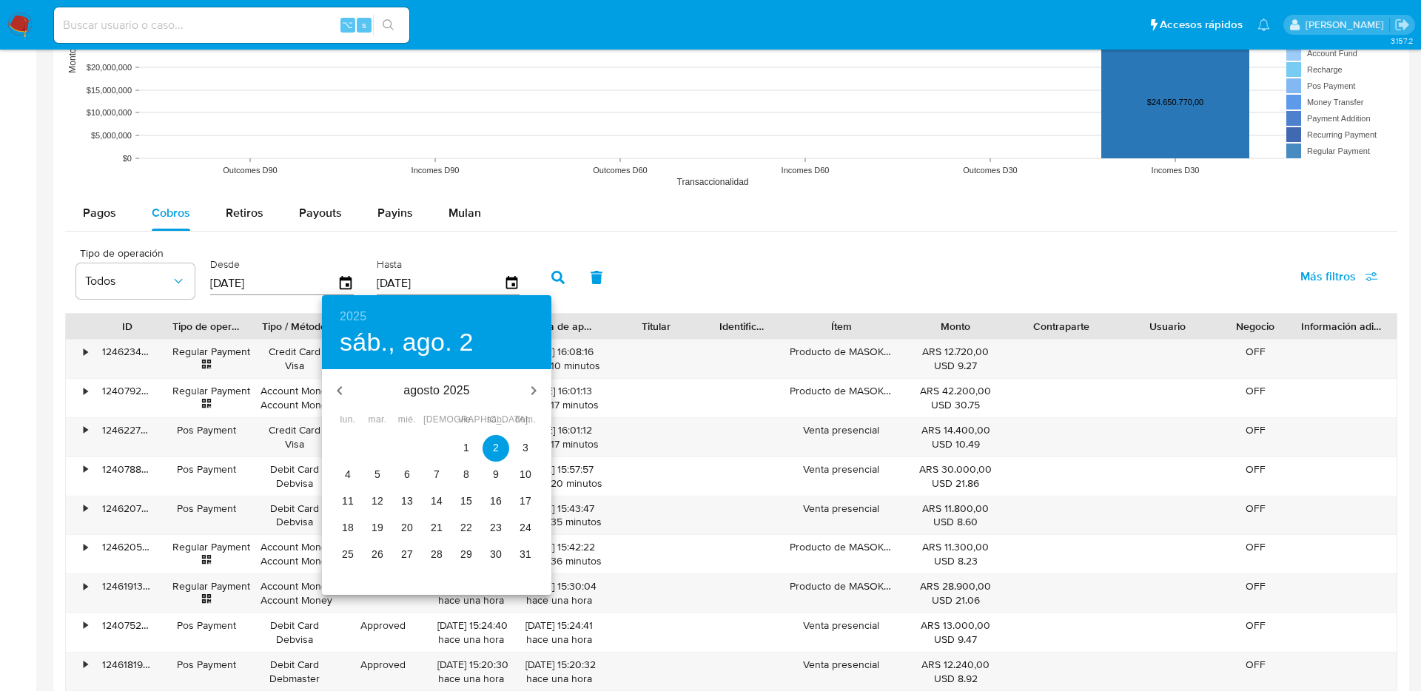
click at [406, 549] on p "27" at bounding box center [407, 554] width 12 height 15
type input "[DATE]"
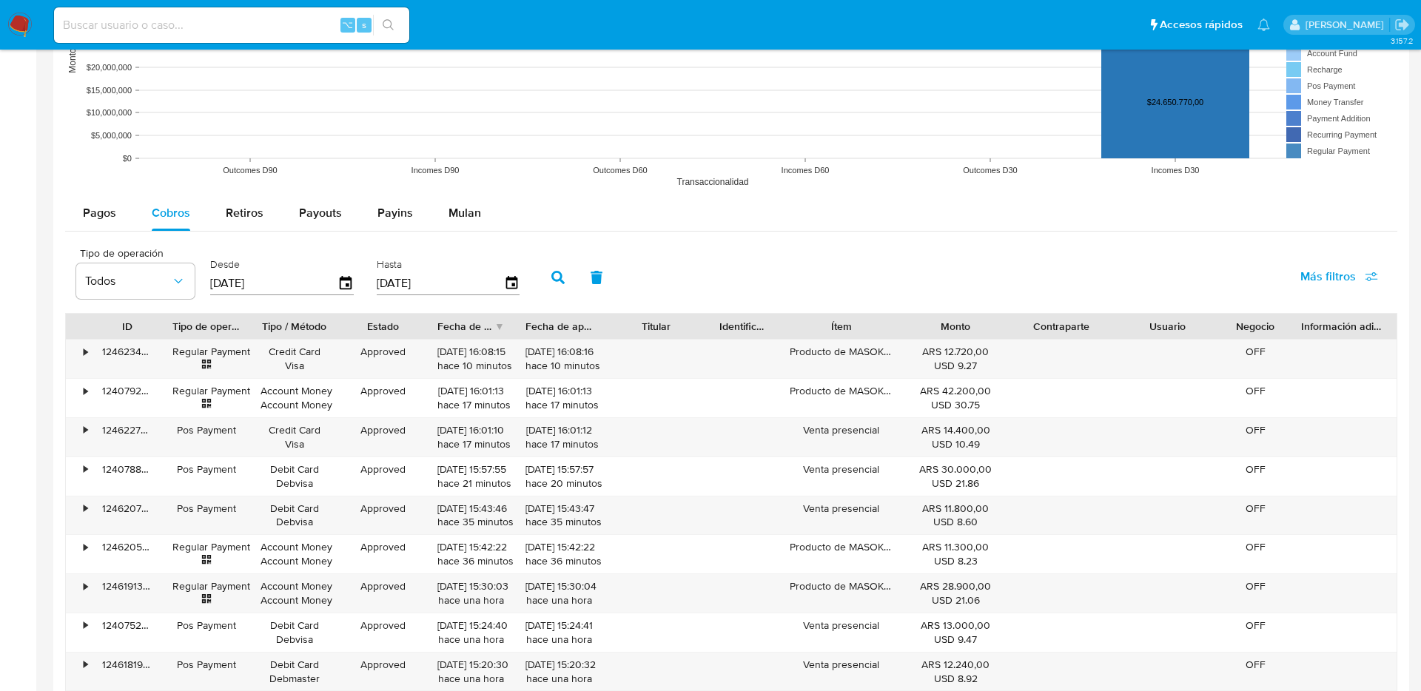
click at [544, 287] on button "button" at bounding box center [558, 278] width 38 height 36
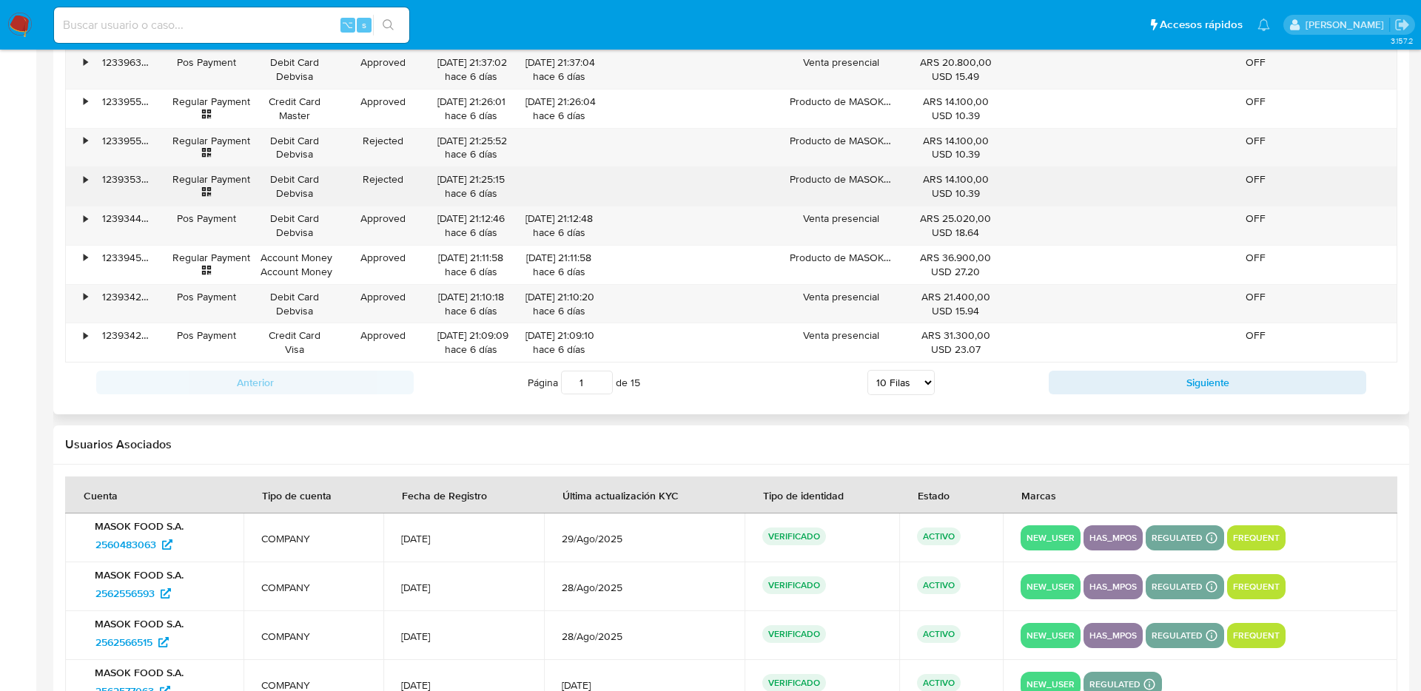
scroll to position [1584, 0]
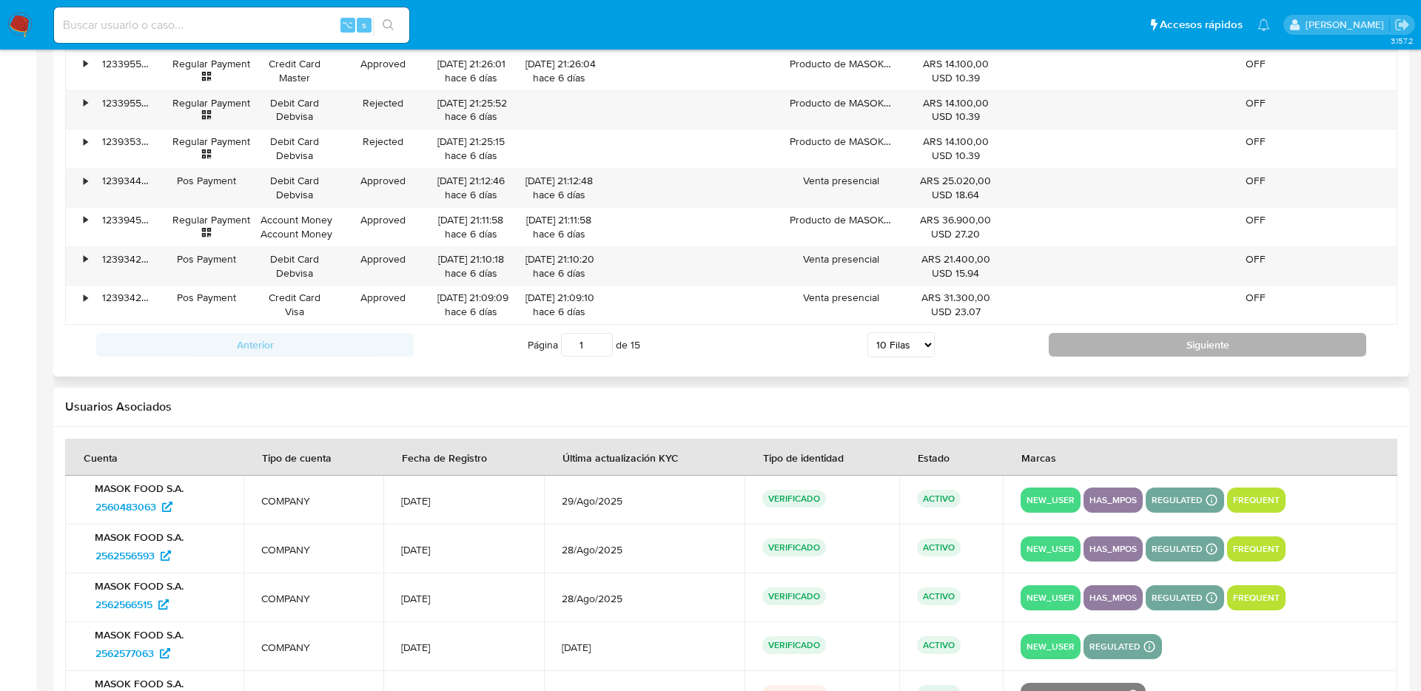
click at [1058, 347] on button "Siguiente" at bounding box center [1207, 345] width 317 height 24
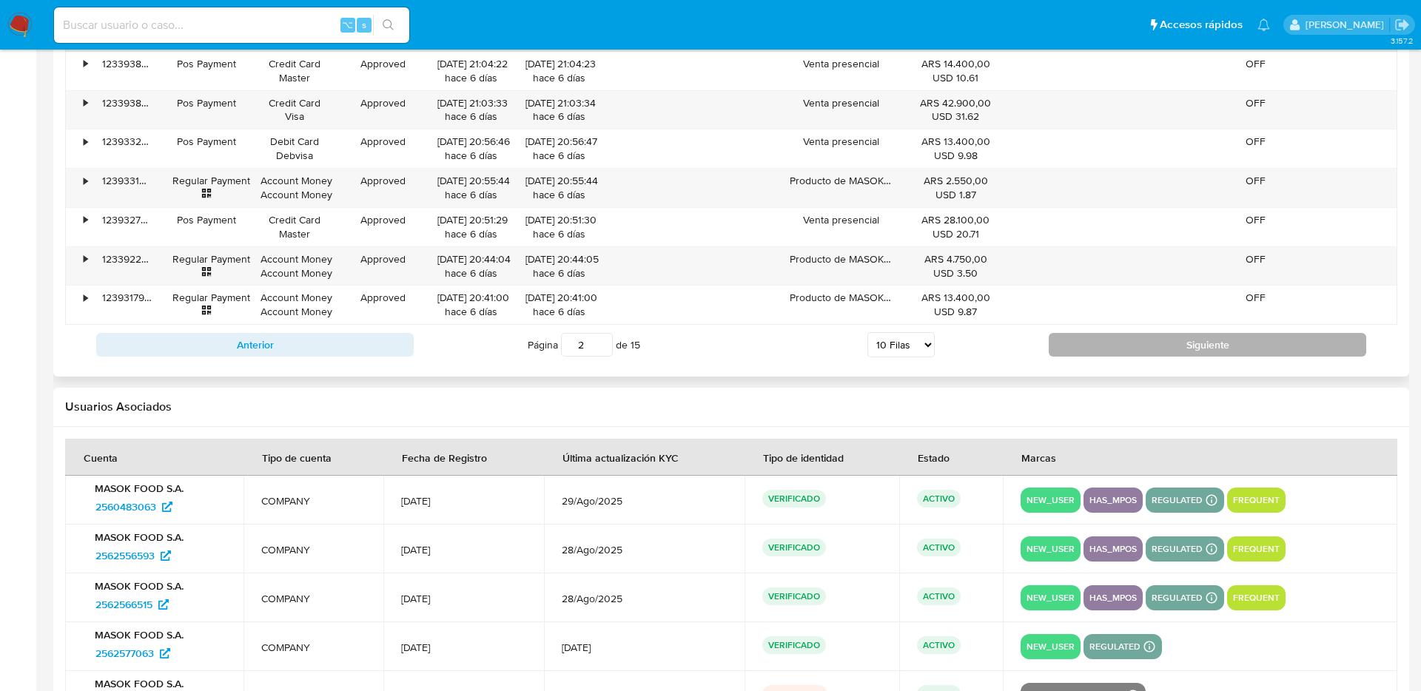
click at [1078, 349] on button "Siguiente" at bounding box center [1207, 345] width 317 height 24
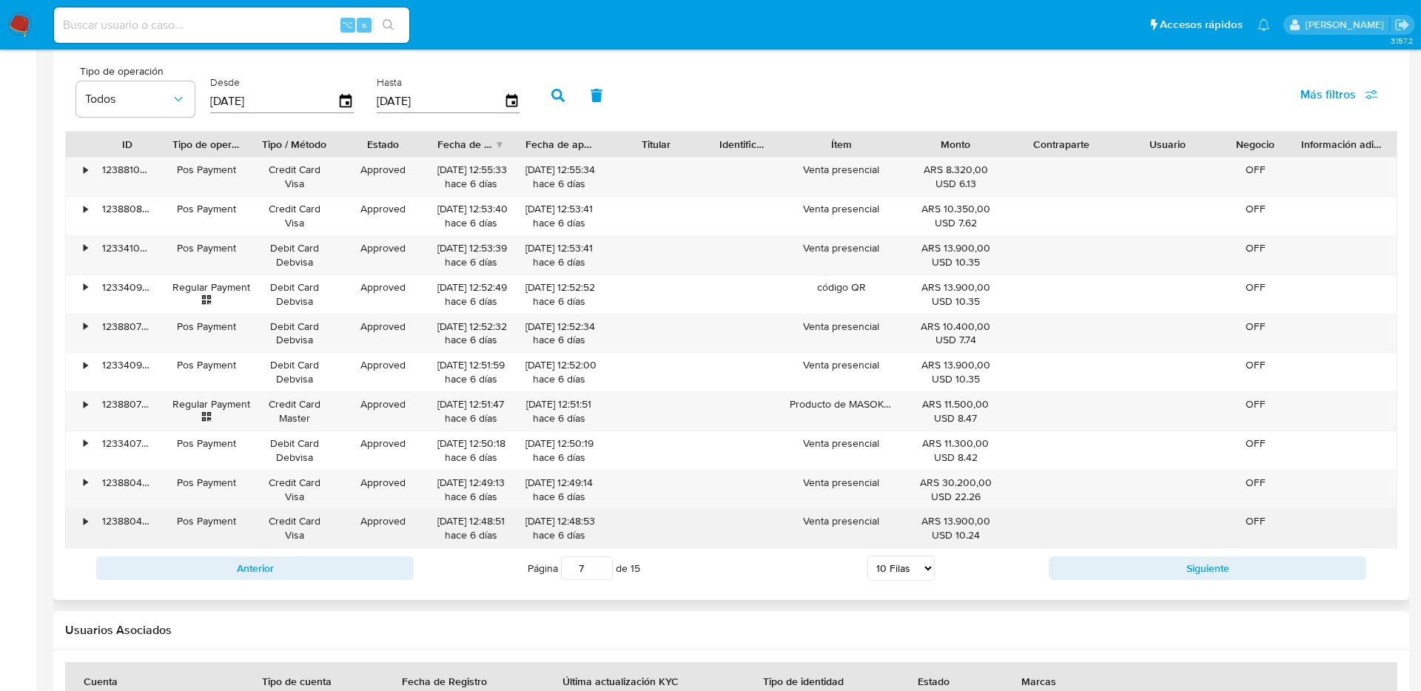
scroll to position [1351, 0]
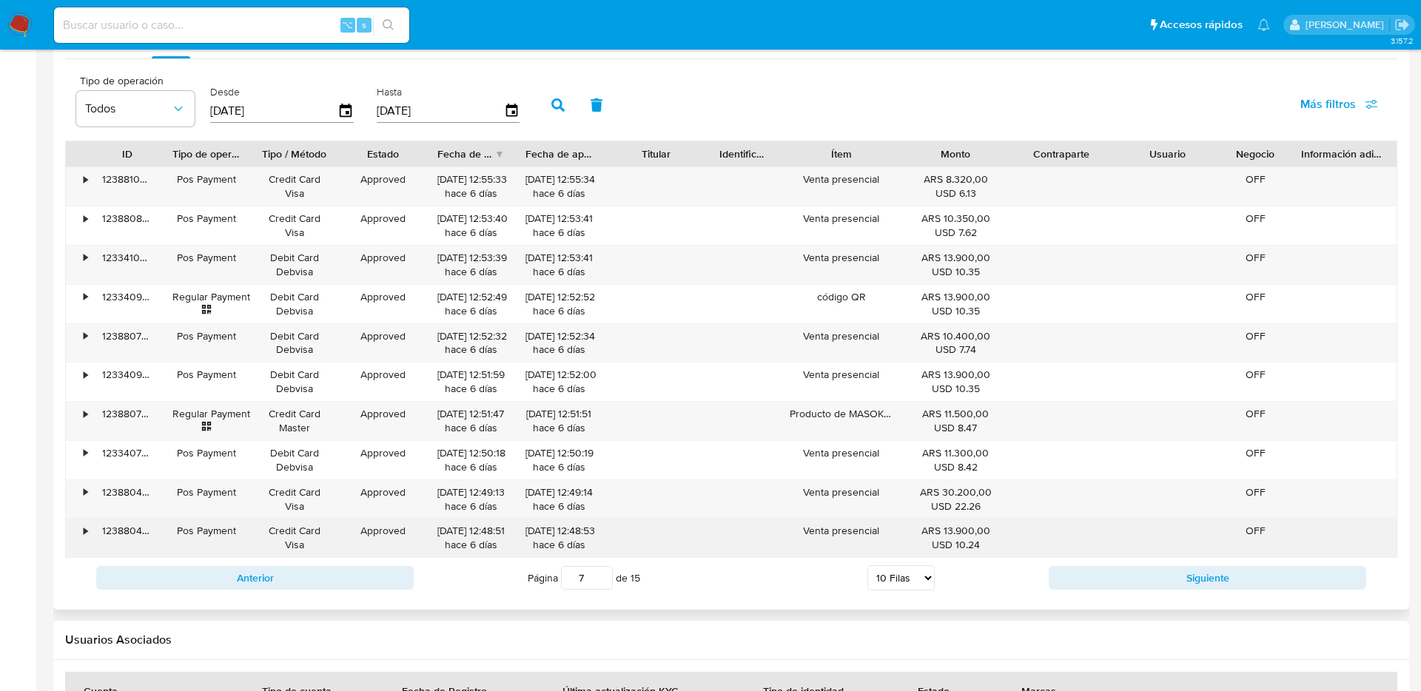
click at [87, 531] on div "•" at bounding box center [86, 531] width 4 height 14
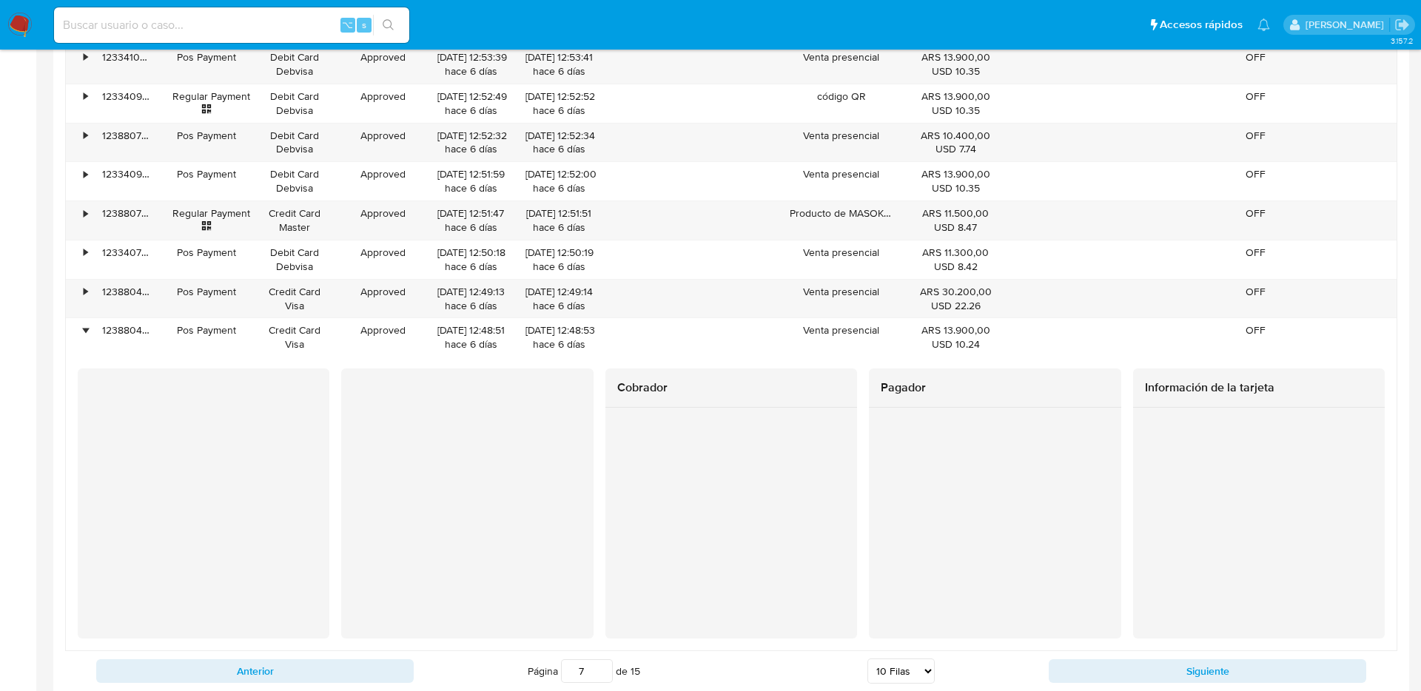
scroll to position [1555, 0]
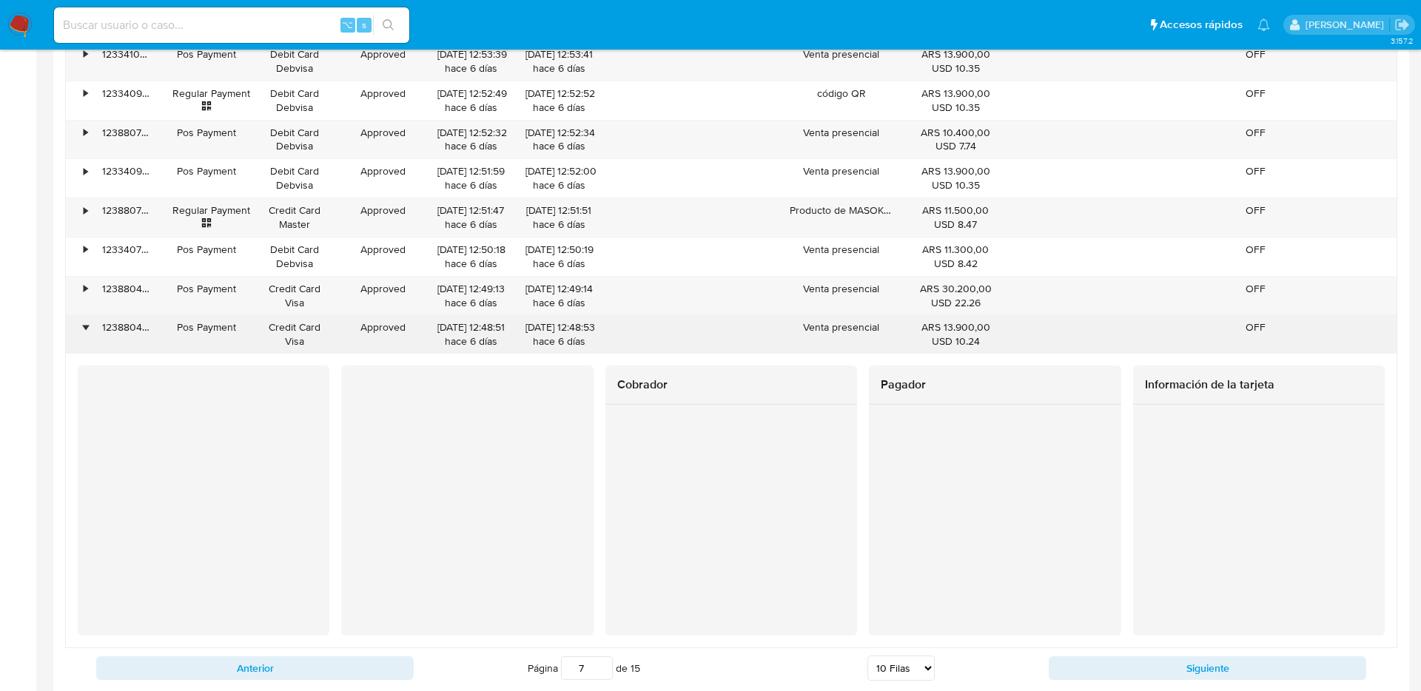
click at [89, 331] on div "•" at bounding box center [79, 334] width 26 height 38
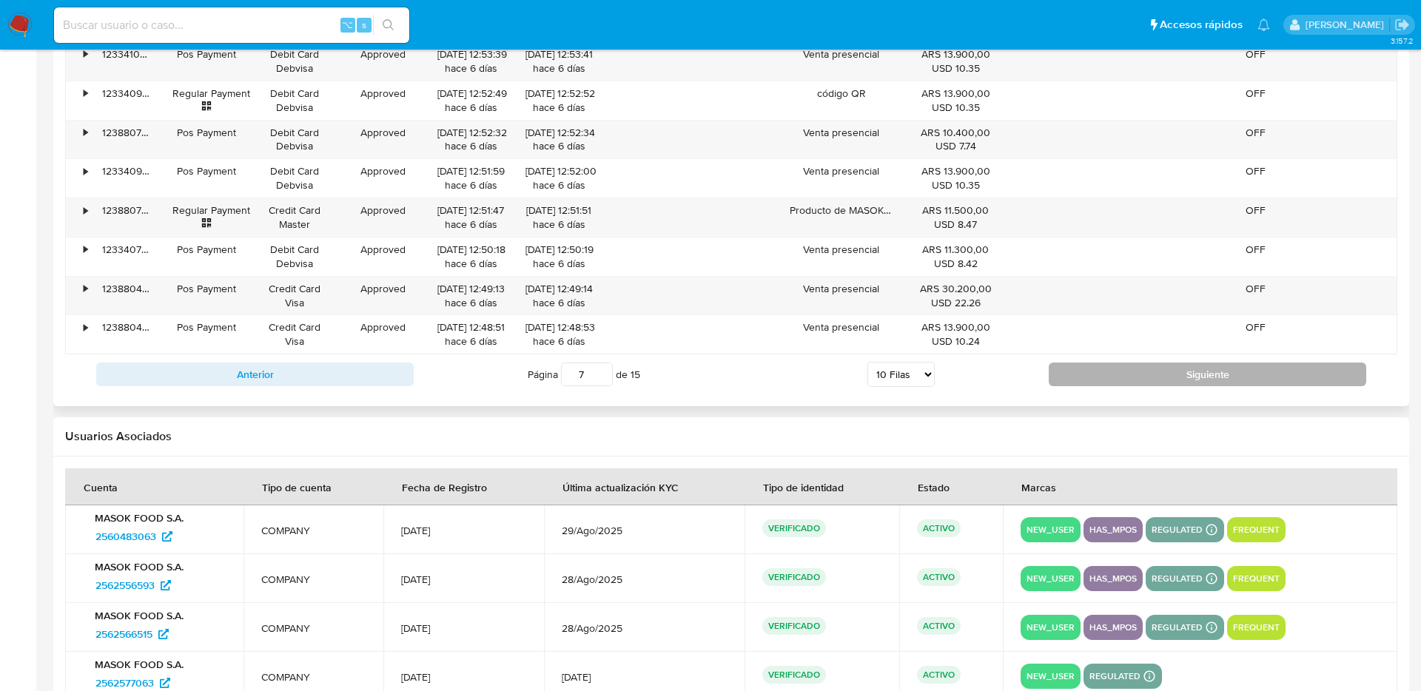
click at [1115, 376] on button "Siguiente" at bounding box center [1207, 375] width 317 height 24
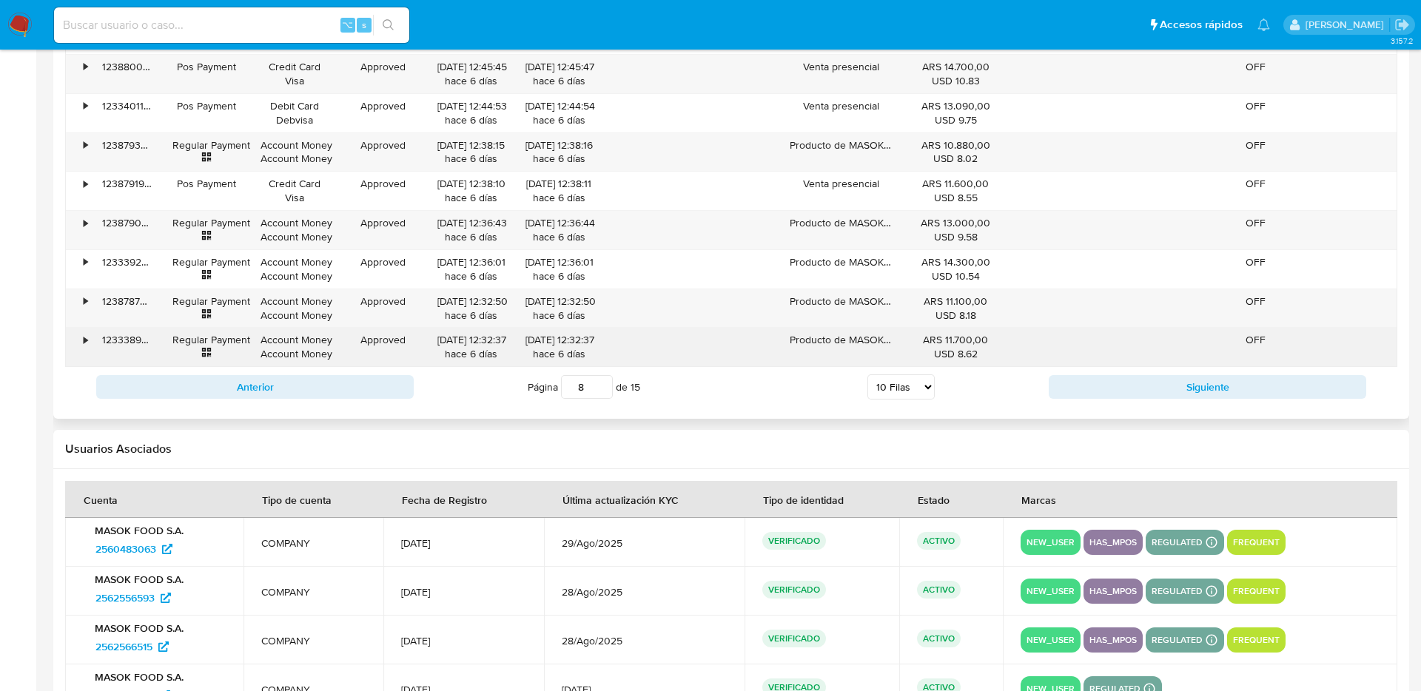
scroll to position [1538, 0]
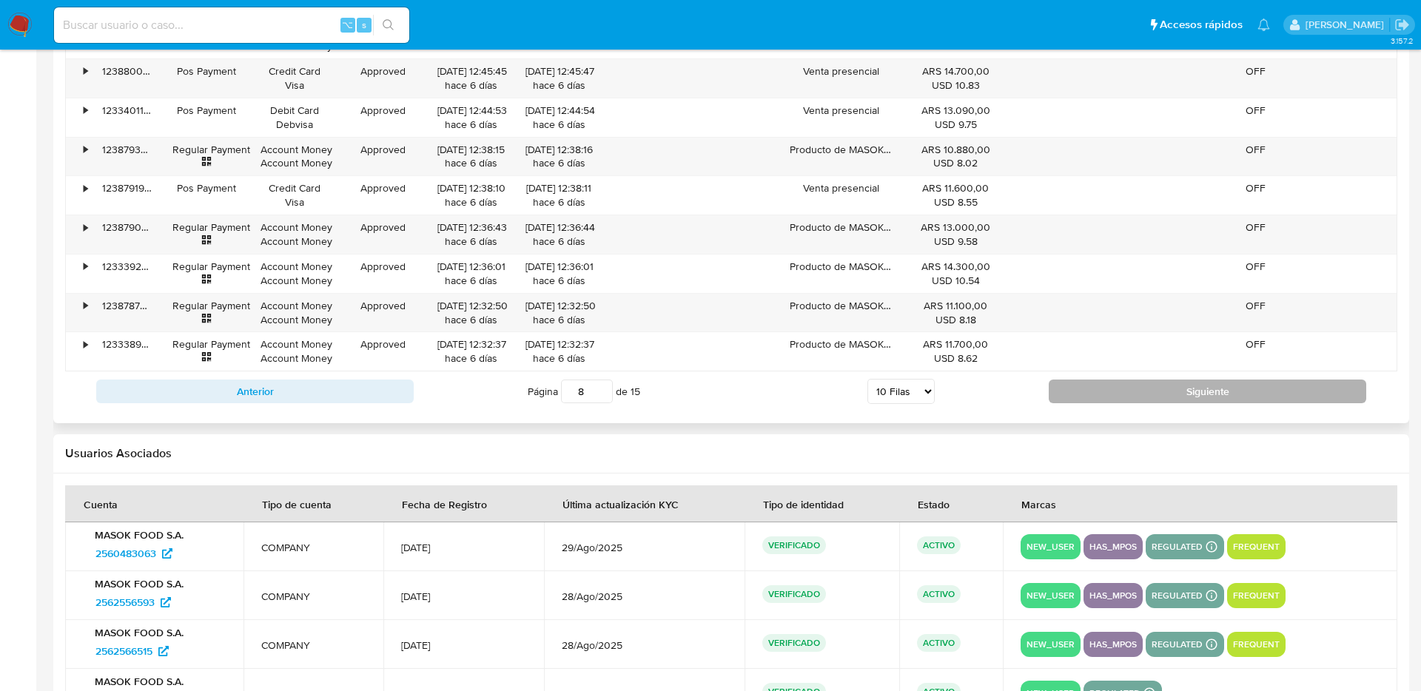
click at [1096, 390] on button "Siguiente" at bounding box center [1207, 392] width 317 height 24
type input "9"
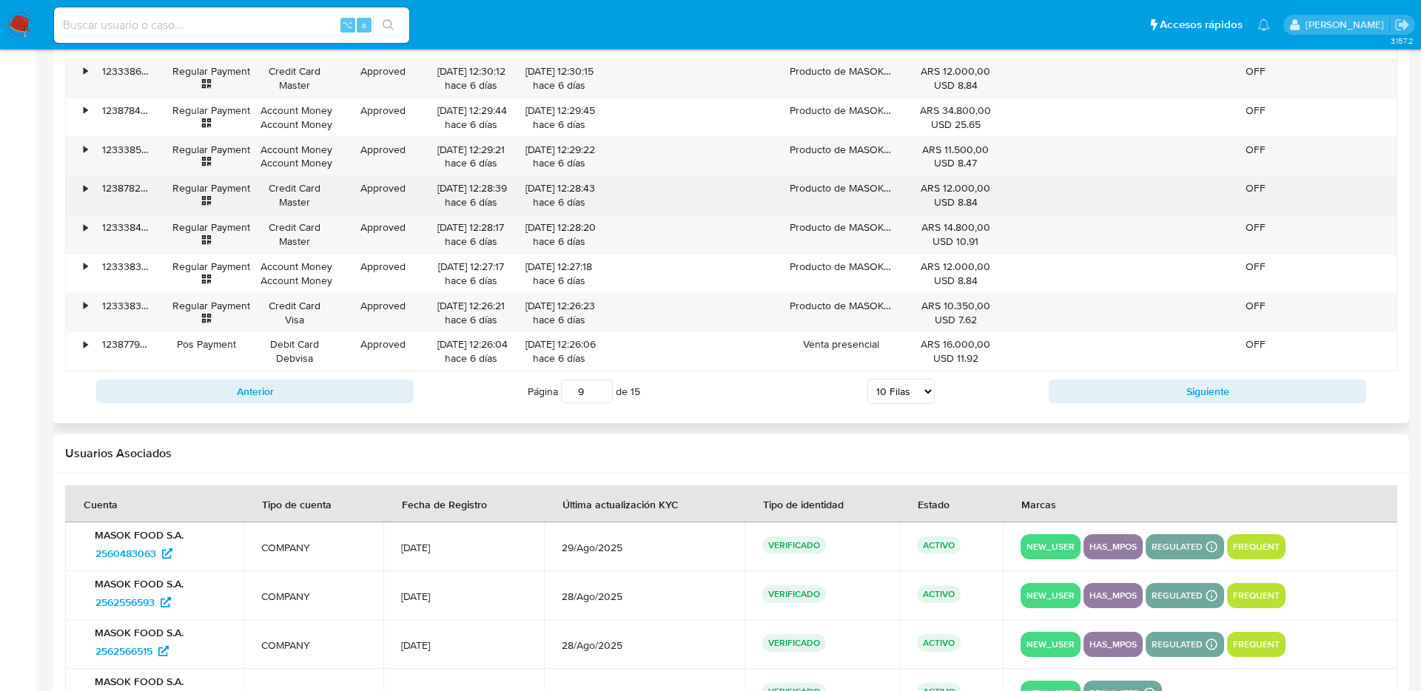
click at [85, 194] on div "•" at bounding box center [86, 188] width 4 height 14
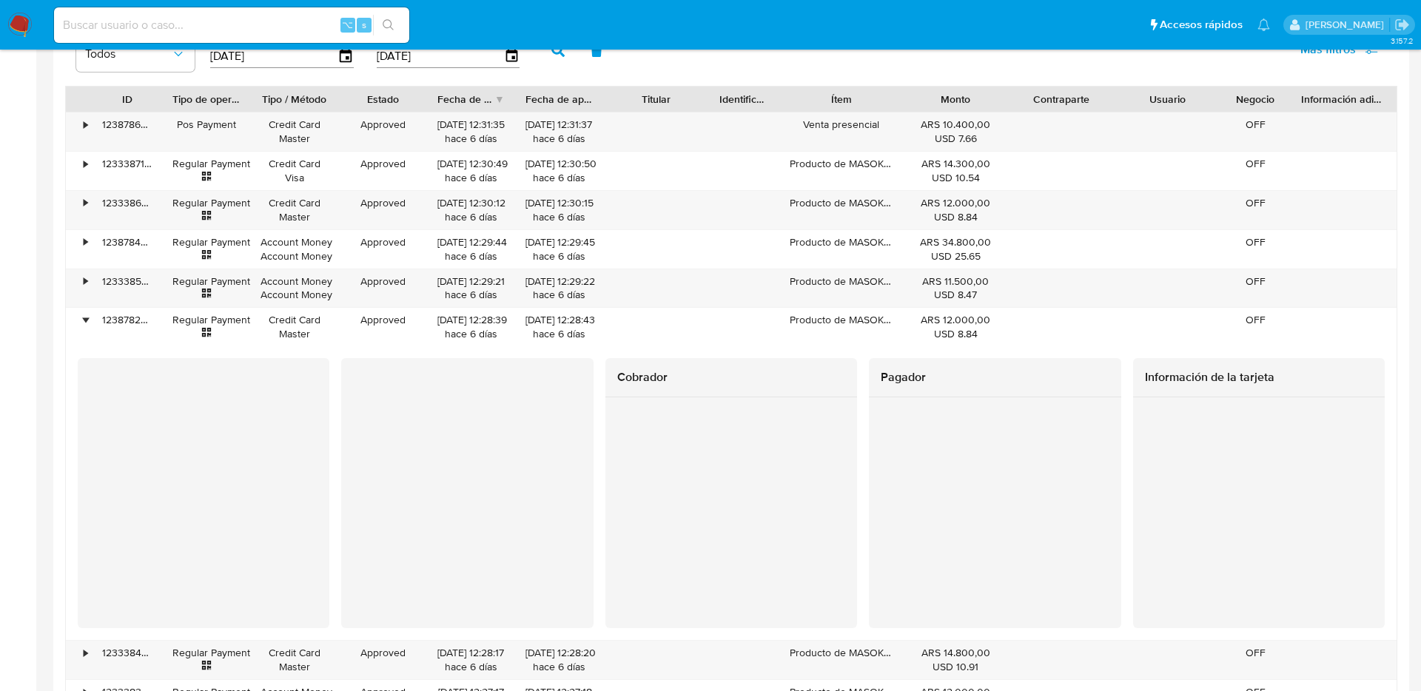
scroll to position [1404, 0]
click at [94, 124] on div "123878676496" at bounding box center [127, 134] width 70 height 38
click at [87, 124] on div "•" at bounding box center [86, 127] width 4 height 14
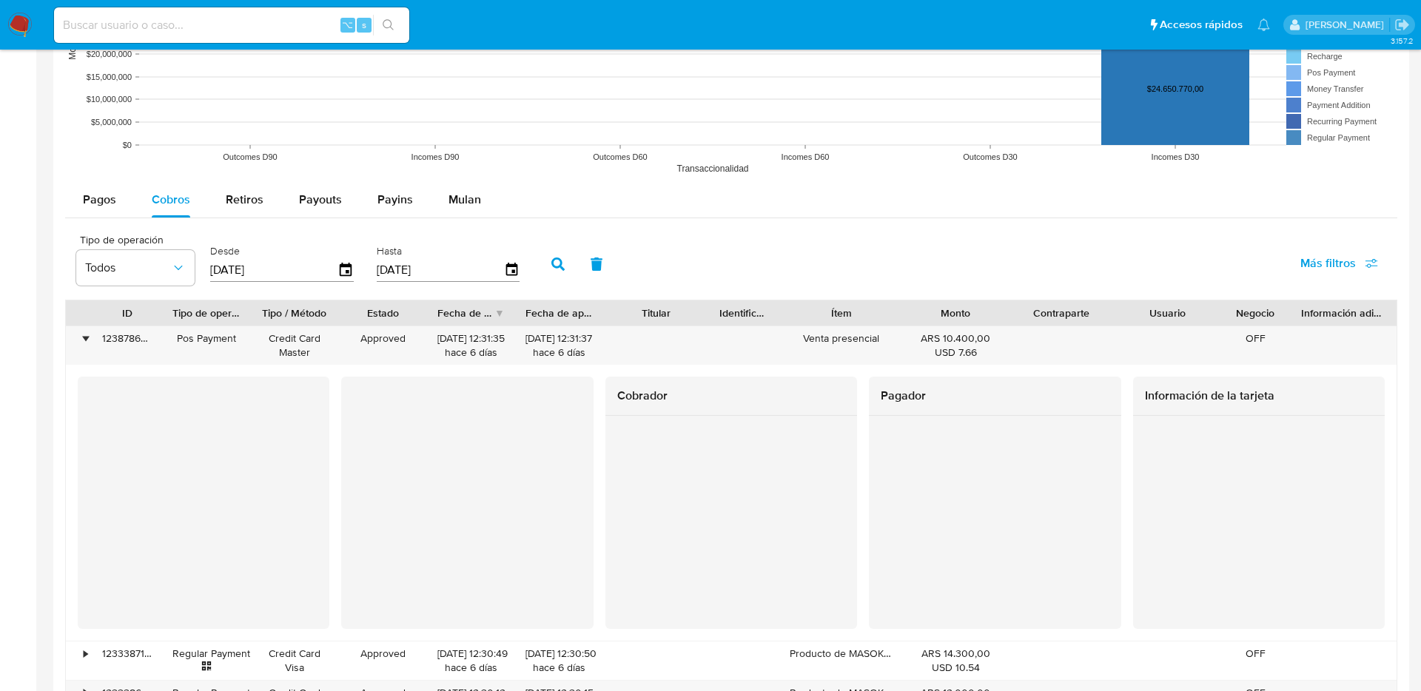
scroll to position [1262, 0]
